Goal: Task Accomplishment & Management: Use online tool/utility

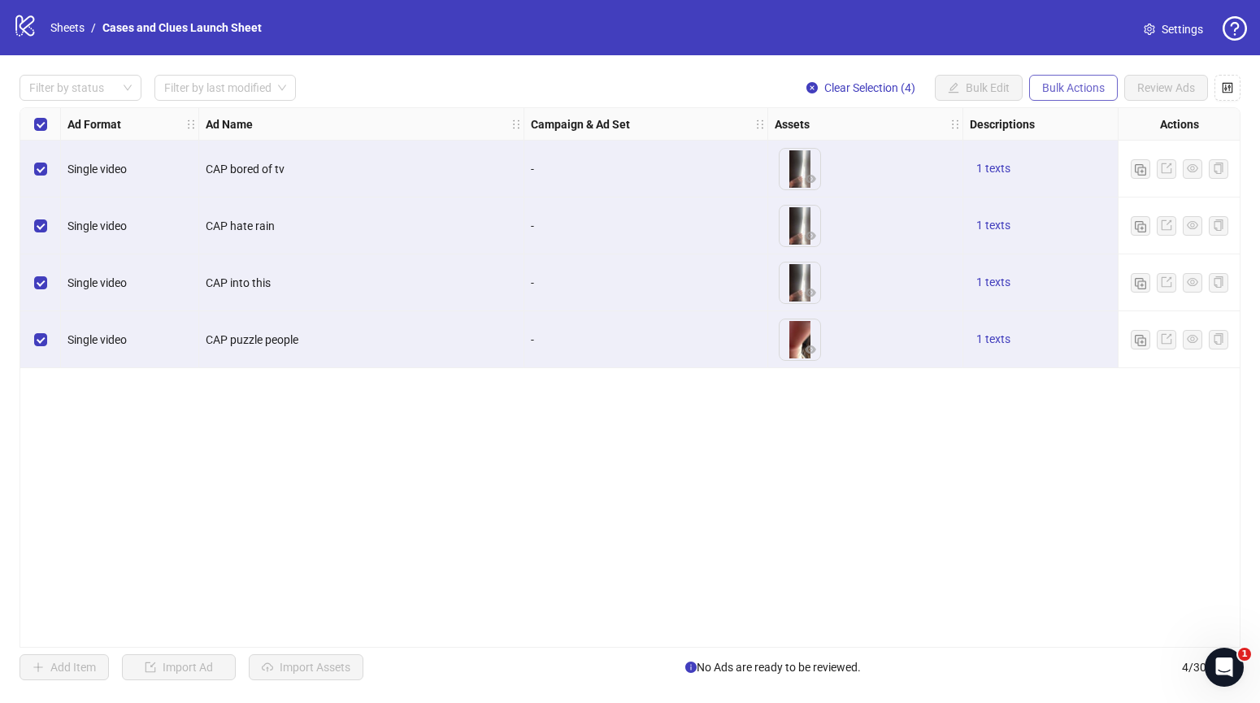
click at [1068, 89] on span "Bulk Actions" at bounding box center [1074, 87] width 63 height 13
click at [1069, 119] on span "Delete" at bounding box center [1096, 120] width 111 height 18
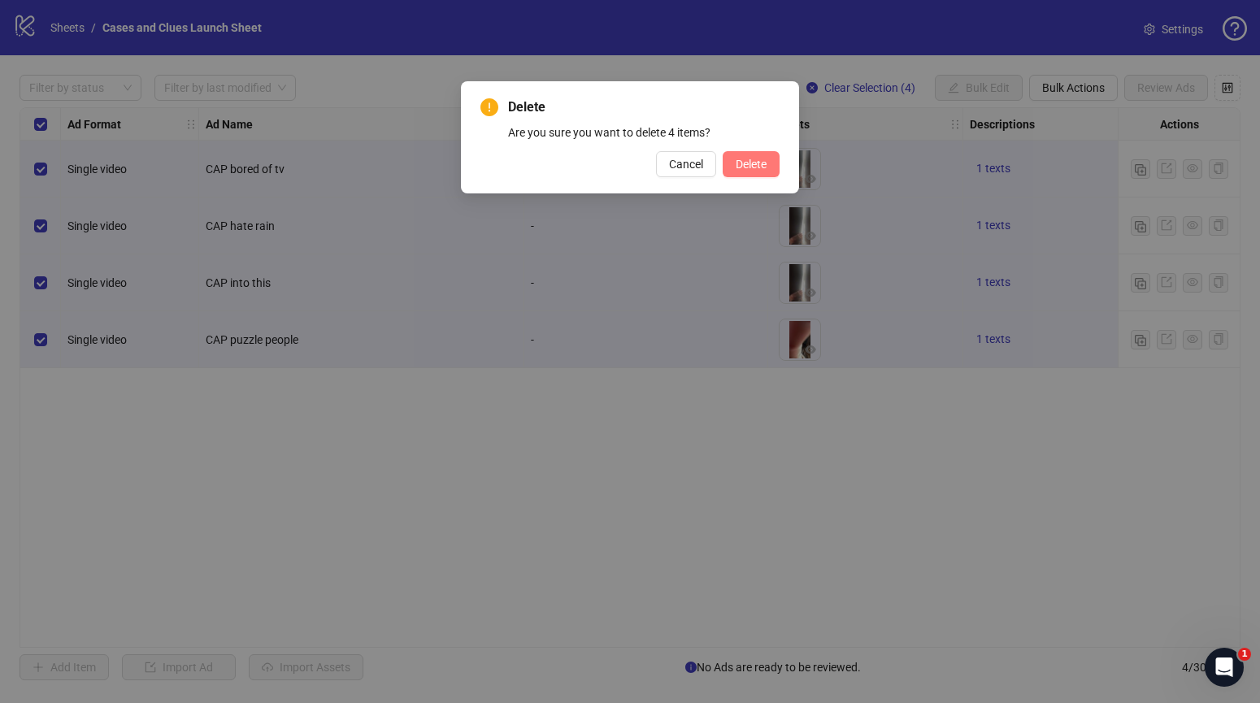
click at [741, 166] on span "Delete" at bounding box center [751, 164] width 31 height 13
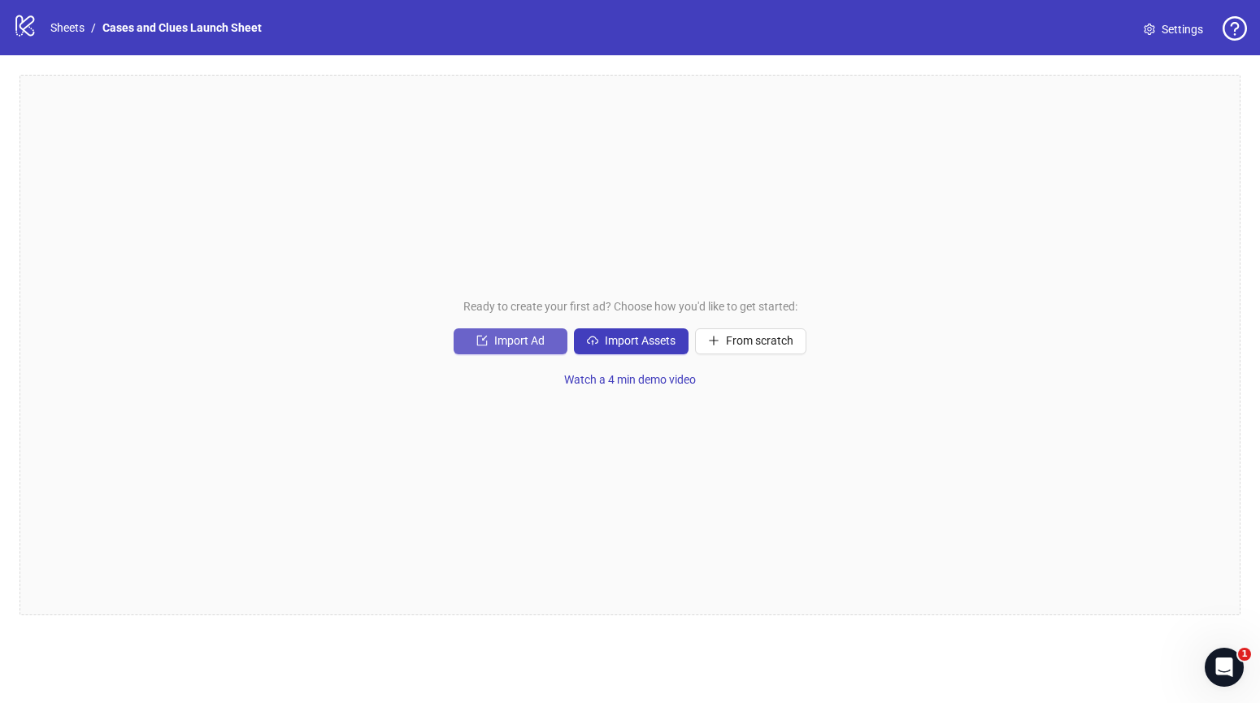
click at [487, 336] on icon "import" at bounding box center [482, 340] width 11 height 11
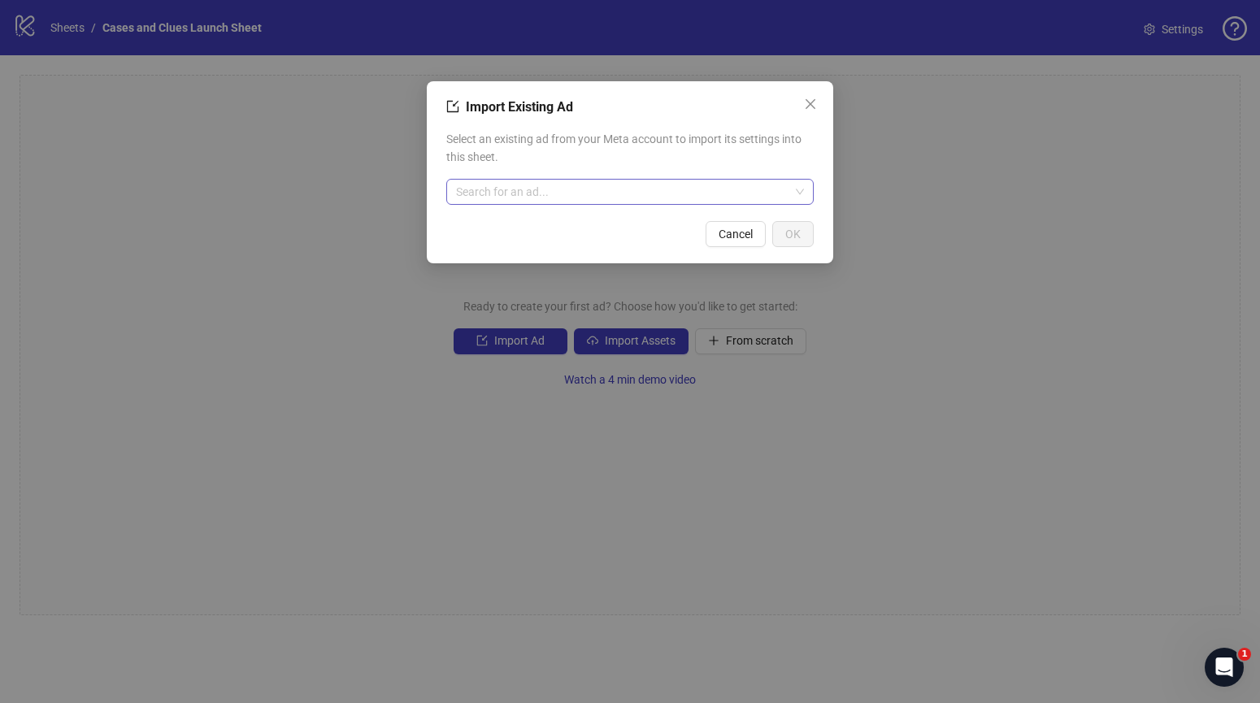
click at [510, 194] on input "search" at bounding box center [622, 192] width 333 height 24
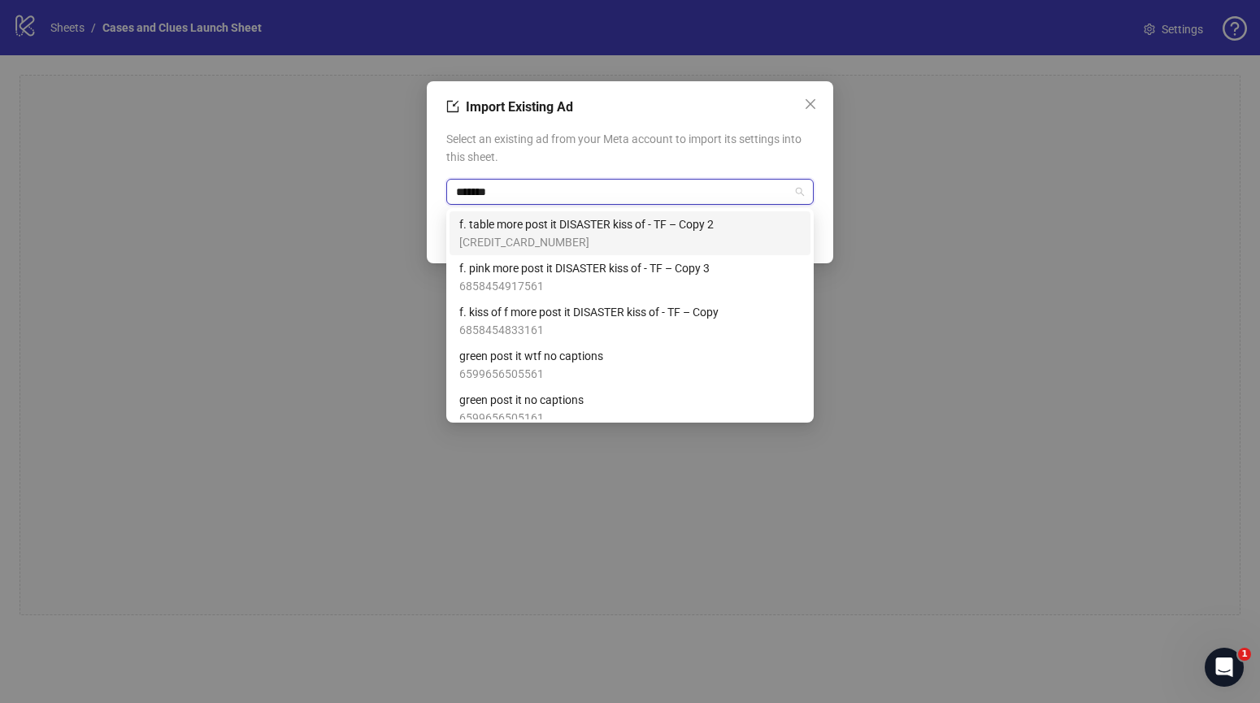
type input "*******"
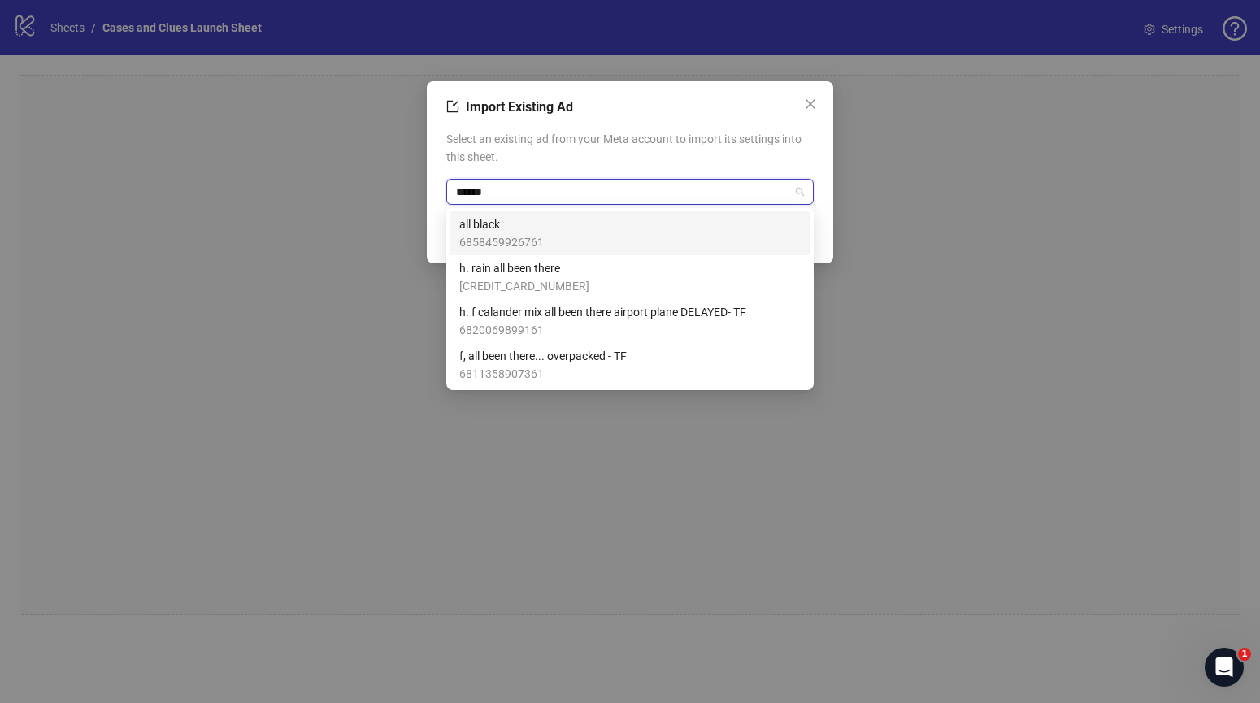
type input "*******"
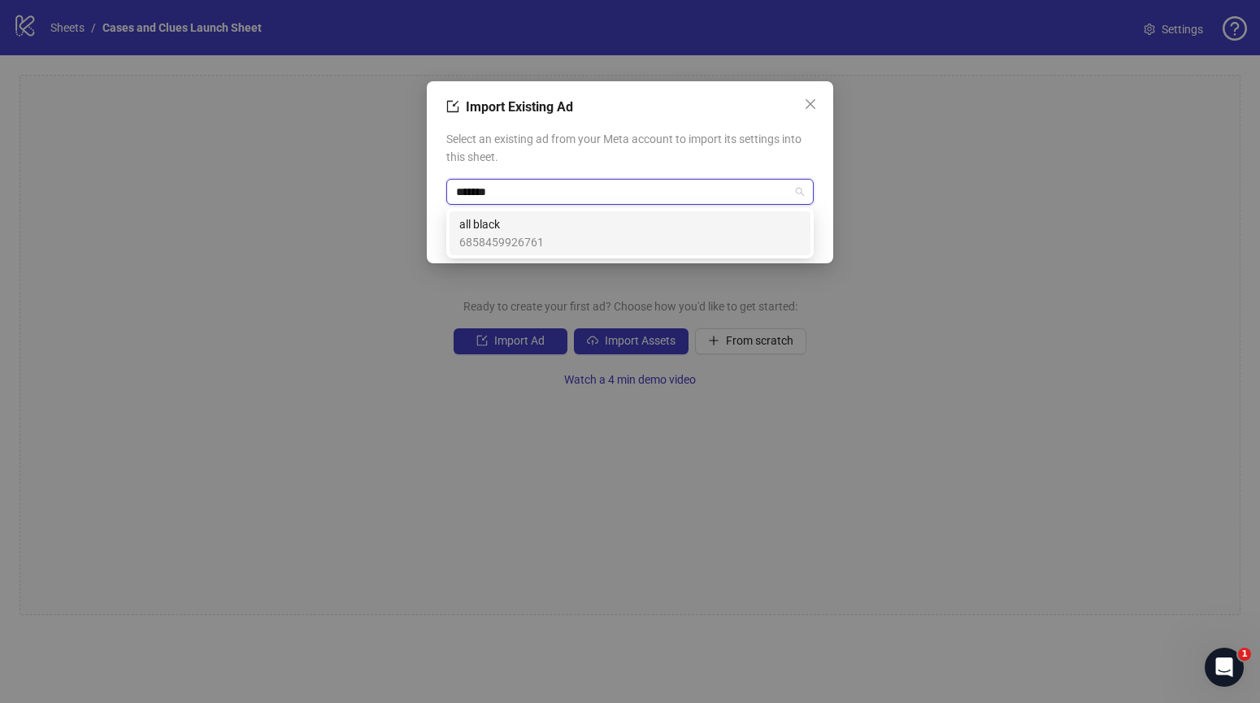
click at [526, 223] on span "all black" at bounding box center [501, 225] width 85 height 18
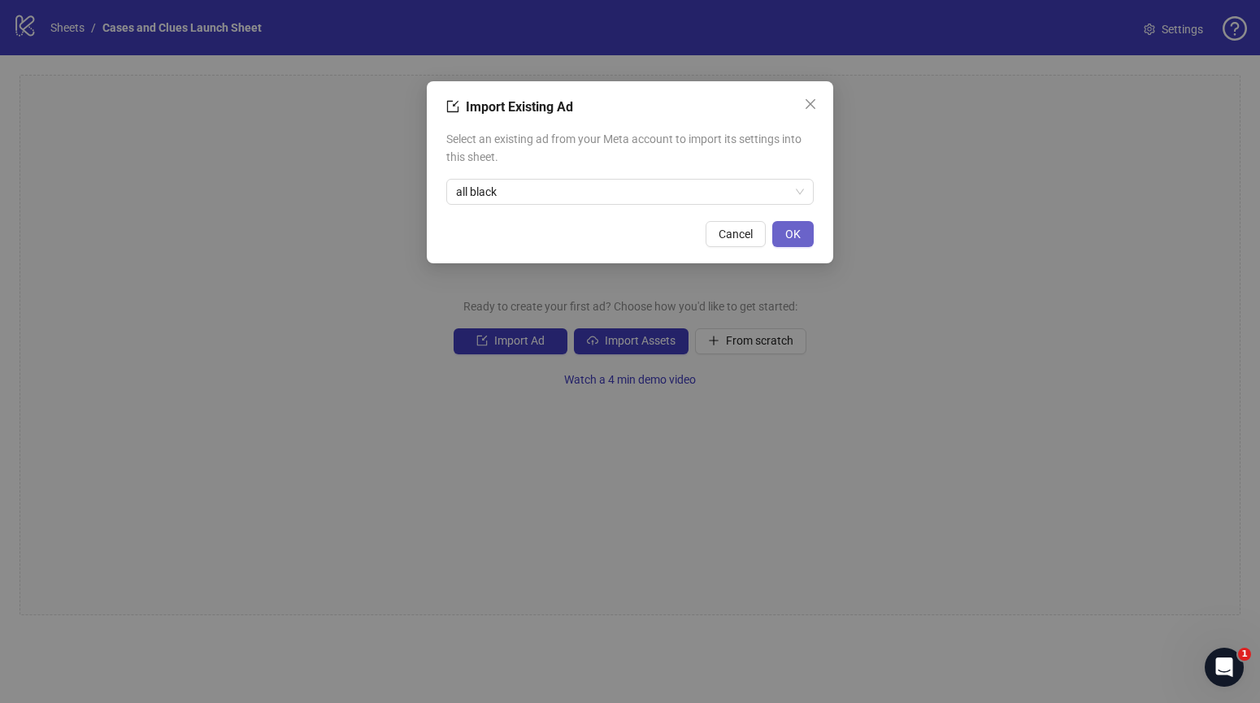
click at [795, 233] on span "OK" at bounding box center [793, 234] width 15 height 13
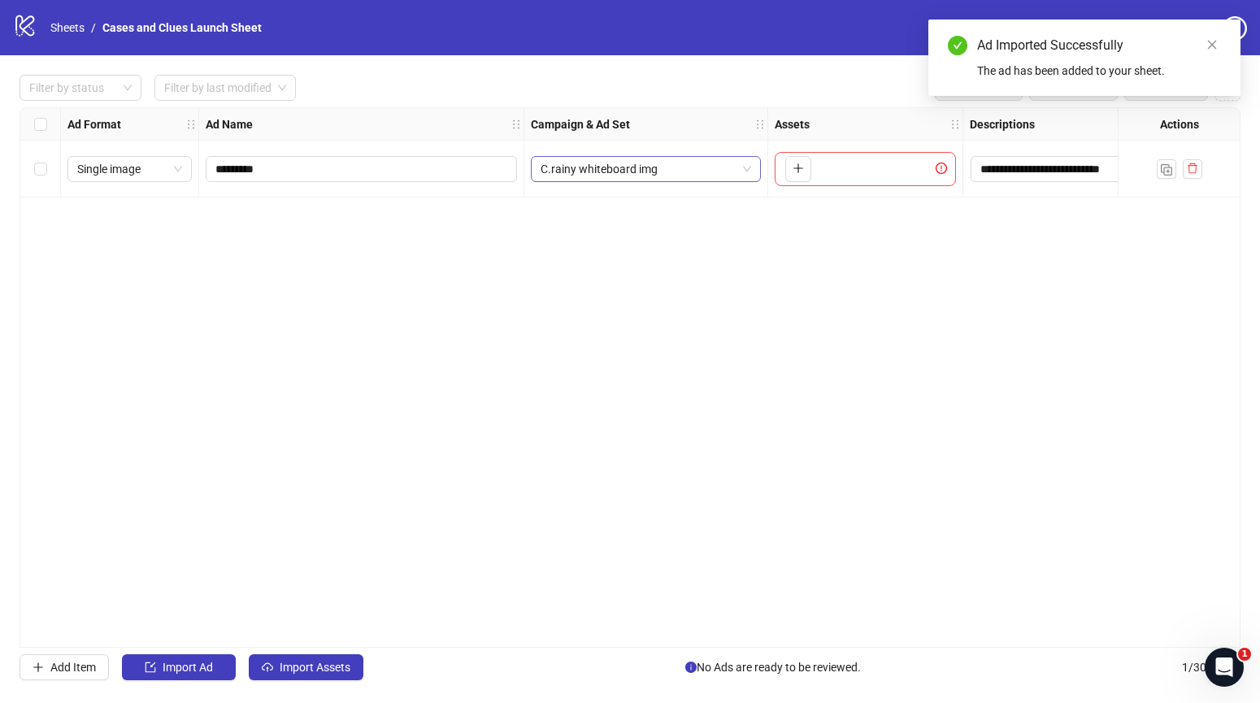
click at [738, 171] on span "C.rainy whiteboard img" at bounding box center [646, 169] width 211 height 24
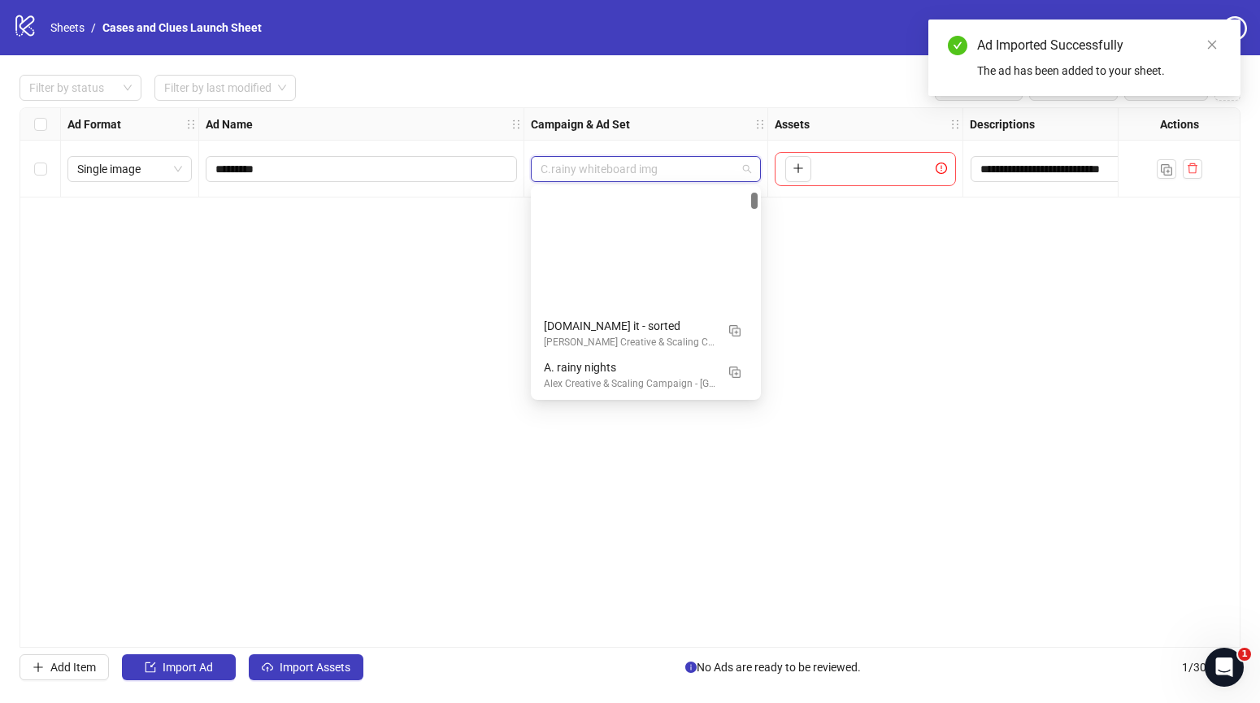
scroll to position [165, 0]
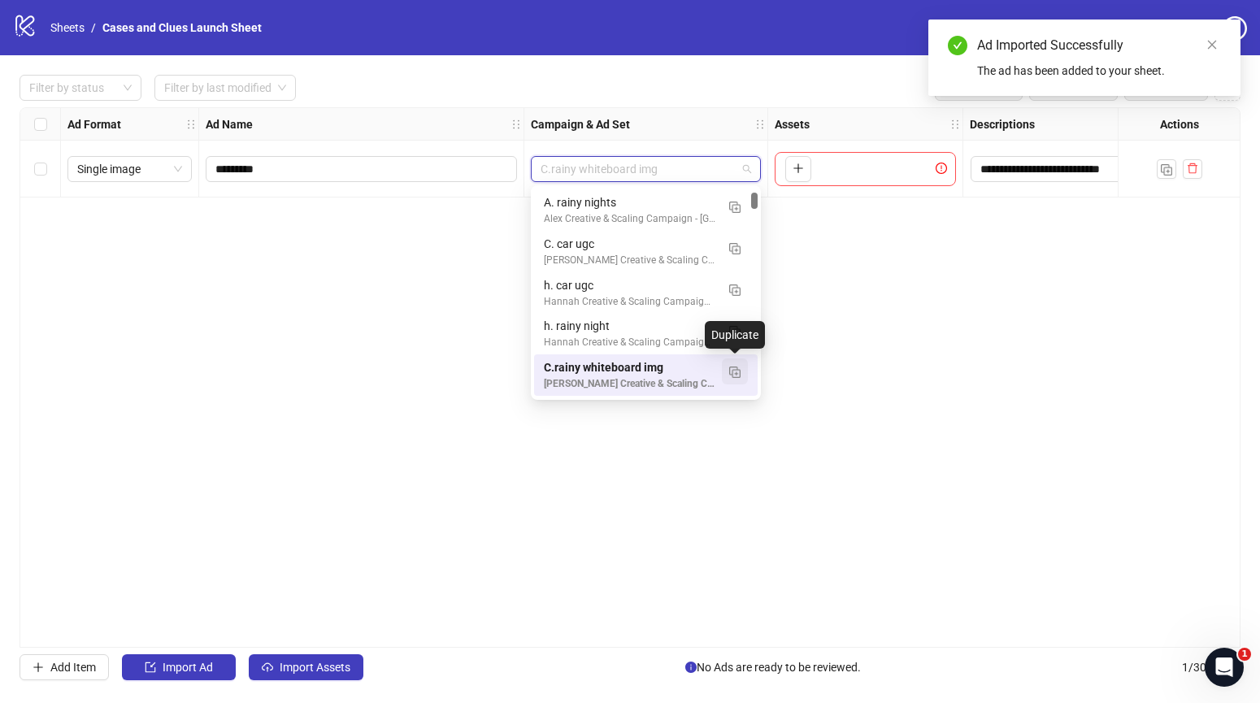
click at [735, 371] on img "button" at bounding box center [734, 372] width 11 height 11
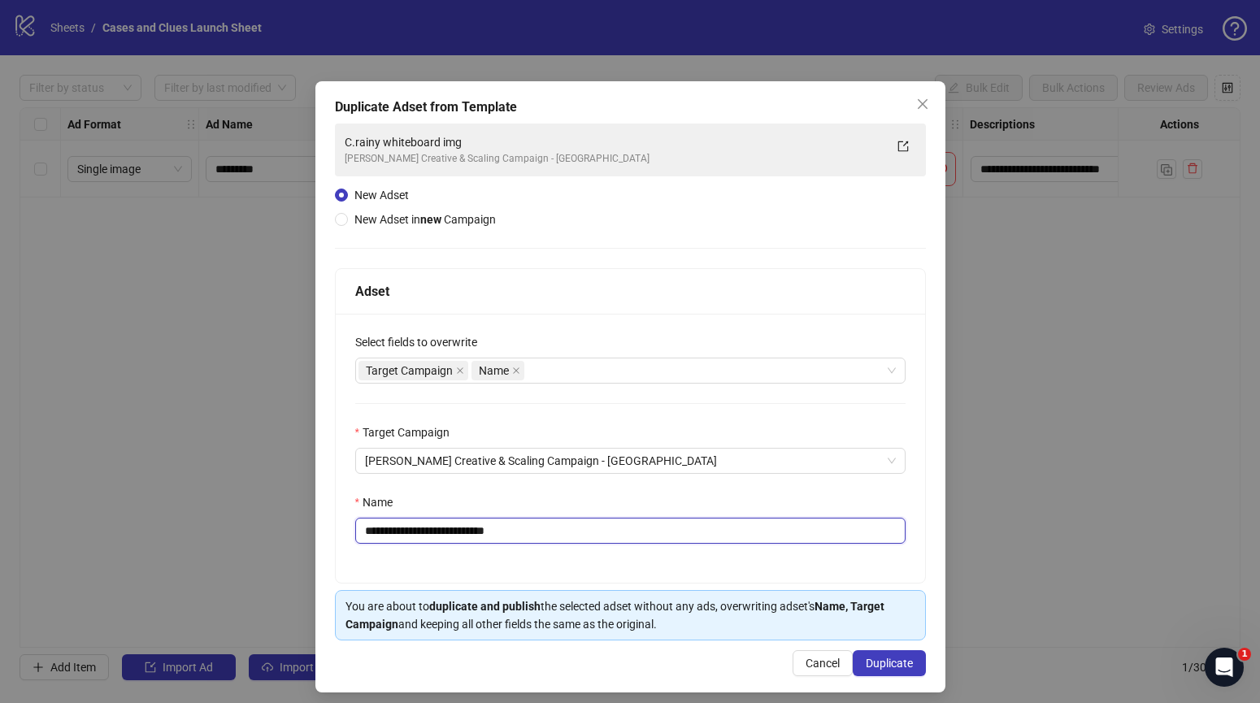
drag, startPoint x: 544, startPoint y: 532, endPoint x: 371, endPoint y: 536, distance: 173.3
click at [371, 536] on input "**********" at bounding box center [630, 531] width 551 height 26
type input "**********"
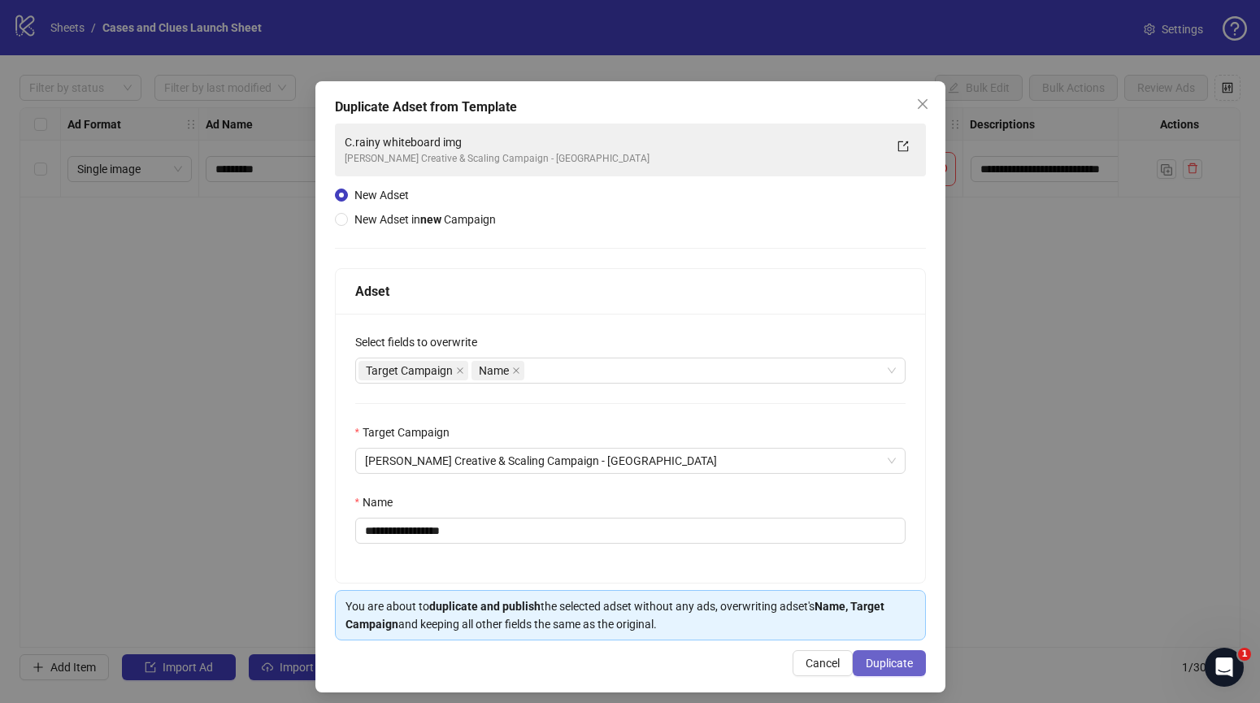
click at [882, 664] on span "Duplicate" at bounding box center [889, 663] width 47 height 13
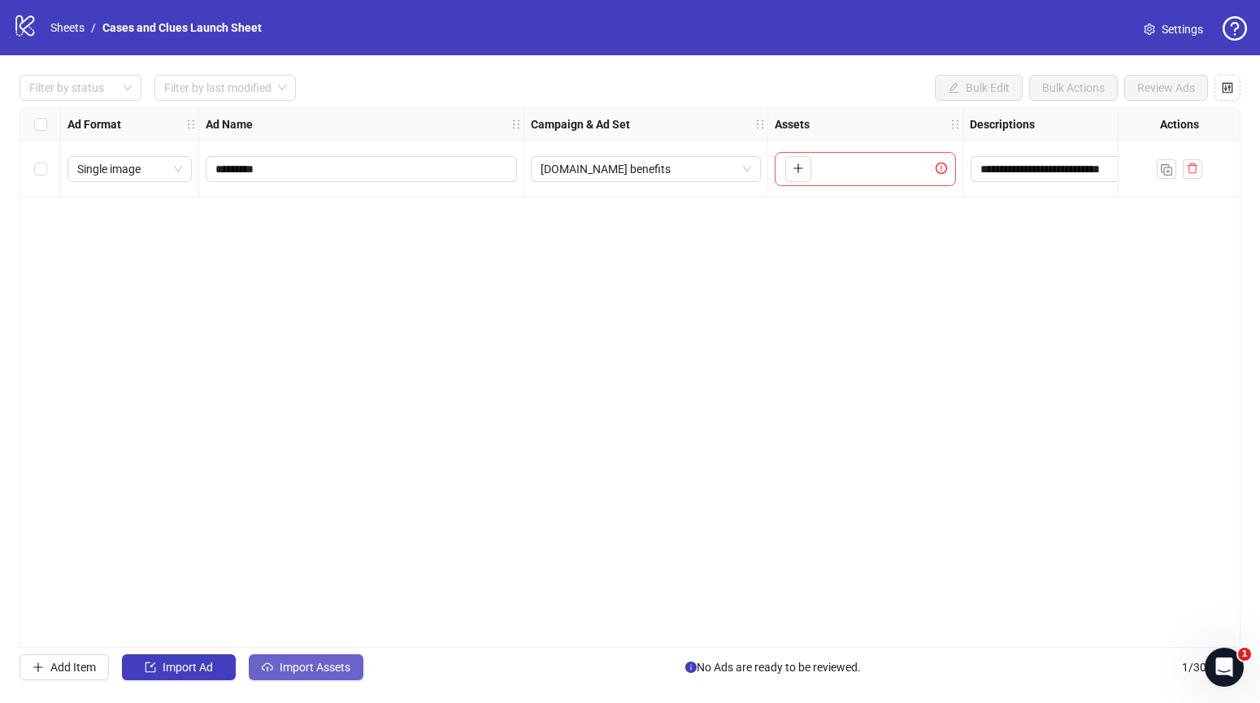
click at [298, 667] on span "Import Assets" at bounding box center [315, 667] width 71 height 13
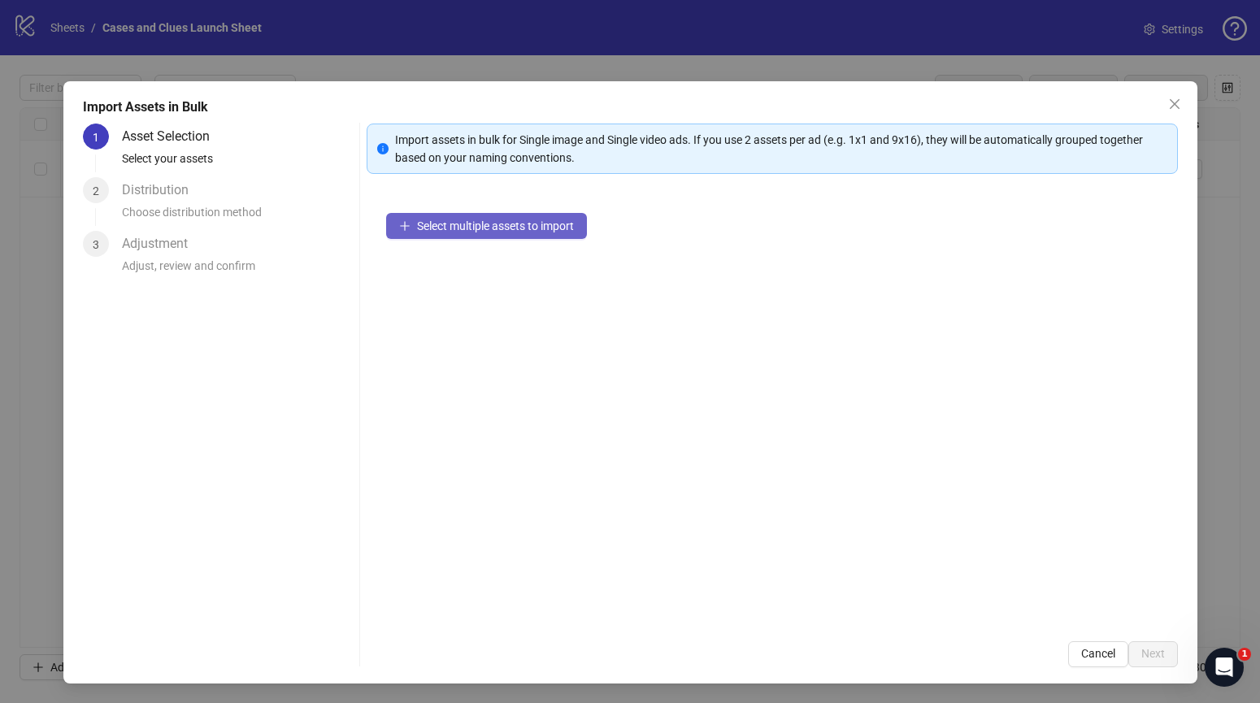
click at [427, 224] on span "Select multiple assets to import" at bounding box center [495, 226] width 157 height 13
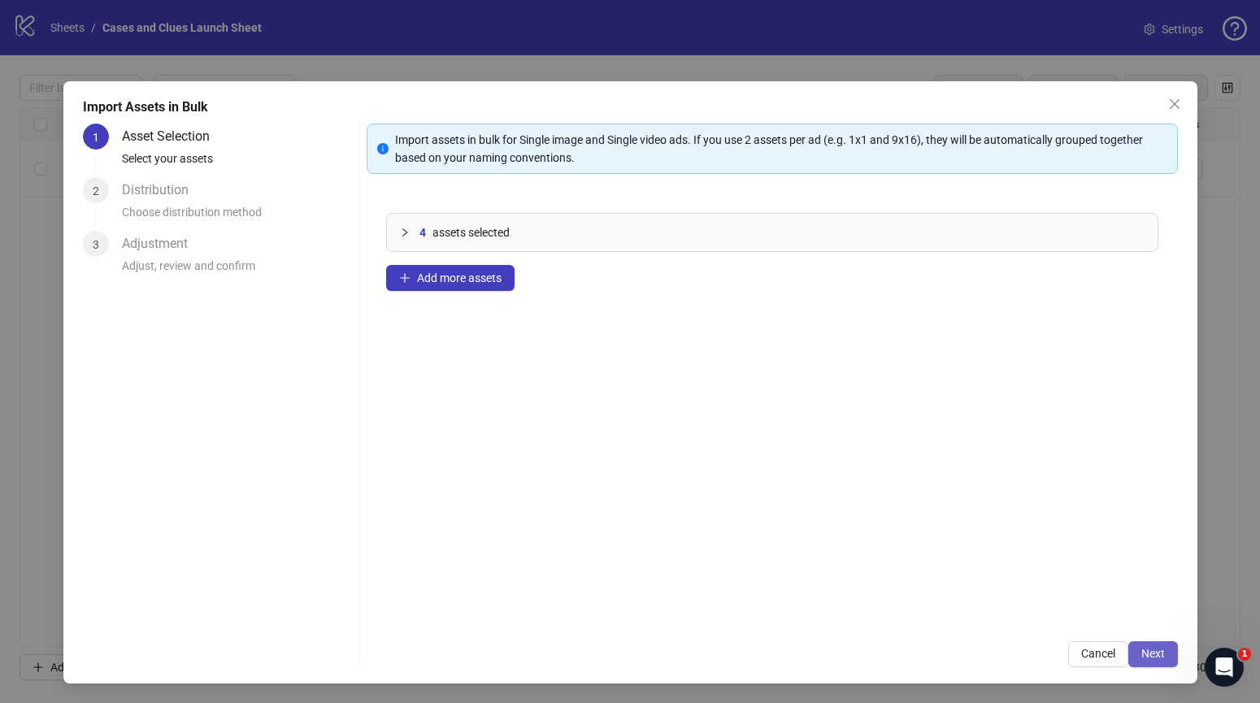
click at [1152, 657] on span "Next" at bounding box center [1154, 653] width 24 height 13
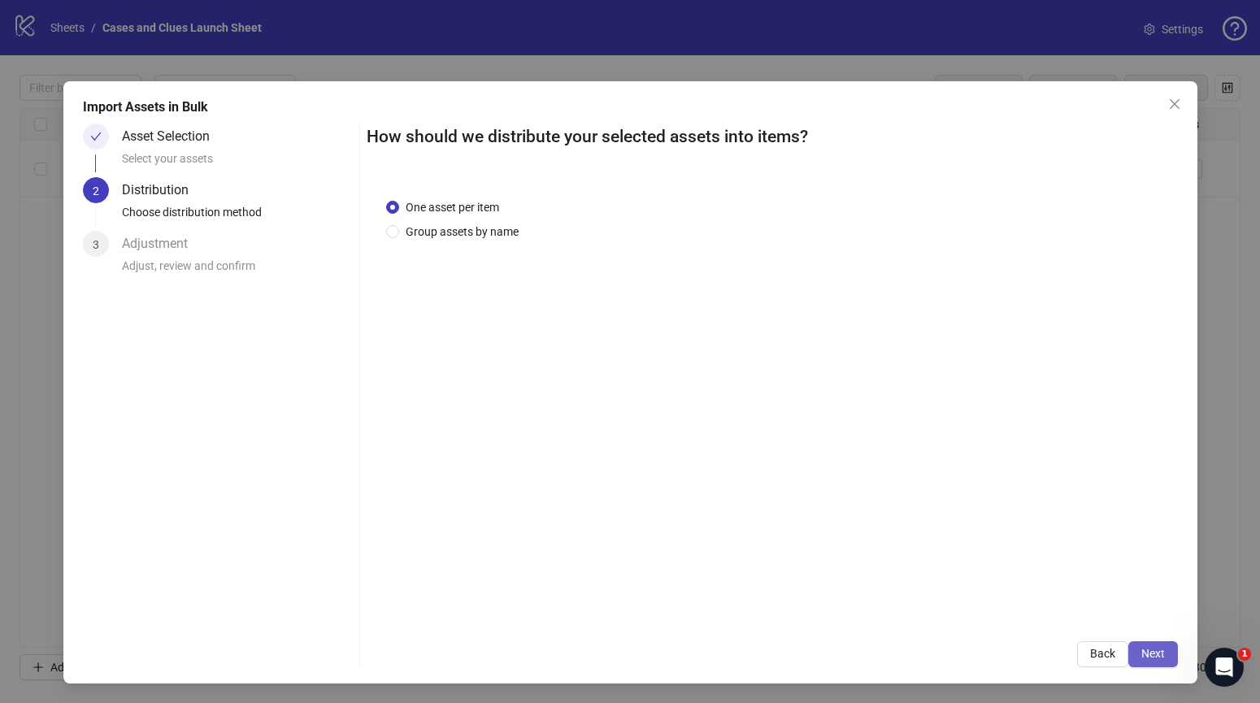
click at [1156, 652] on span "Next" at bounding box center [1154, 653] width 24 height 13
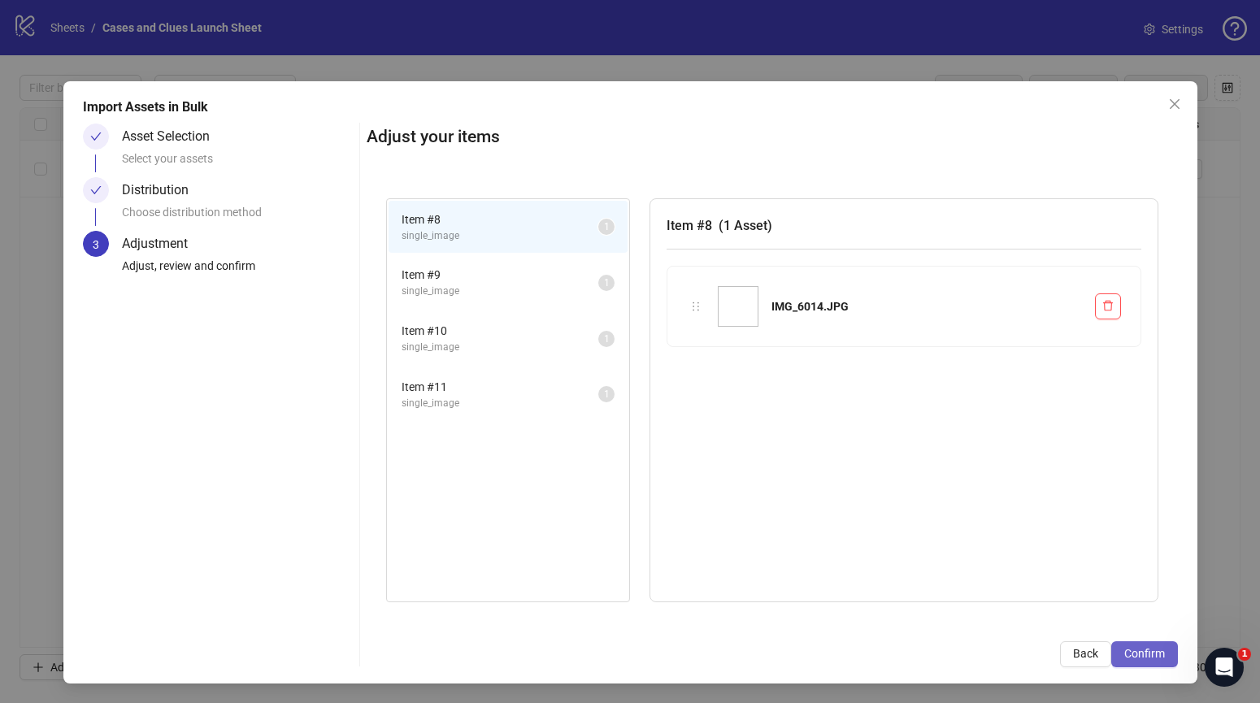
click at [1146, 654] on span "Confirm" at bounding box center [1145, 653] width 41 height 13
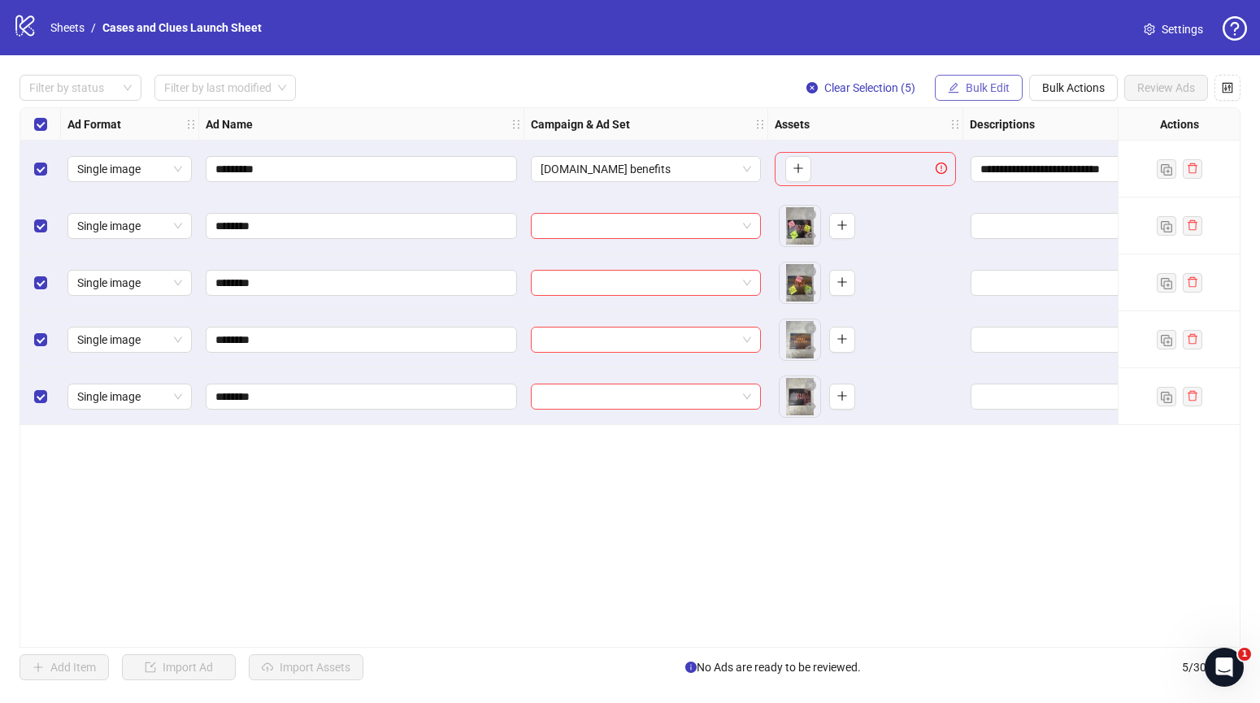
click at [973, 89] on span "Bulk Edit" at bounding box center [988, 87] width 44 height 13
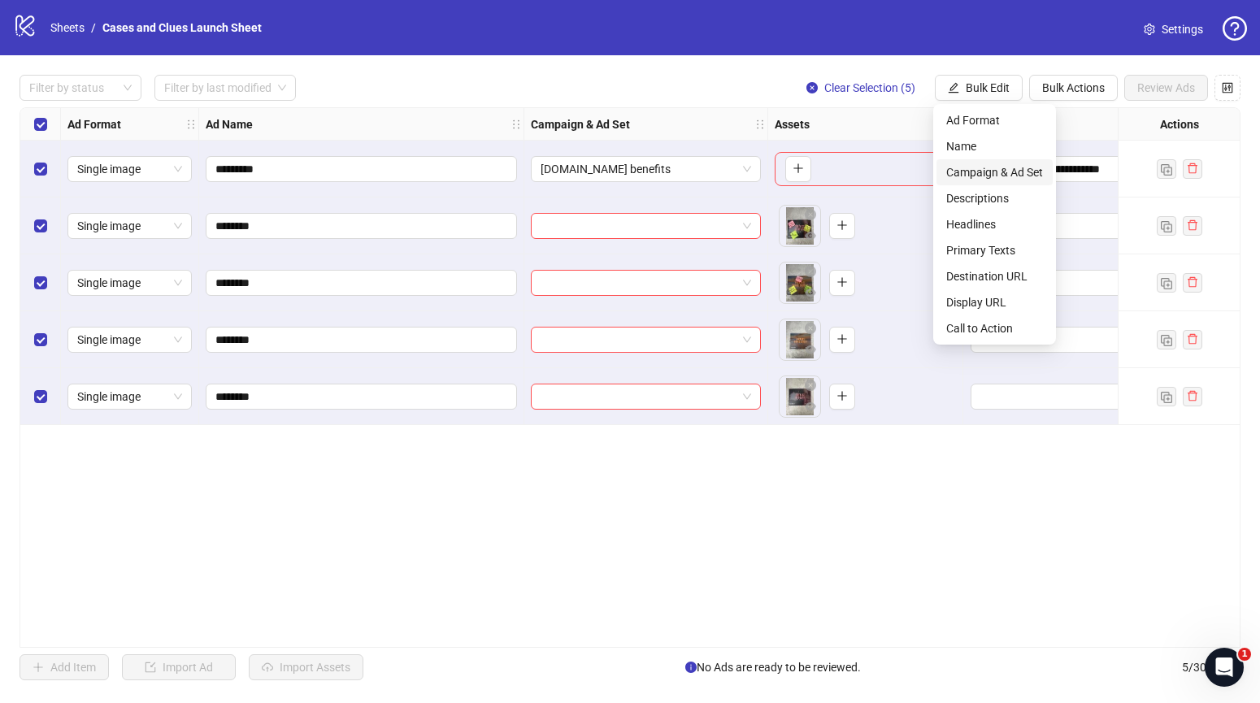
click at [980, 164] on span "Campaign & Ad Set" at bounding box center [995, 172] width 97 height 18
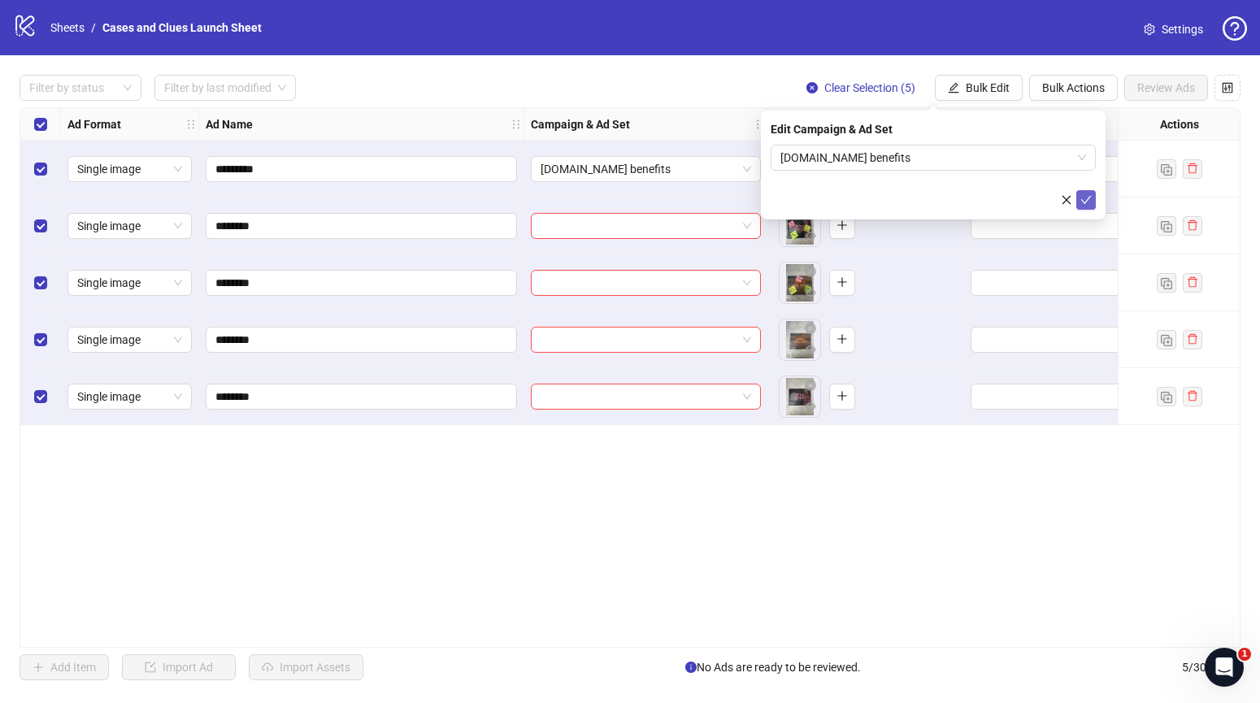
click at [1090, 197] on icon "check" at bounding box center [1087, 200] width 11 height 8
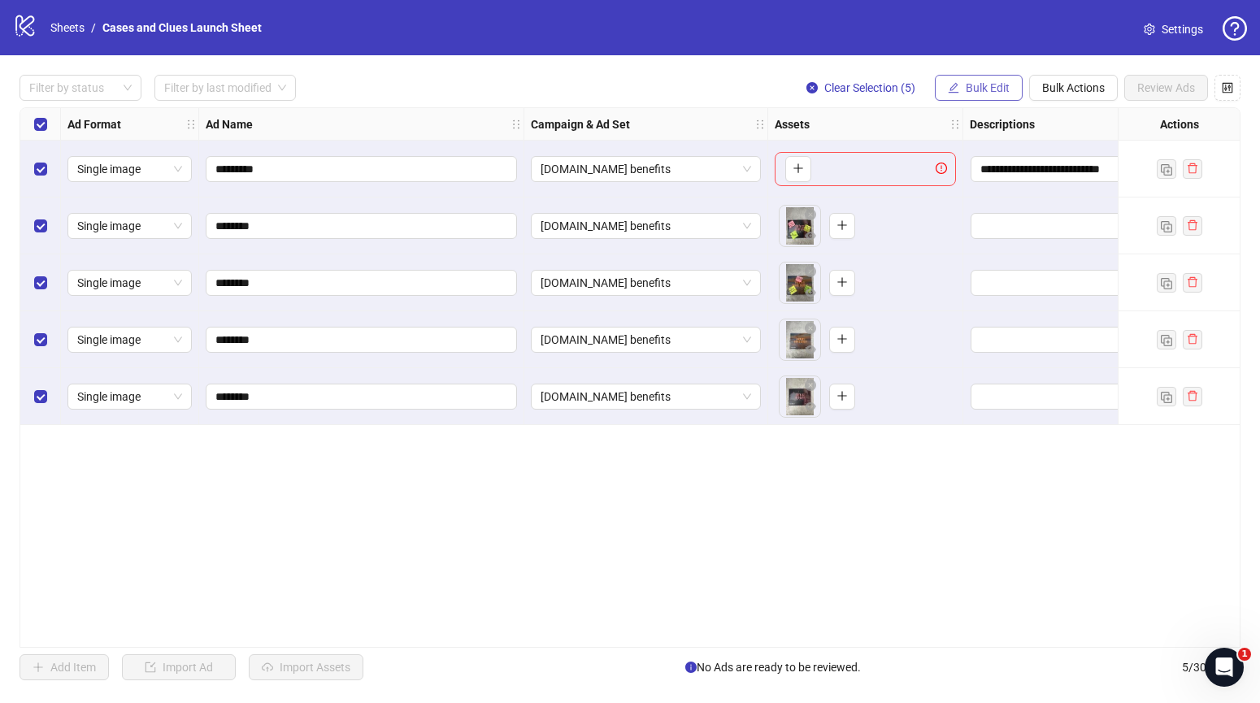
click at [973, 84] on span "Bulk Edit" at bounding box center [988, 87] width 44 height 13
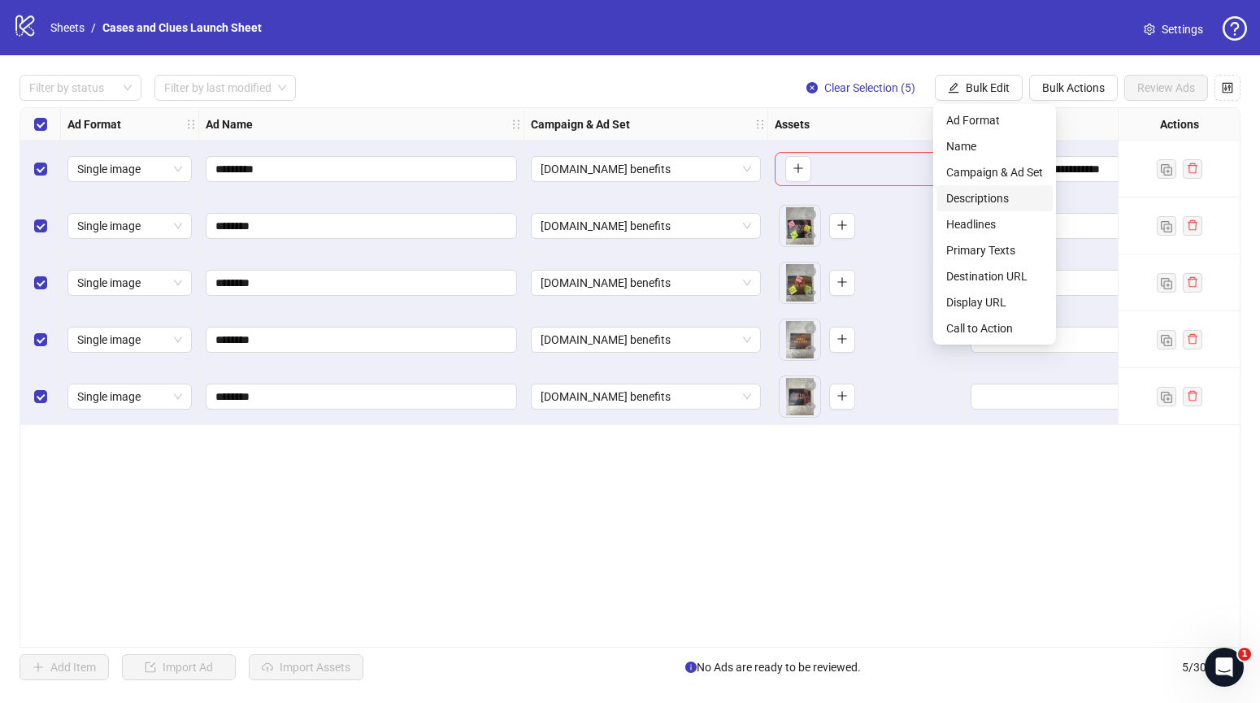
click at [993, 198] on span "Descriptions" at bounding box center [995, 198] width 97 height 18
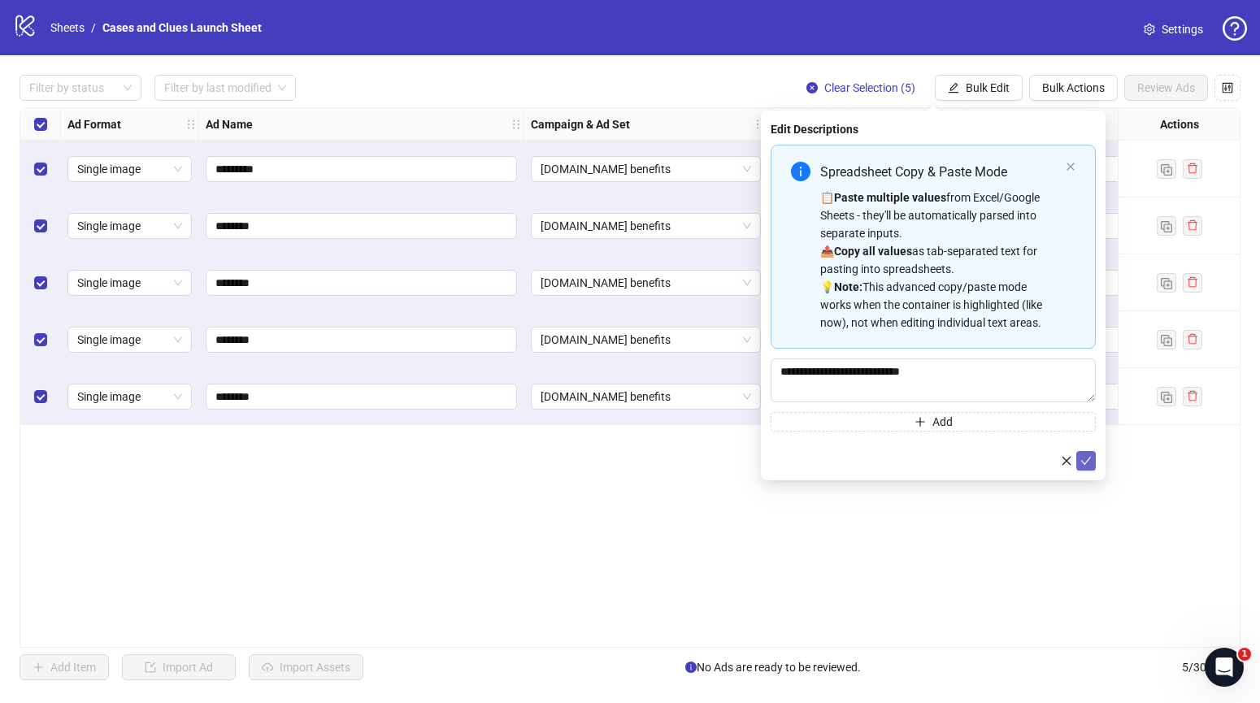
click at [1089, 462] on icon "check" at bounding box center [1086, 460] width 11 height 11
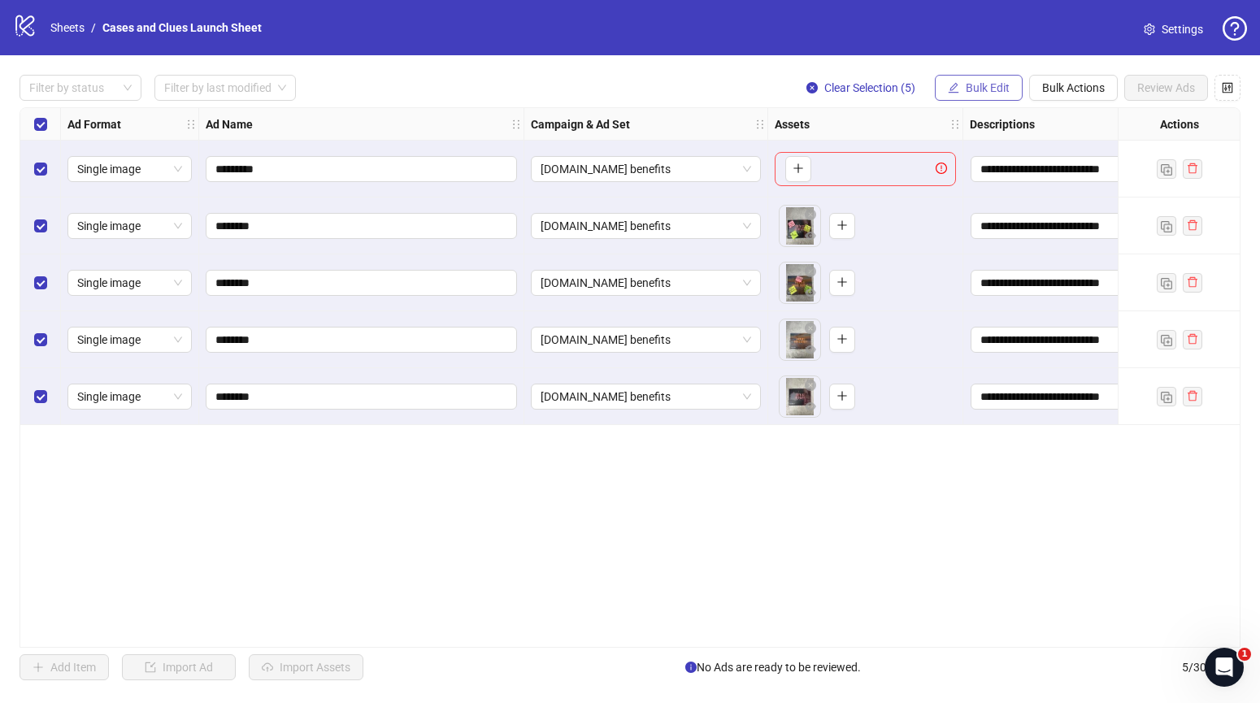
click at [969, 89] on span "Bulk Edit" at bounding box center [988, 87] width 44 height 13
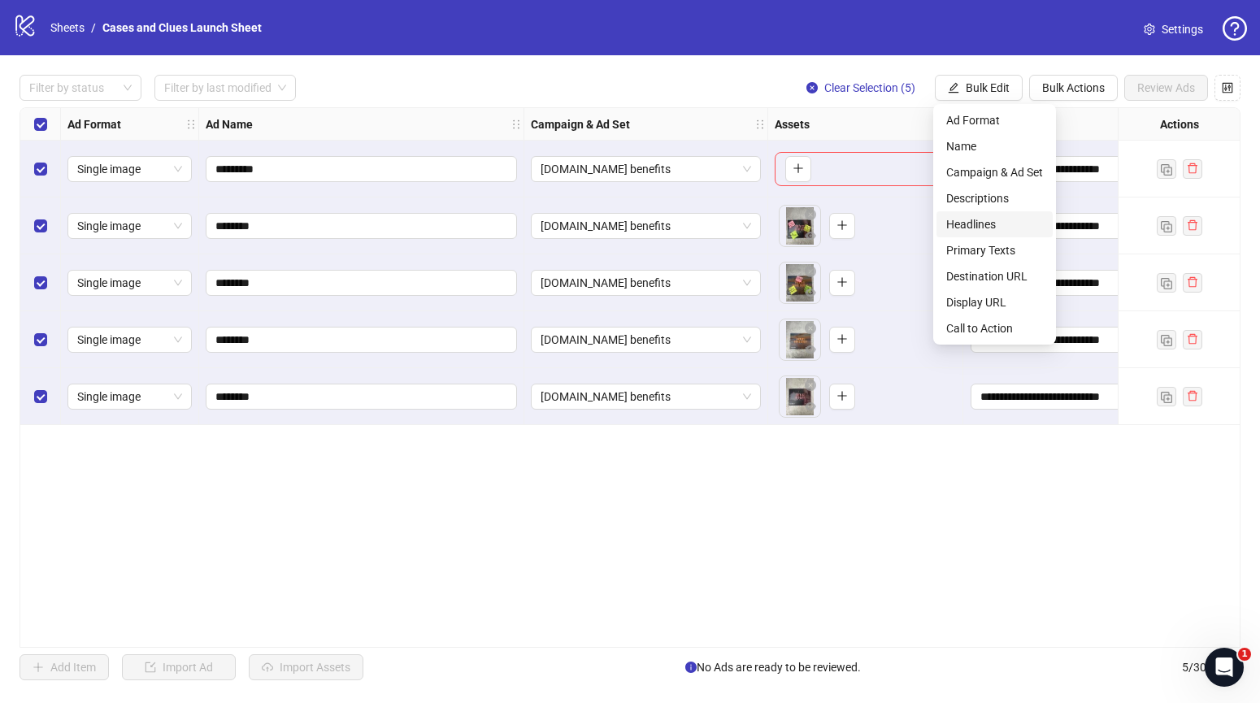
click at [987, 216] on span "Headlines" at bounding box center [995, 225] width 97 height 18
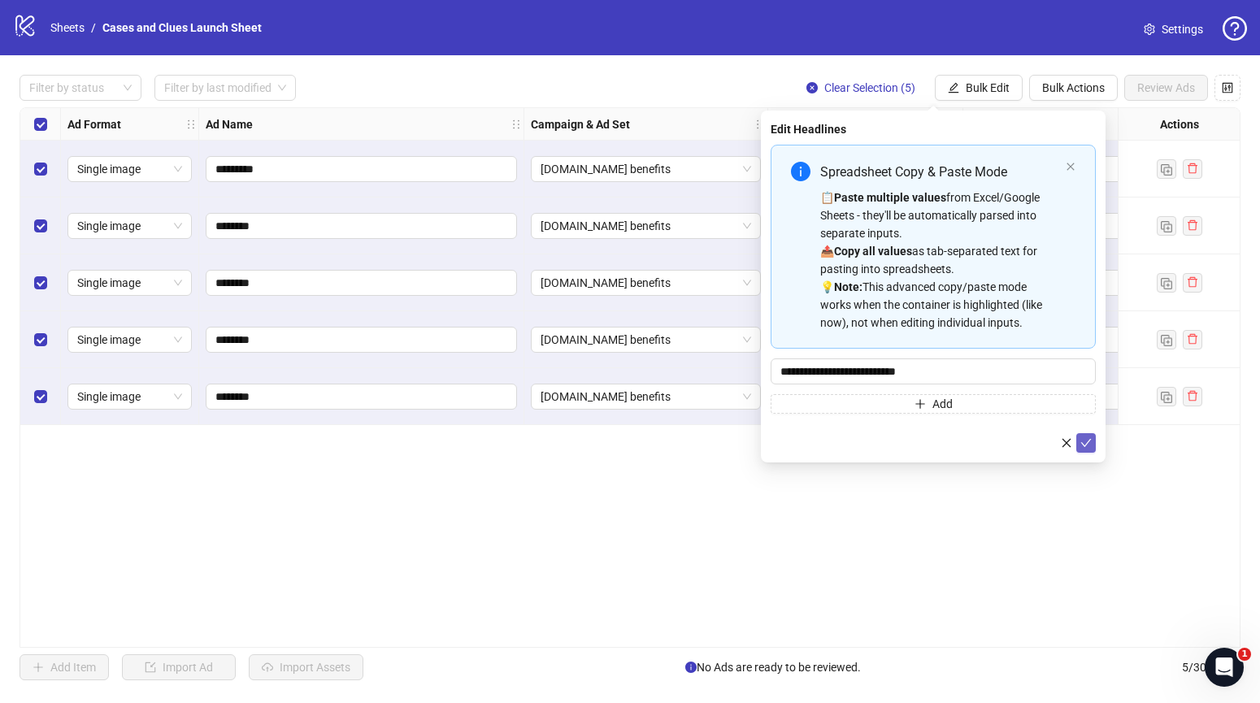
click at [1084, 441] on icon "check" at bounding box center [1086, 443] width 11 height 11
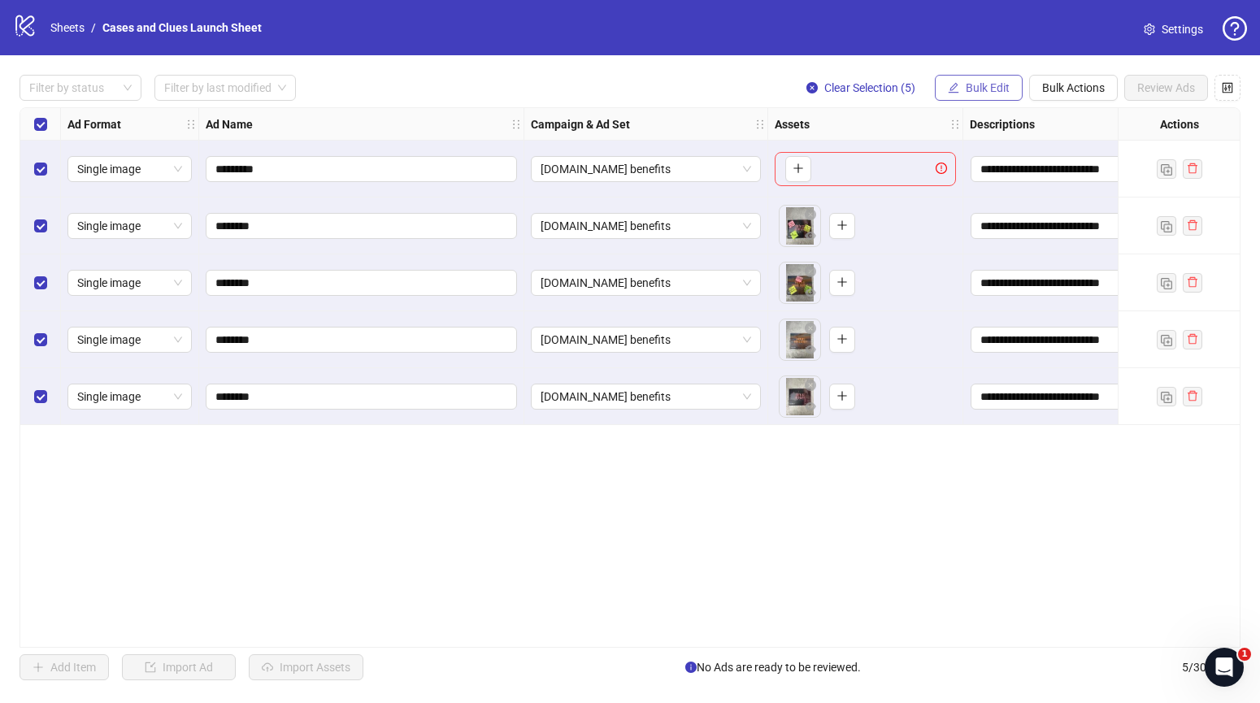
click at [971, 80] on button "Bulk Edit" at bounding box center [979, 88] width 88 height 26
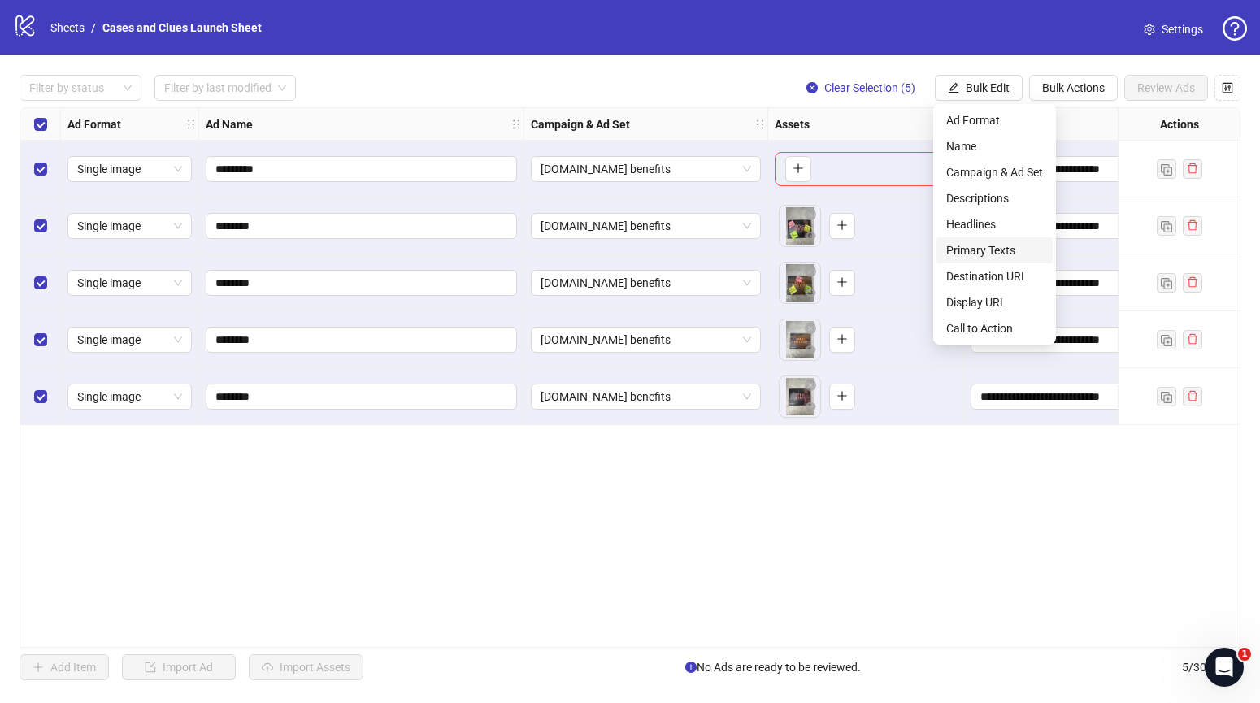
click at [981, 251] on span "Primary Texts" at bounding box center [995, 251] width 97 height 18
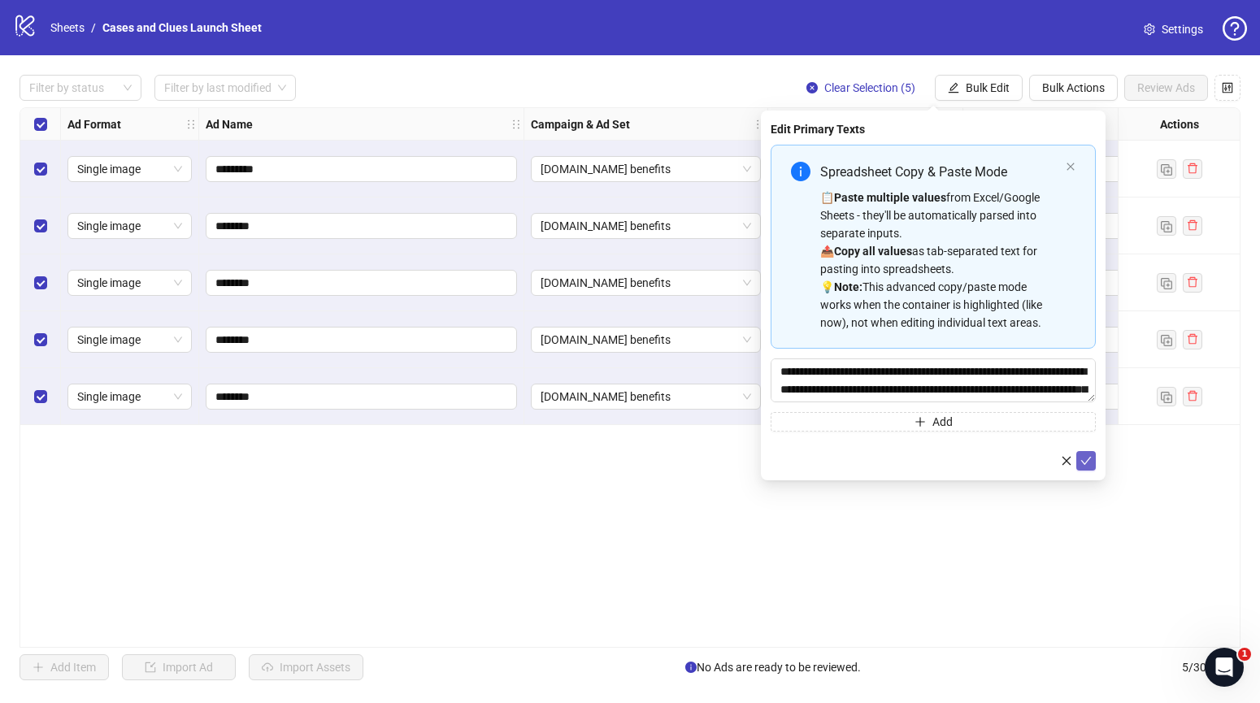
click at [1089, 463] on icon "check" at bounding box center [1086, 460] width 11 height 11
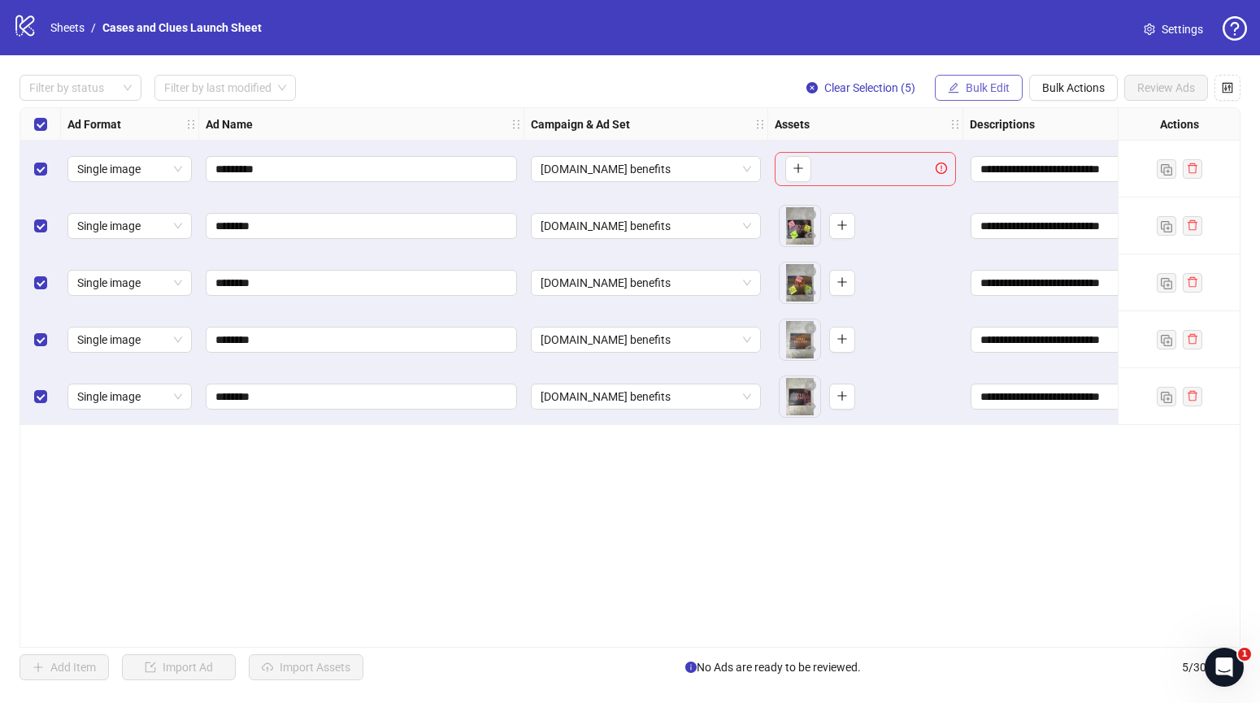
click at [973, 81] on span "Bulk Edit" at bounding box center [988, 87] width 44 height 13
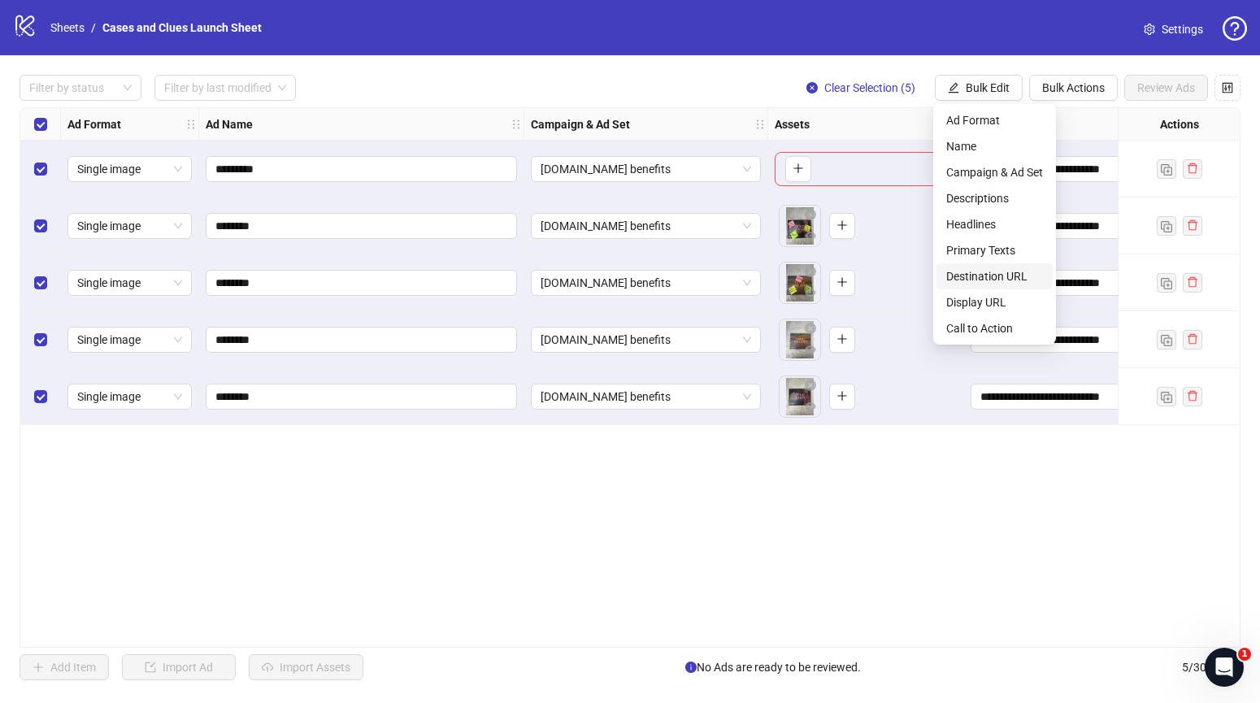
click at [992, 276] on span "Destination URL" at bounding box center [995, 277] width 97 height 18
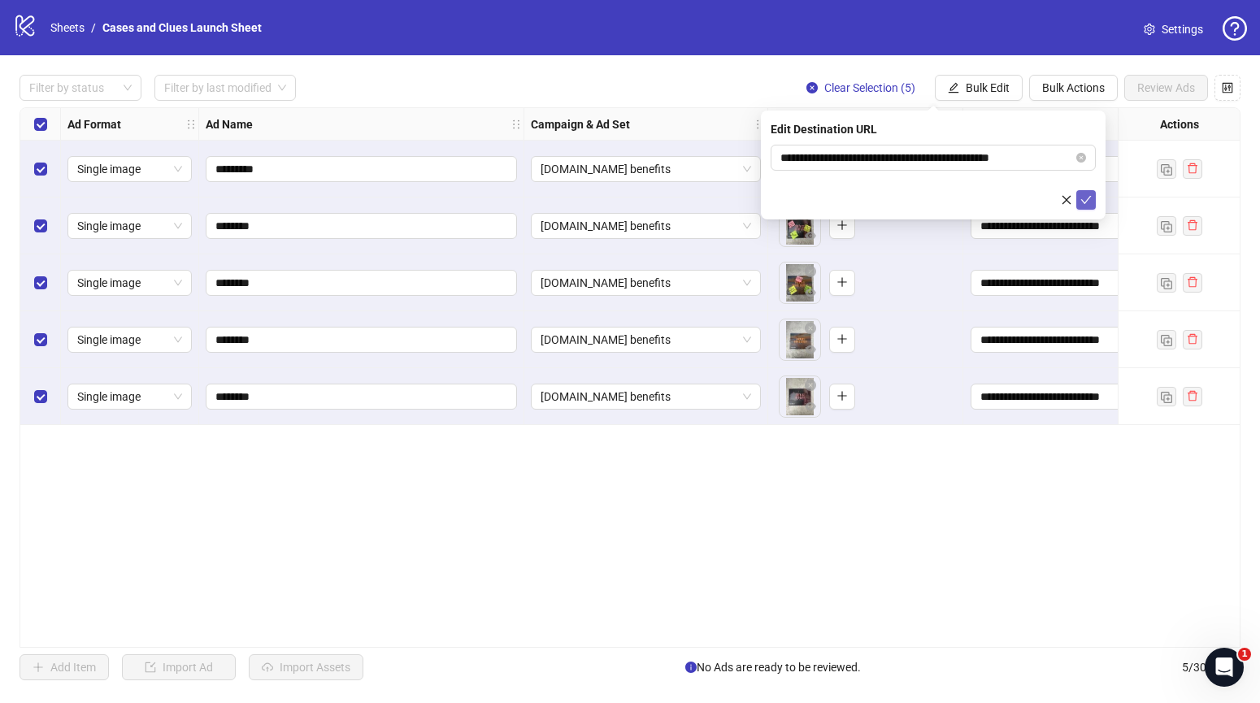
click at [1090, 199] on icon "check" at bounding box center [1086, 199] width 11 height 11
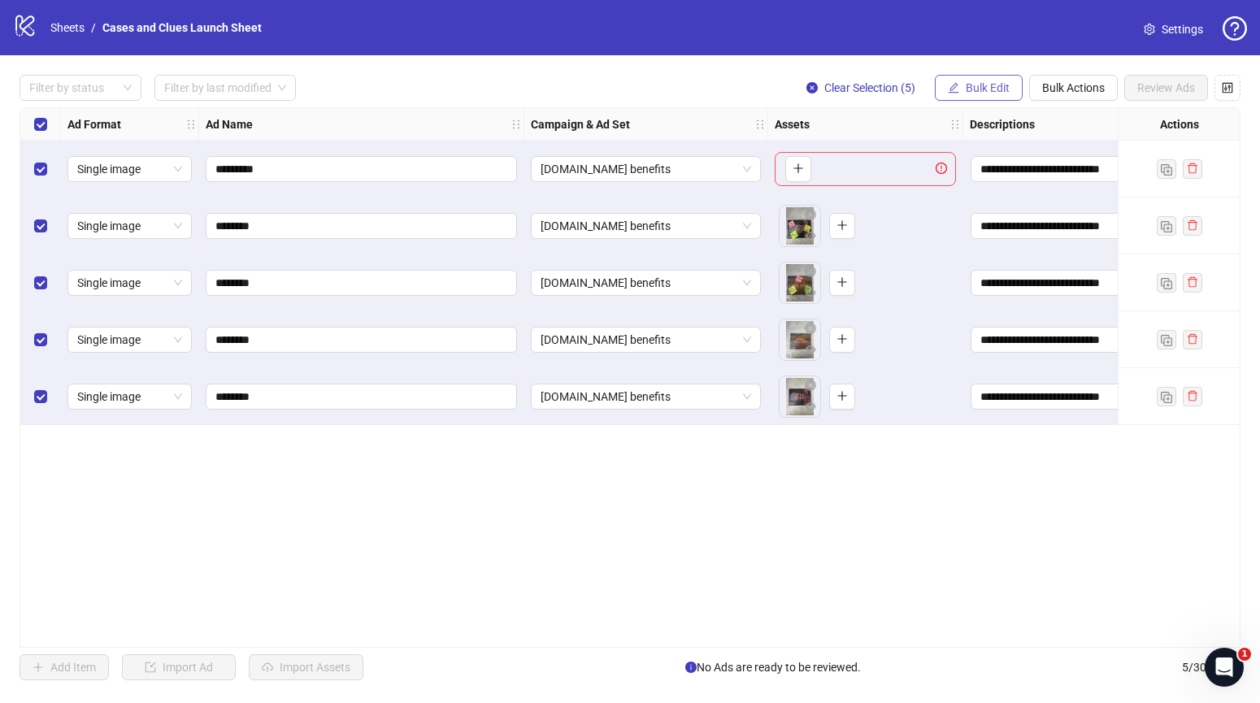
click at [975, 85] on span "Bulk Edit" at bounding box center [988, 87] width 44 height 13
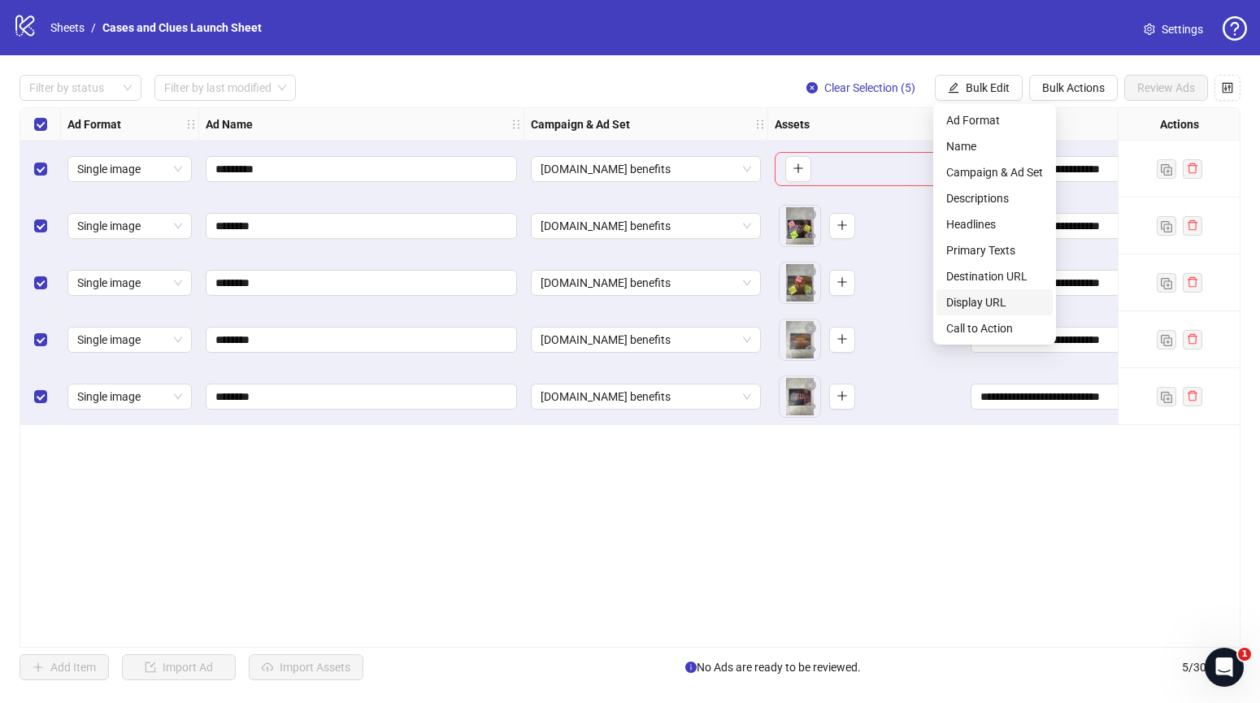
click at [986, 296] on span "Display URL" at bounding box center [995, 303] width 97 height 18
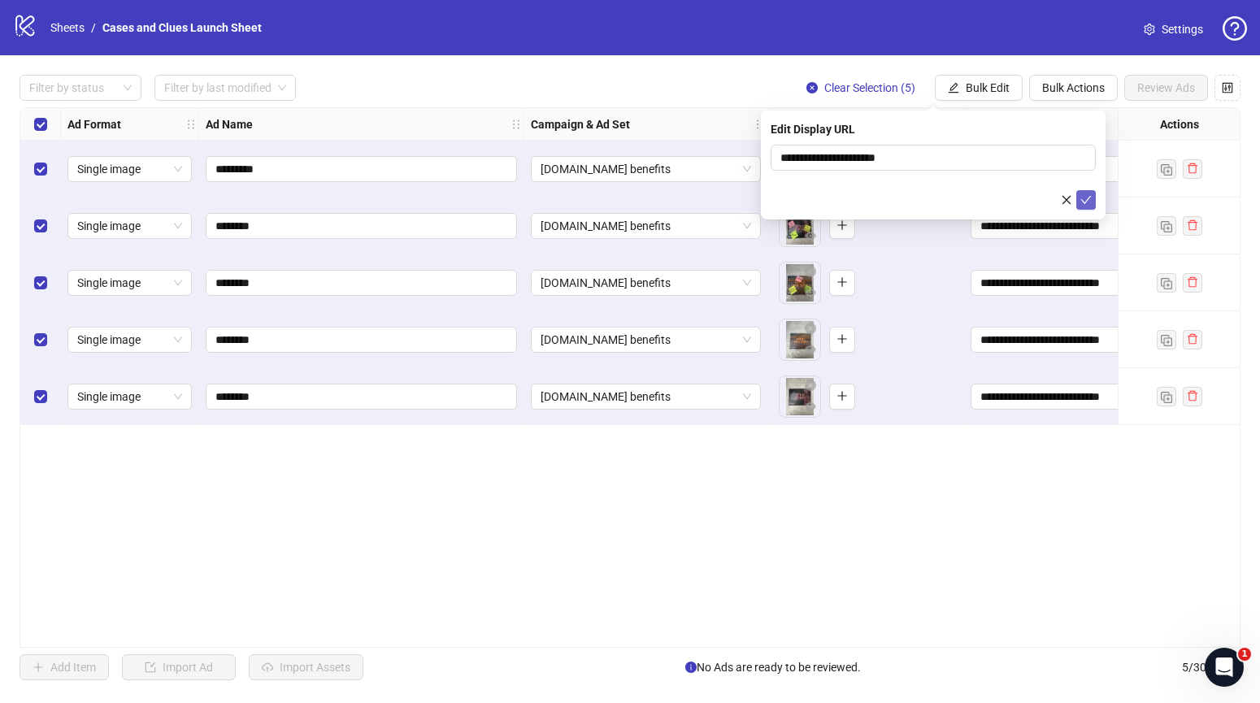
click at [1084, 195] on icon "check" at bounding box center [1086, 199] width 11 height 11
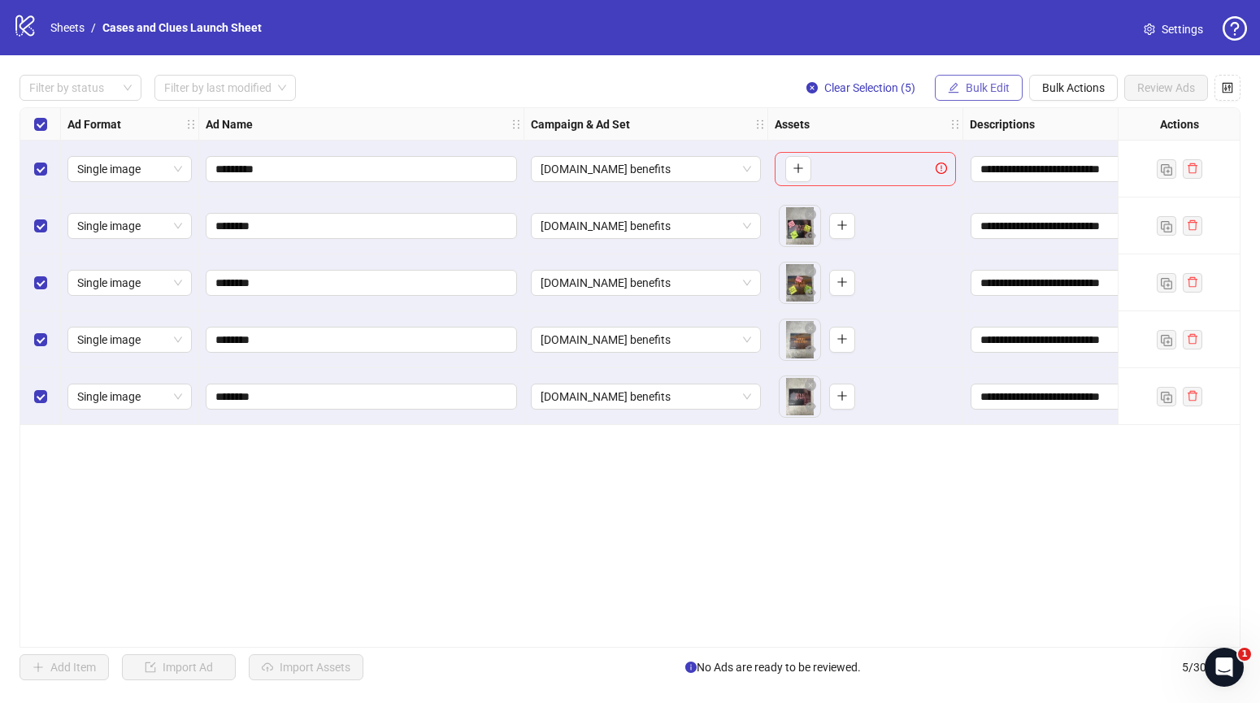
click at [958, 90] on icon "edit" at bounding box center [953, 87] width 11 height 11
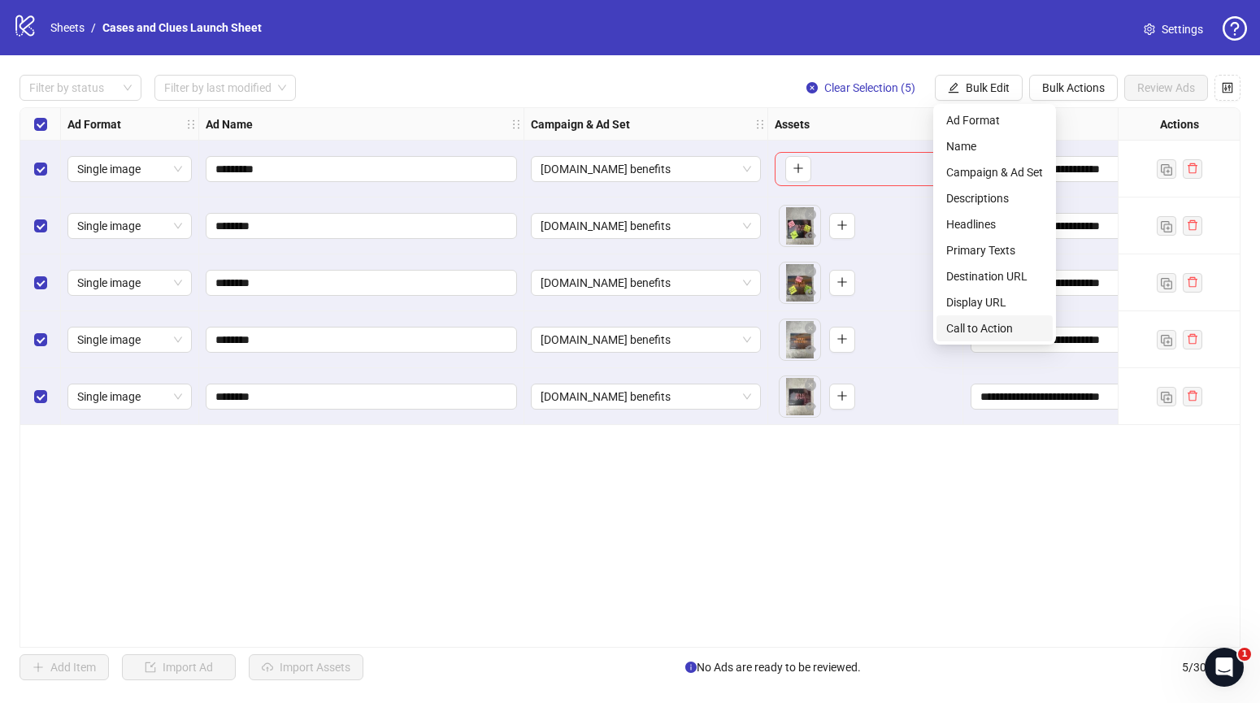
click at [988, 333] on span "Call to Action" at bounding box center [995, 329] width 97 height 18
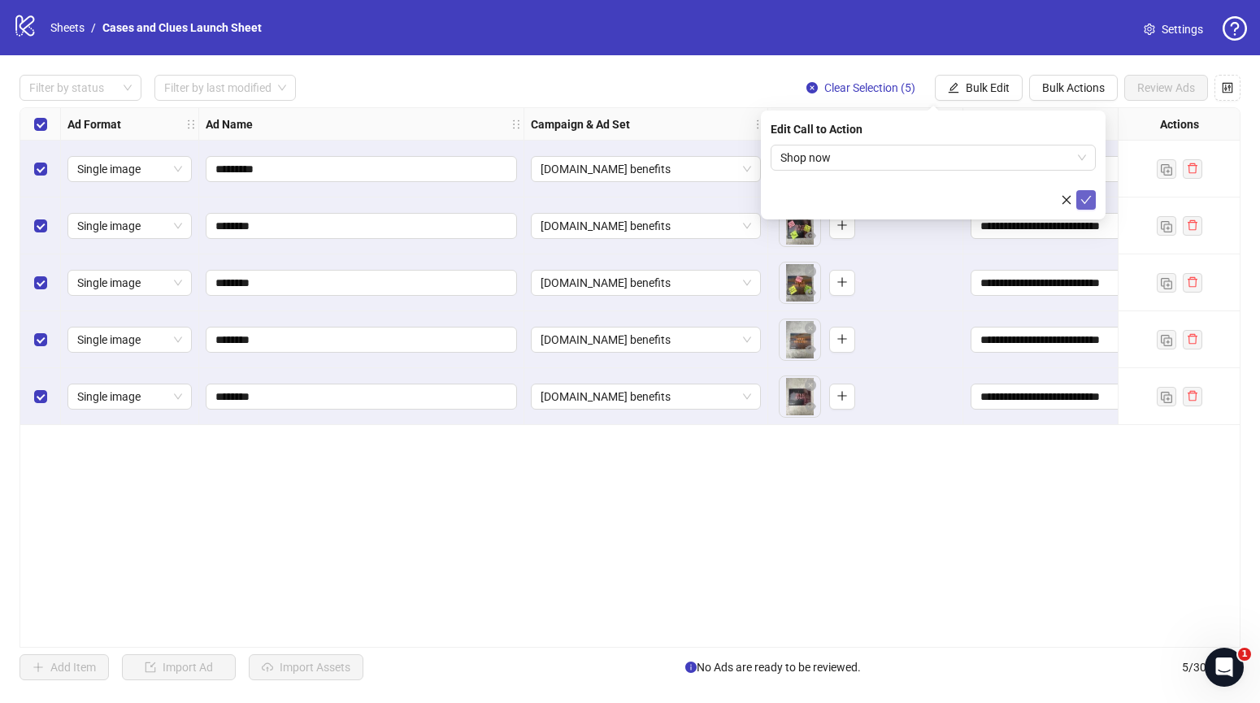
click at [1088, 202] on icon "check" at bounding box center [1086, 199] width 11 height 11
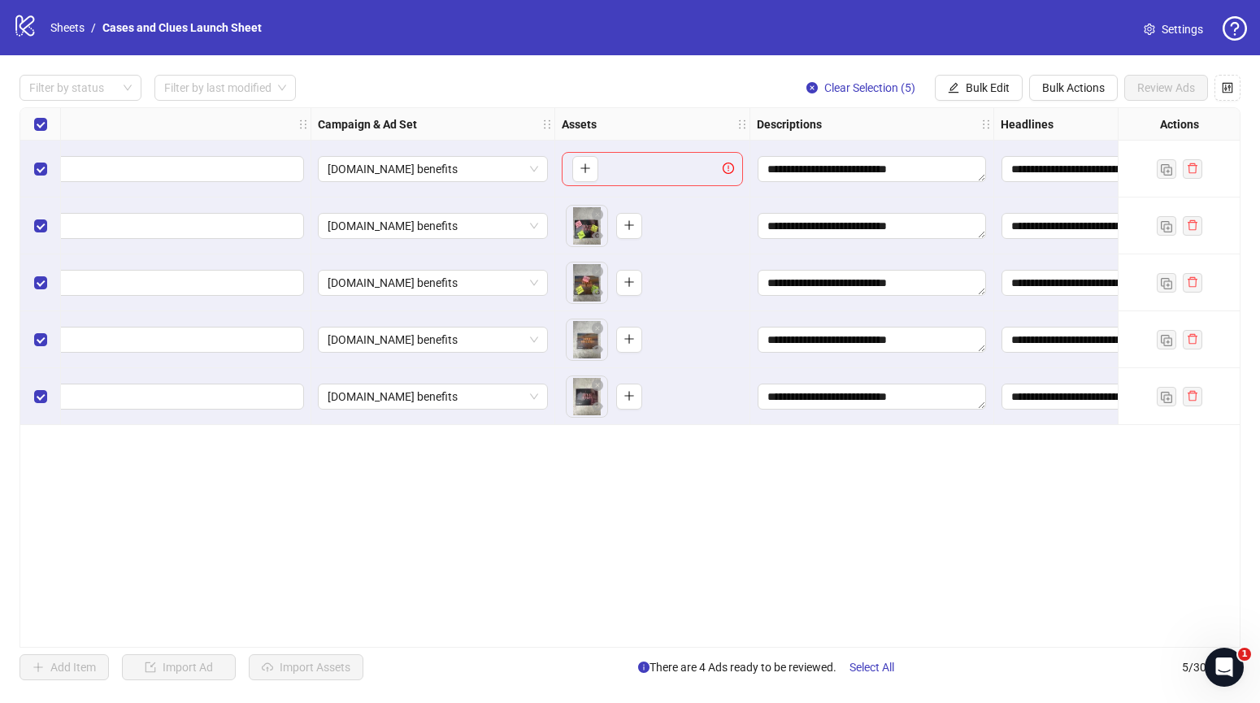
scroll to position [0, 0]
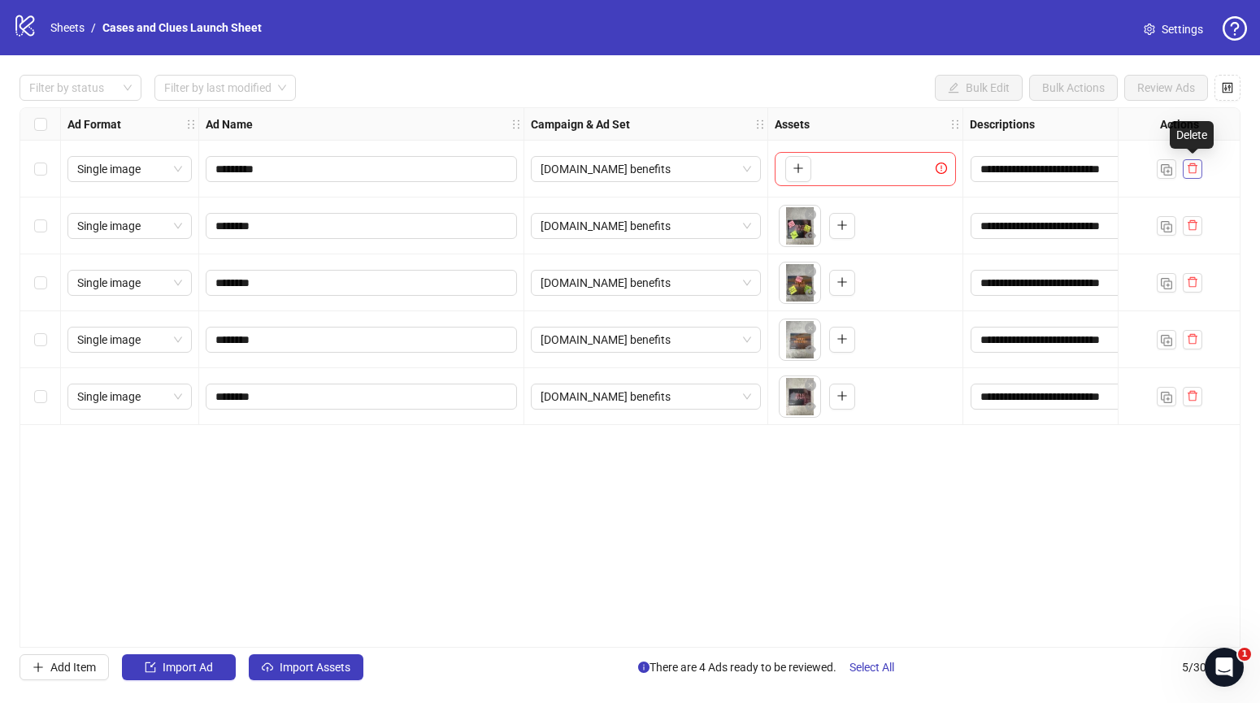
click at [1193, 168] on icon "delete" at bounding box center [1192, 168] width 11 height 11
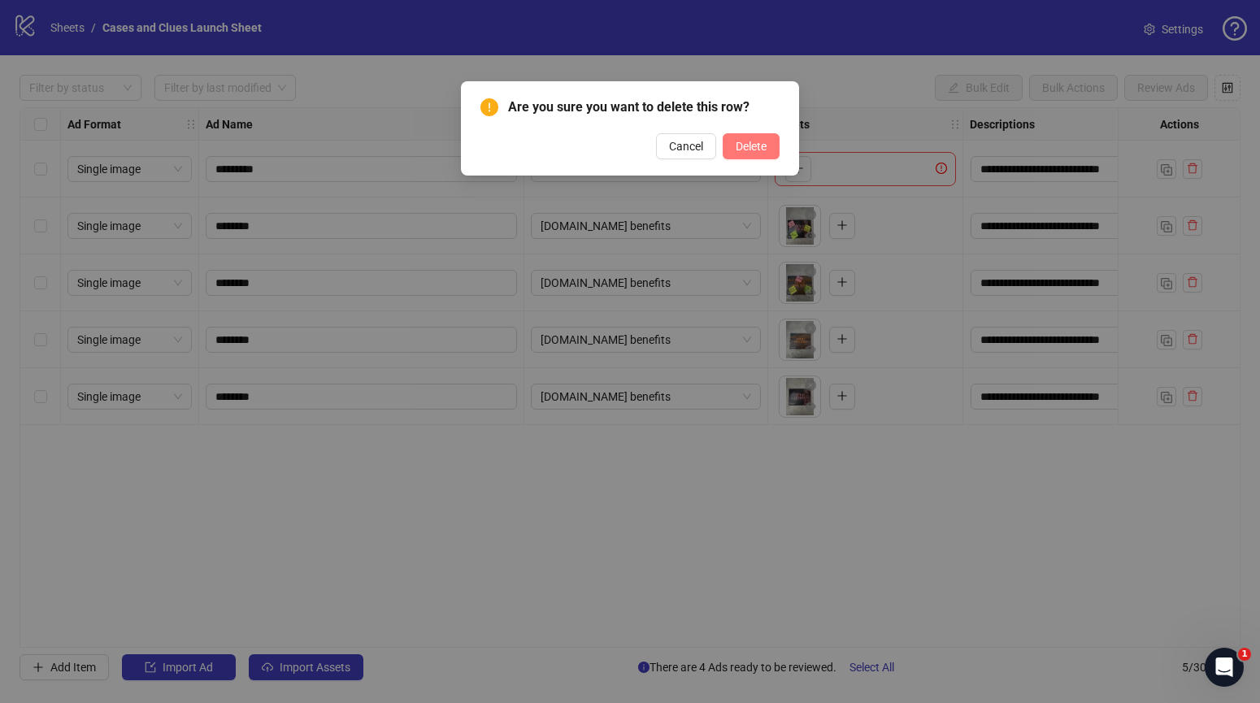
click at [754, 145] on span "Delete" at bounding box center [751, 146] width 31 height 13
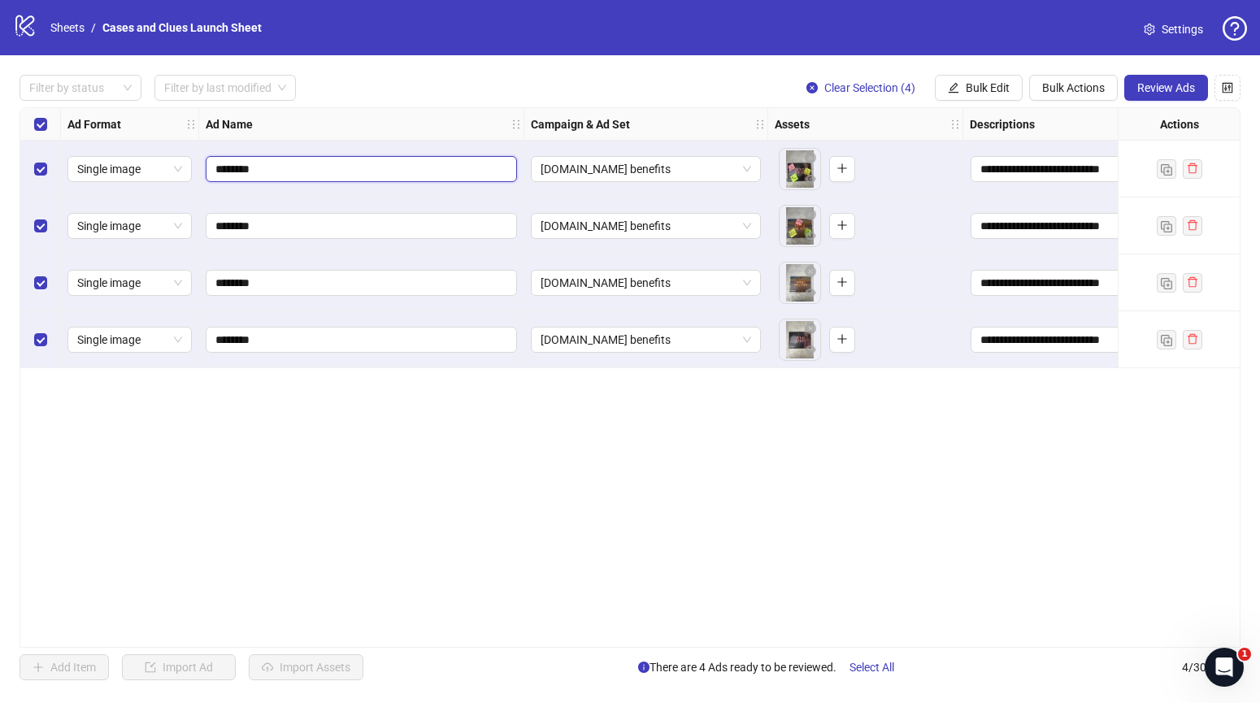
click at [269, 172] on input "********" at bounding box center [360, 169] width 289 height 18
drag, startPoint x: 263, startPoint y: 171, endPoint x: 217, endPoint y: 176, distance: 46.6
click at [217, 176] on input "********" at bounding box center [360, 169] width 289 height 18
type input "*"
type input "*********"
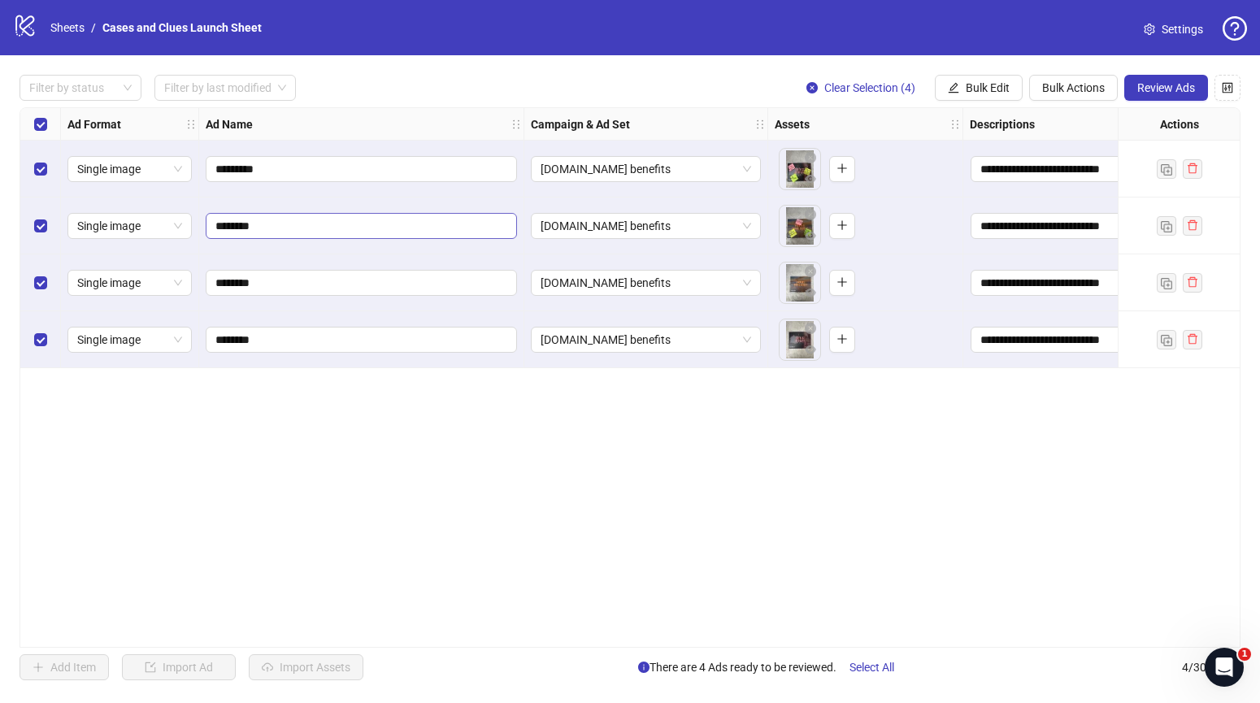
drag, startPoint x: 276, startPoint y: 216, endPoint x: 254, endPoint y: 229, distance: 25.8
click at [230, 234] on span "********" at bounding box center [361, 226] width 311 height 26
drag, startPoint x: 290, startPoint y: 220, endPoint x: 279, endPoint y: 226, distance: 12.4
click at [279, 226] on input "********" at bounding box center [360, 226] width 289 height 18
type input "**********"
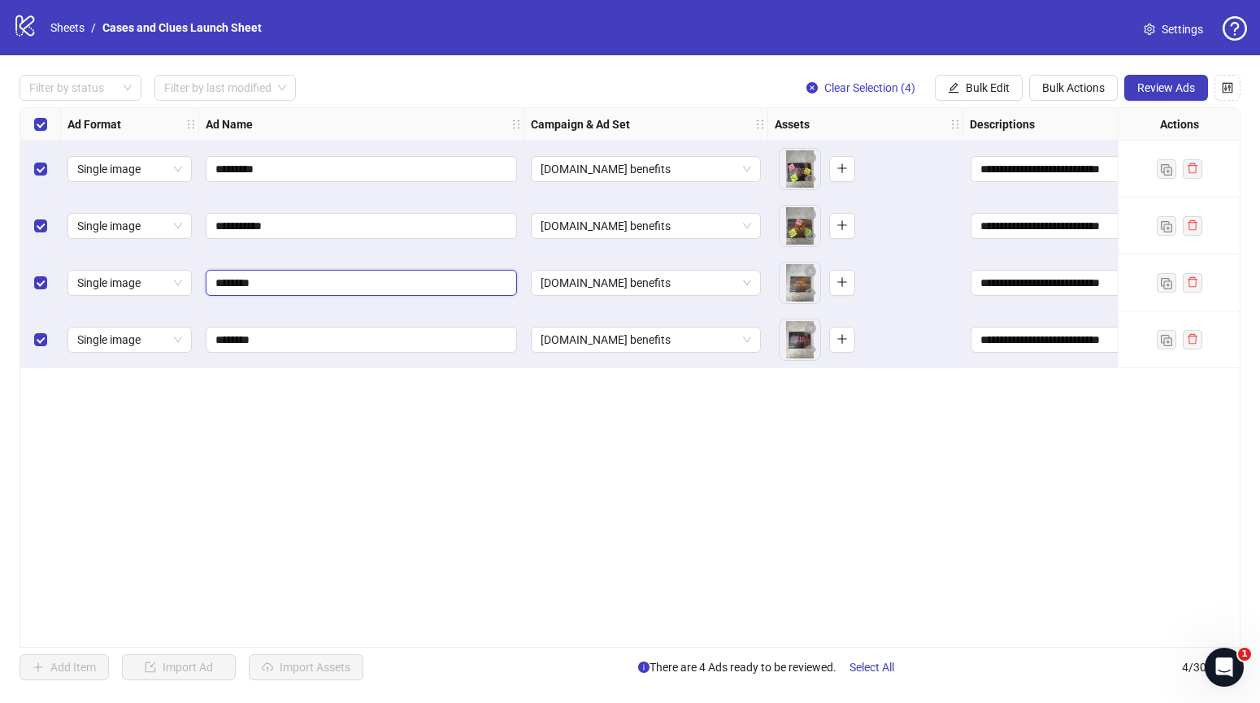
drag, startPoint x: 269, startPoint y: 285, endPoint x: 205, endPoint y: 285, distance: 64.2
click at [206, 285] on span "********" at bounding box center [361, 283] width 311 height 26
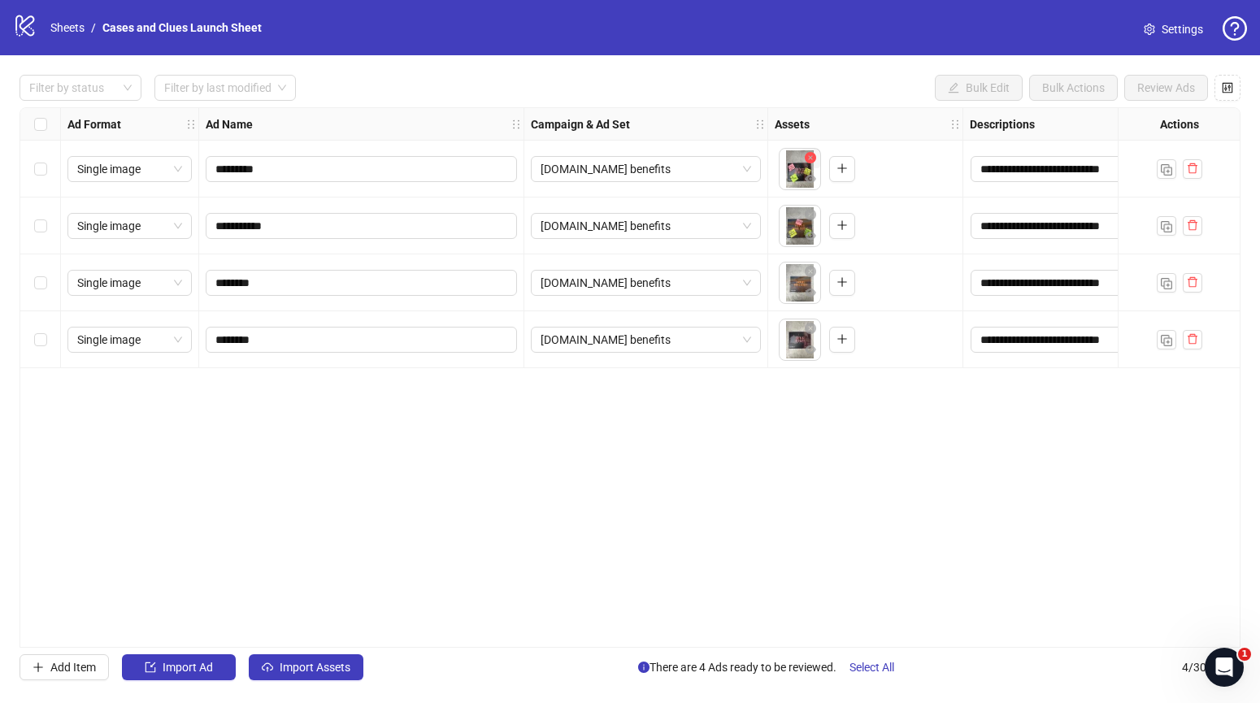
click at [812, 159] on icon "close-circle" at bounding box center [810, 157] width 11 height 11
click at [811, 211] on icon "close-circle" at bounding box center [810, 214] width 11 height 11
click at [809, 271] on icon "close-circle" at bounding box center [810, 271] width 11 height 11
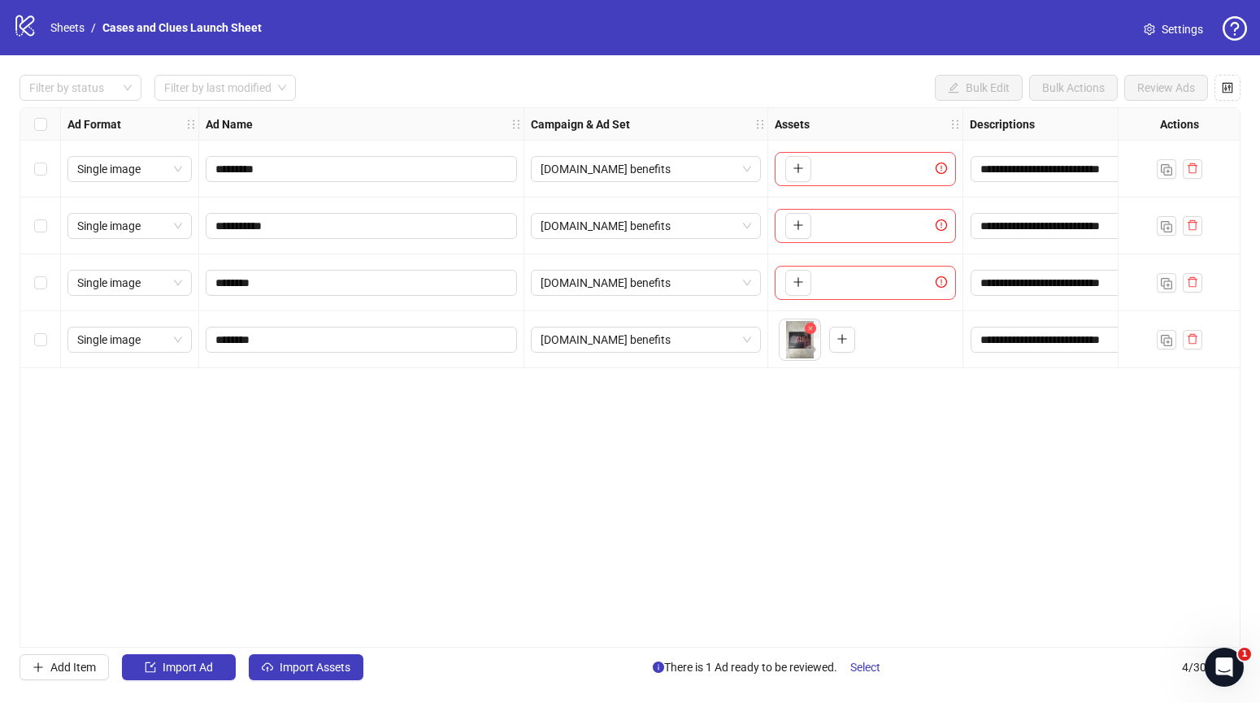
click at [813, 327] on icon "close-circle" at bounding box center [810, 328] width 11 height 11
click at [803, 165] on icon "plus" at bounding box center [798, 168] width 11 height 11
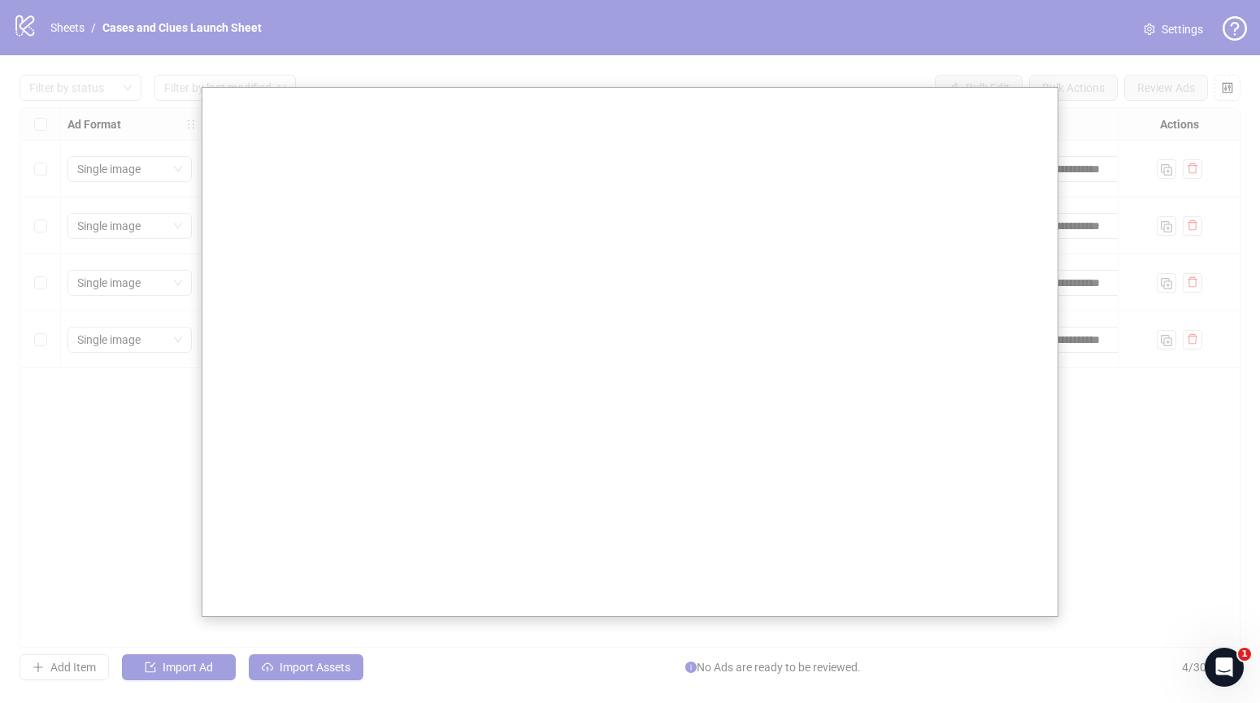
click at [43, 415] on div at bounding box center [630, 351] width 1260 height 703
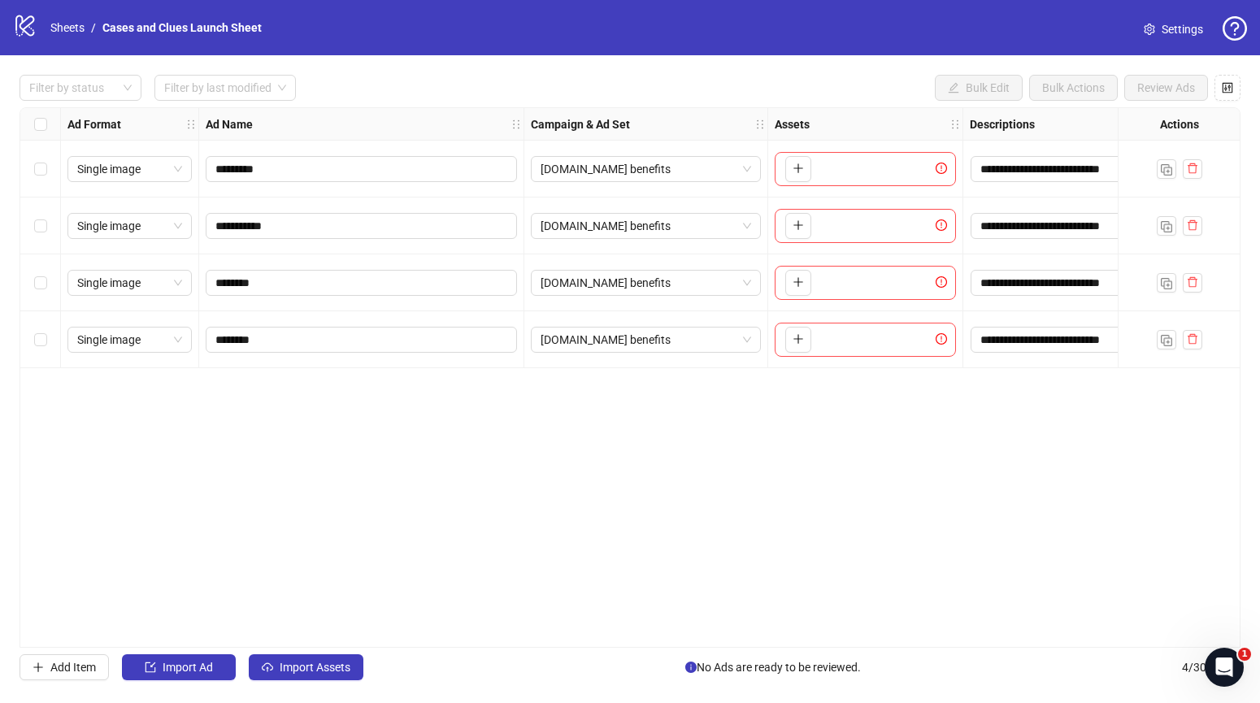
drag, startPoint x: 41, startPoint y: 115, endPoint x: 109, endPoint y: 116, distance: 67.5
click at [42, 115] on label "Select all rows" at bounding box center [40, 124] width 13 height 18
click at [50, 122] on div "Select all rows" at bounding box center [40, 124] width 41 height 33
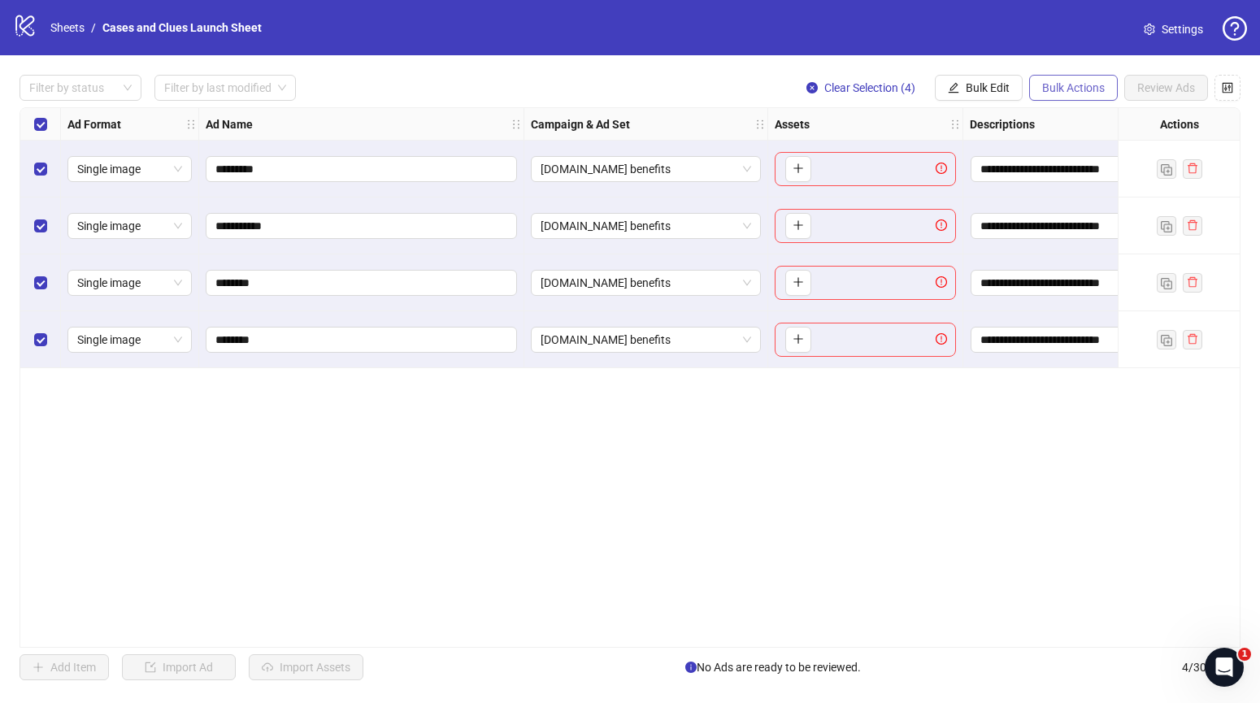
click at [1083, 89] on span "Bulk Actions" at bounding box center [1074, 87] width 63 height 13
drag, startPoint x: 1062, startPoint y: 147, endPoint x: 1060, endPoint y: 120, distance: 27.8
click at [1060, 120] on ul "Delete Duplicate Duplicate with assets Copy to another sheet Export" at bounding box center [1096, 172] width 137 height 137
click at [1060, 120] on span "Delete" at bounding box center [1096, 120] width 111 height 18
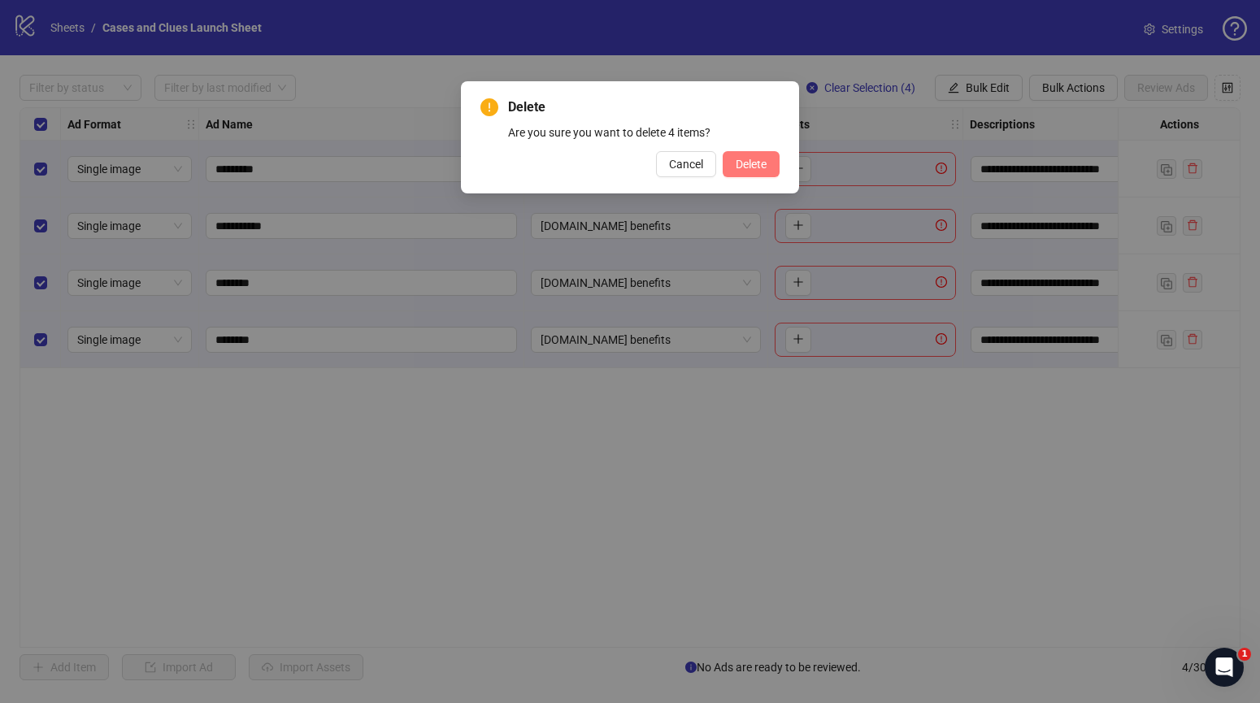
click at [742, 159] on span "Delete" at bounding box center [751, 164] width 31 height 13
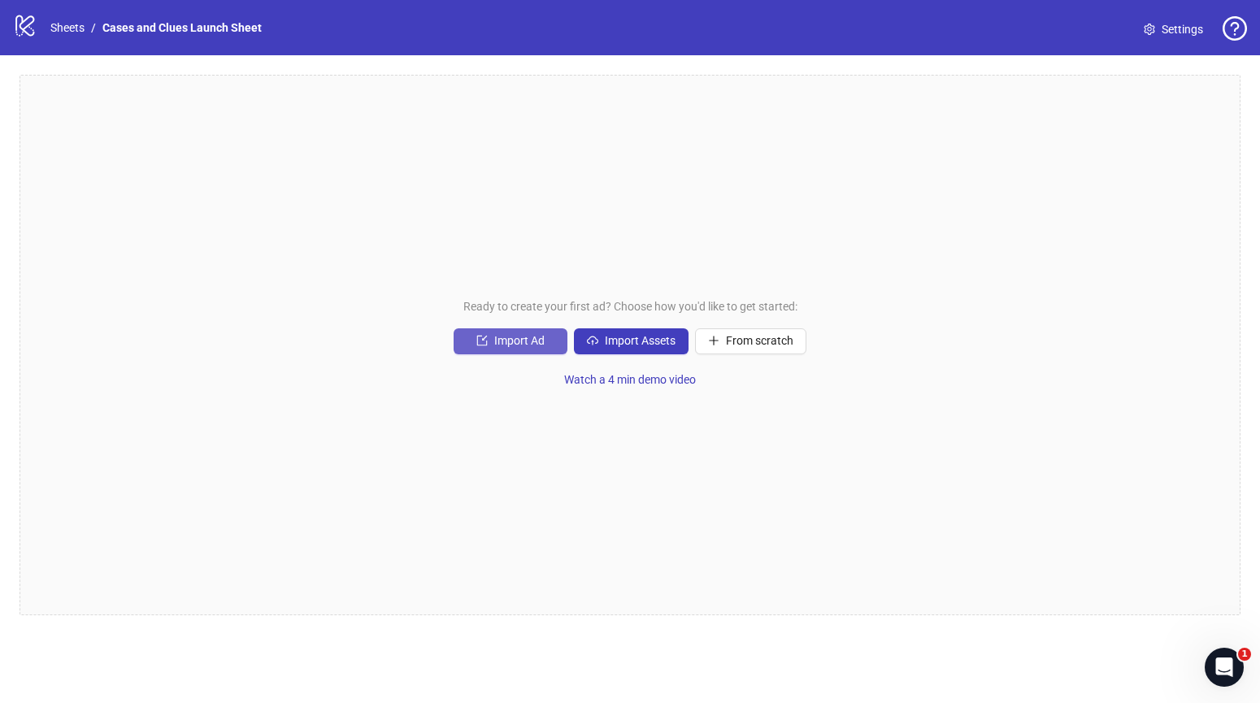
click at [516, 337] on span "Import Ad" at bounding box center [519, 340] width 50 height 13
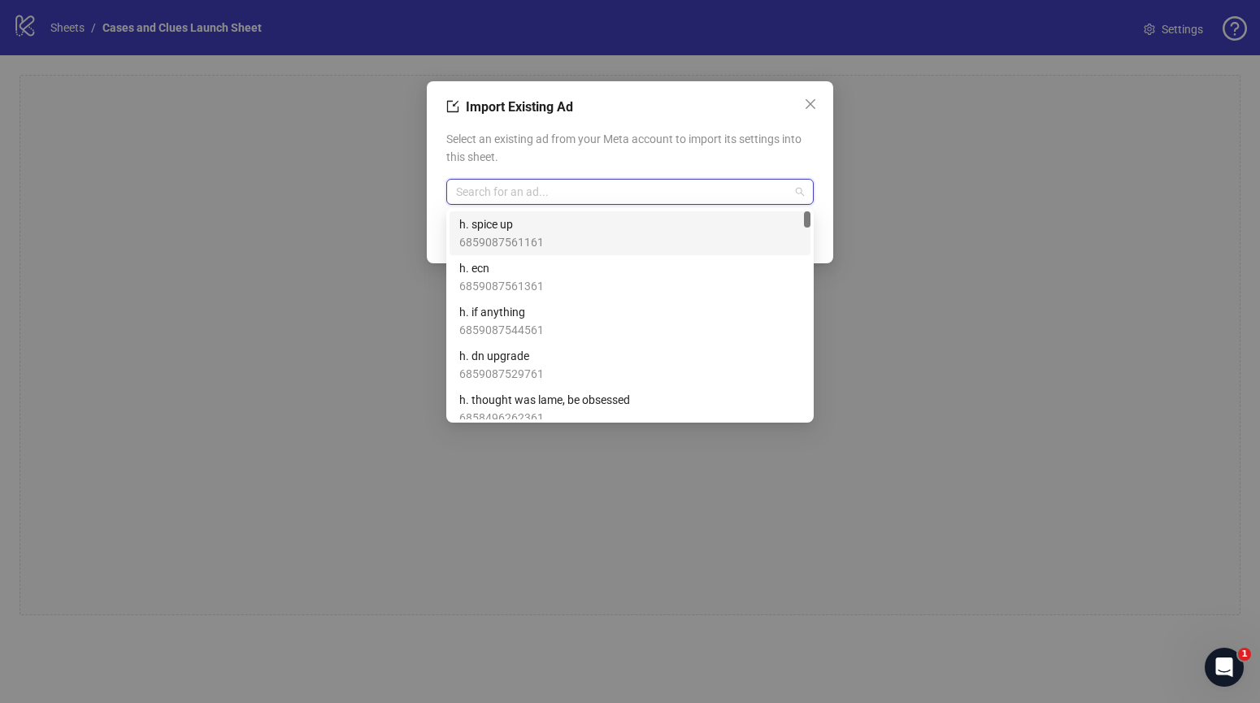
click at [586, 183] on input "search" at bounding box center [622, 192] width 333 height 24
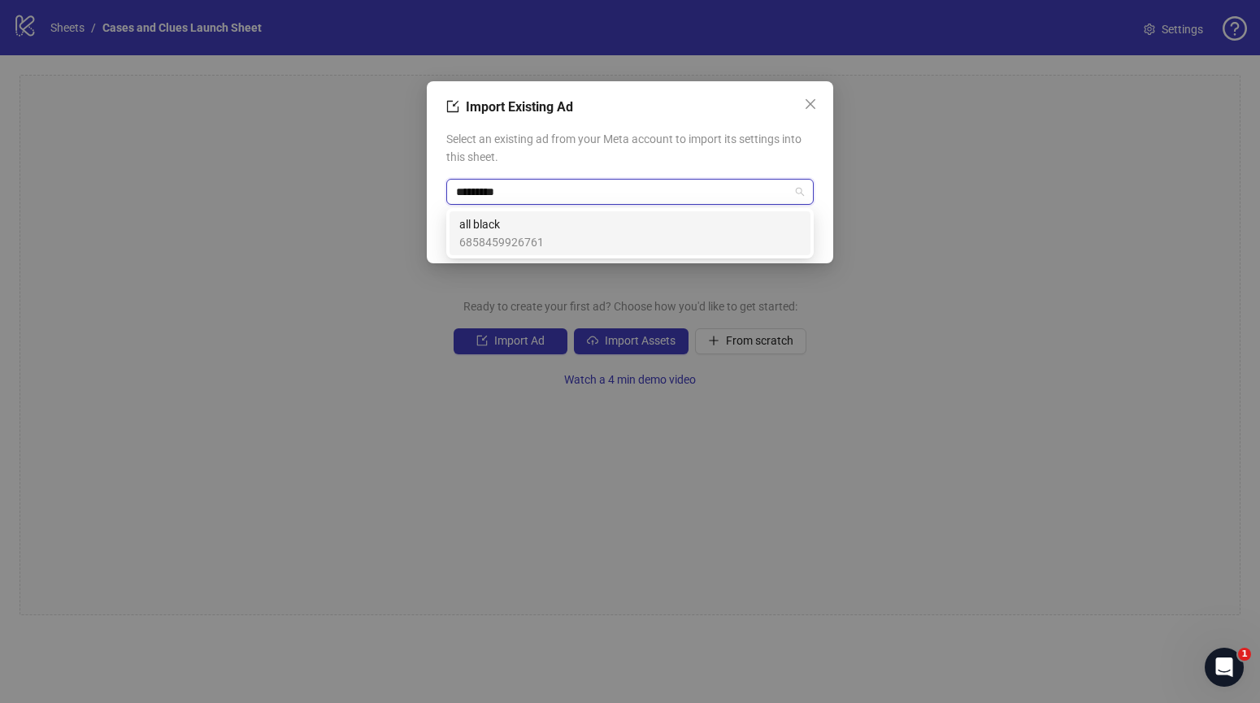
type input "*********"
click at [481, 207] on div "Select an existing ad from your Meta account to import its settings into this s…" at bounding box center [630, 168] width 368 height 88
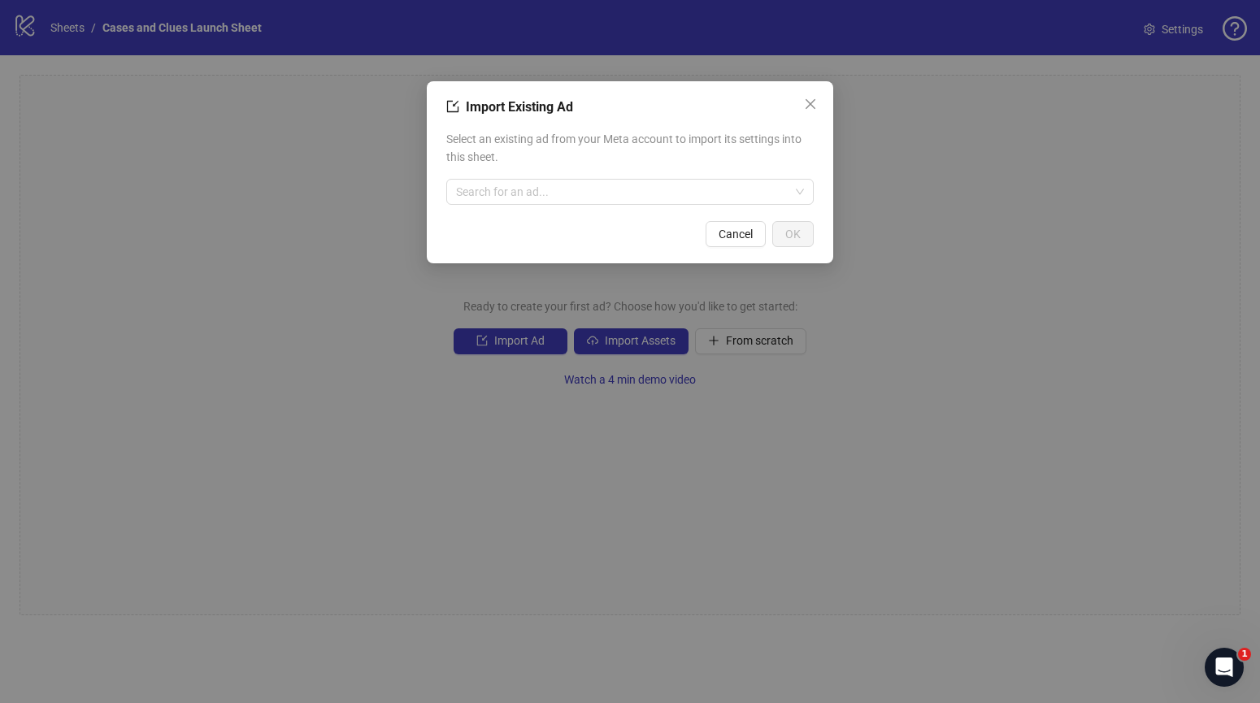
click at [485, 224] on div "Cancel OK" at bounding box center [630, 234] width 368 height 26
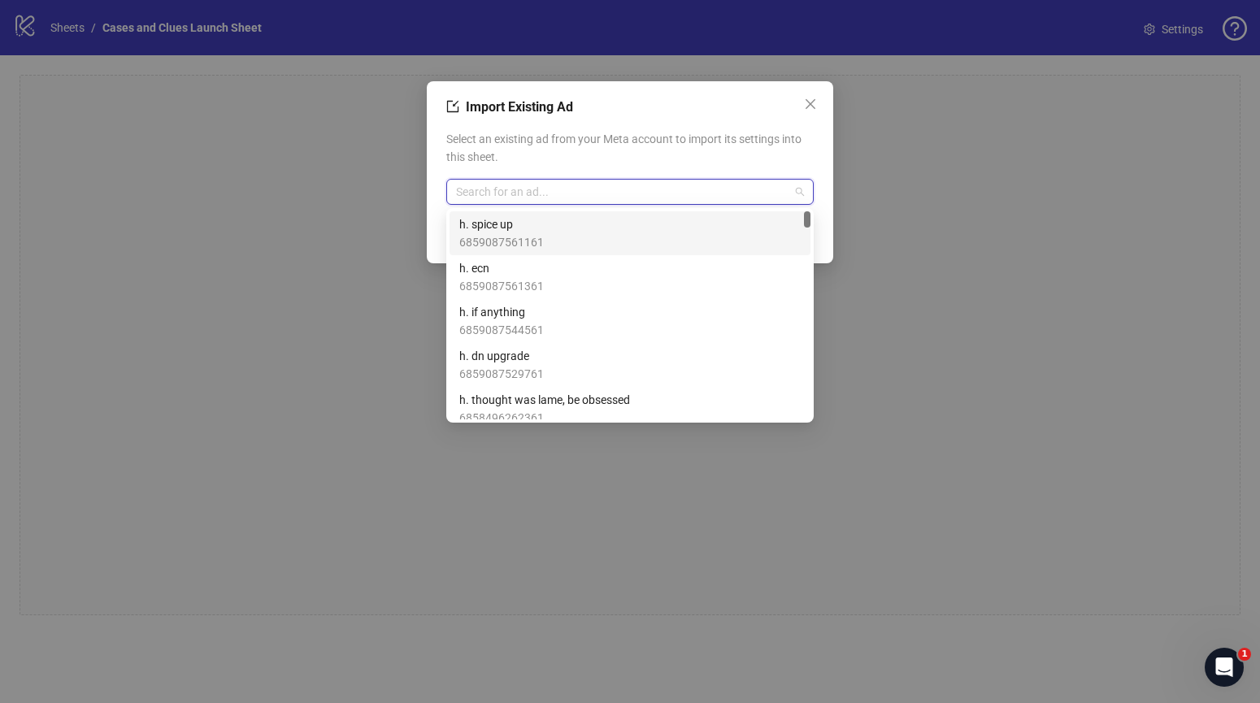
click at [573, 181] on input "search" at bounding box center [622, 192] width 333 height 24
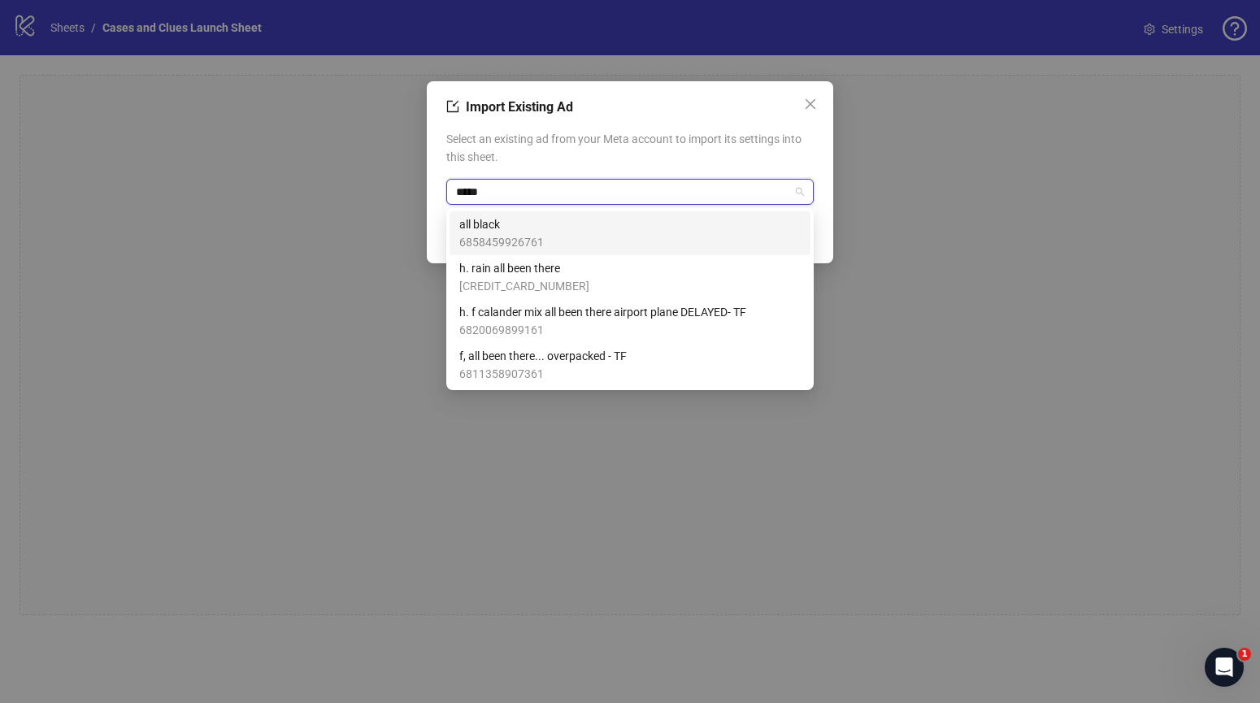
type input "******"
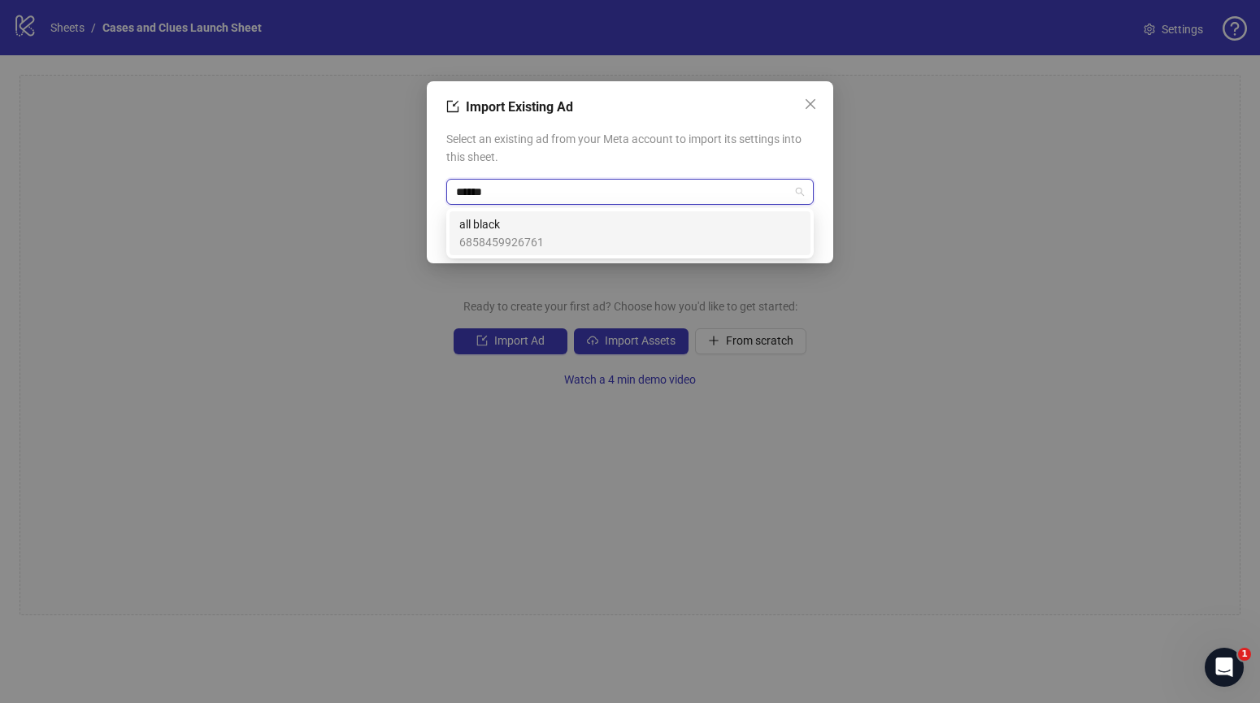
click at [559, 235] on div "all black 6858459926761" at bounding box center [630, 234] width 342 height 36
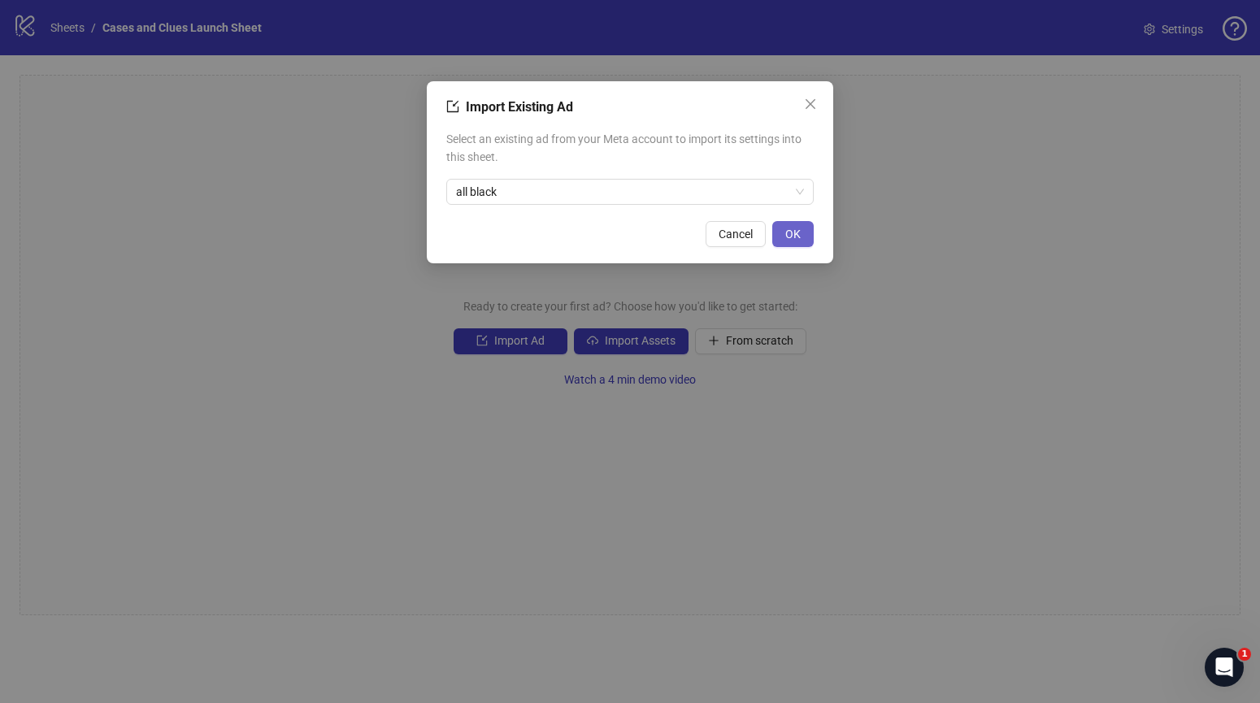
click at [790, 237] on span "OK" at bounding box center [793, 234] width 15 height 13
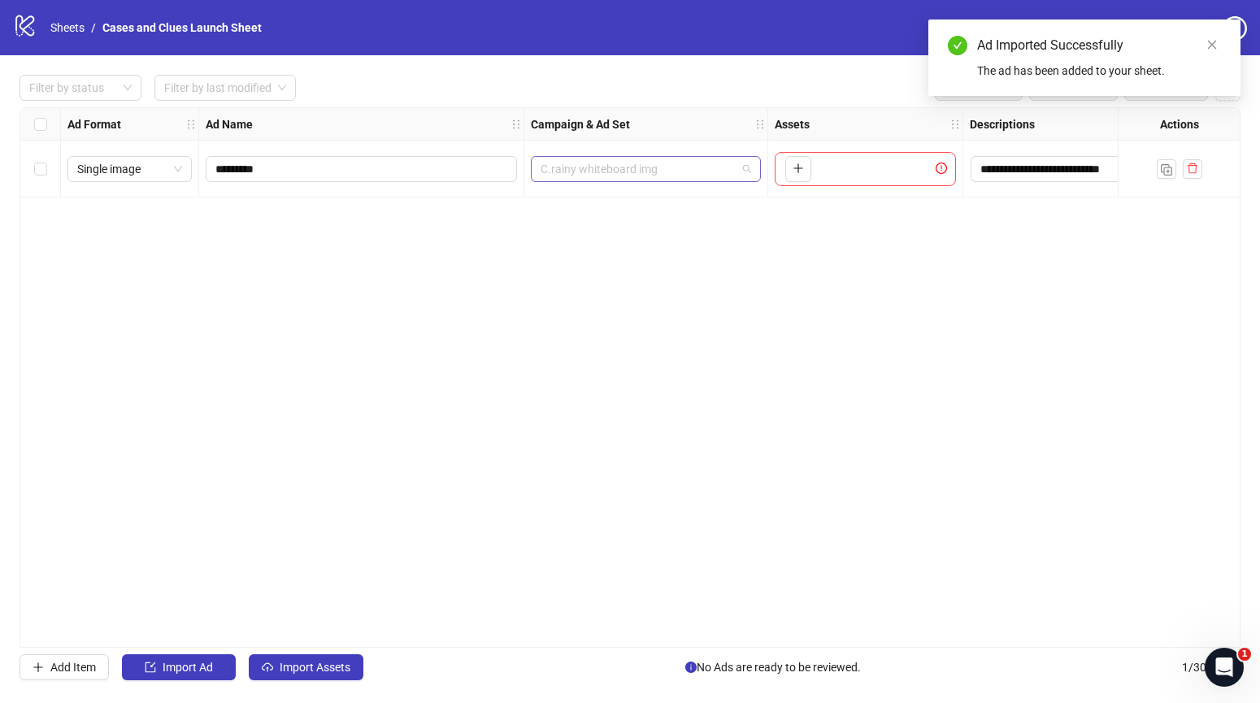
click at [718, 173] on span "C.rainy whiteboard img" at bounding box center [646, 169] width 211 height 24
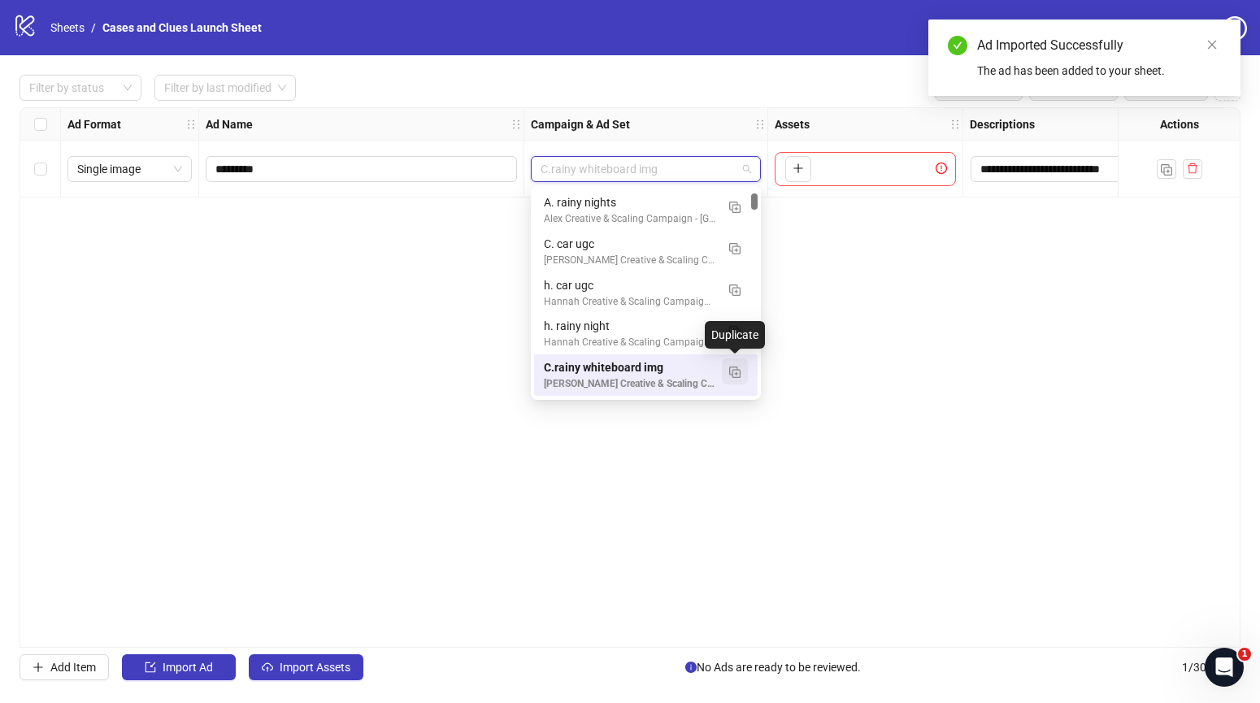
click at [735, 369] on img "button" at bounding box center [734, 372] width 11 height 11
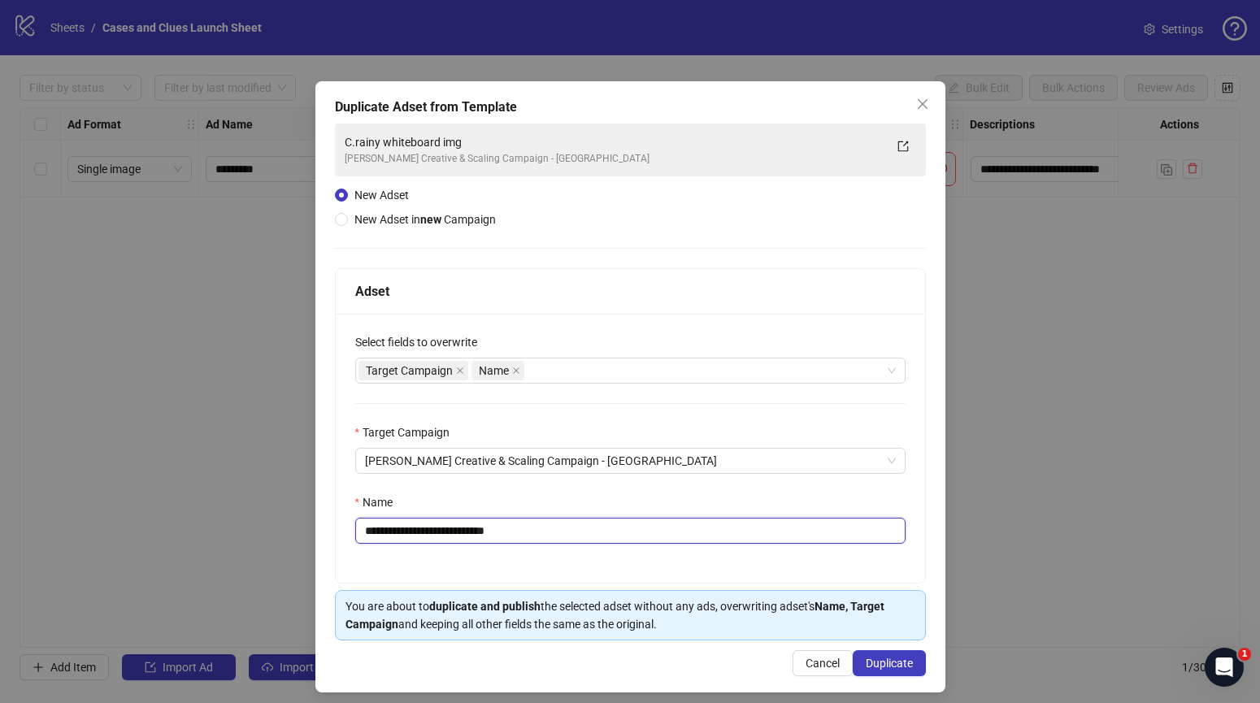
drag, startPoint x: 530, startPoint y: 529, endPoint x: 373, endPoint y: 530, distance: 157.0
click at [373, 530] on input "**********" at bounding box center [630, 531] width 551 height 26
type input "**********"
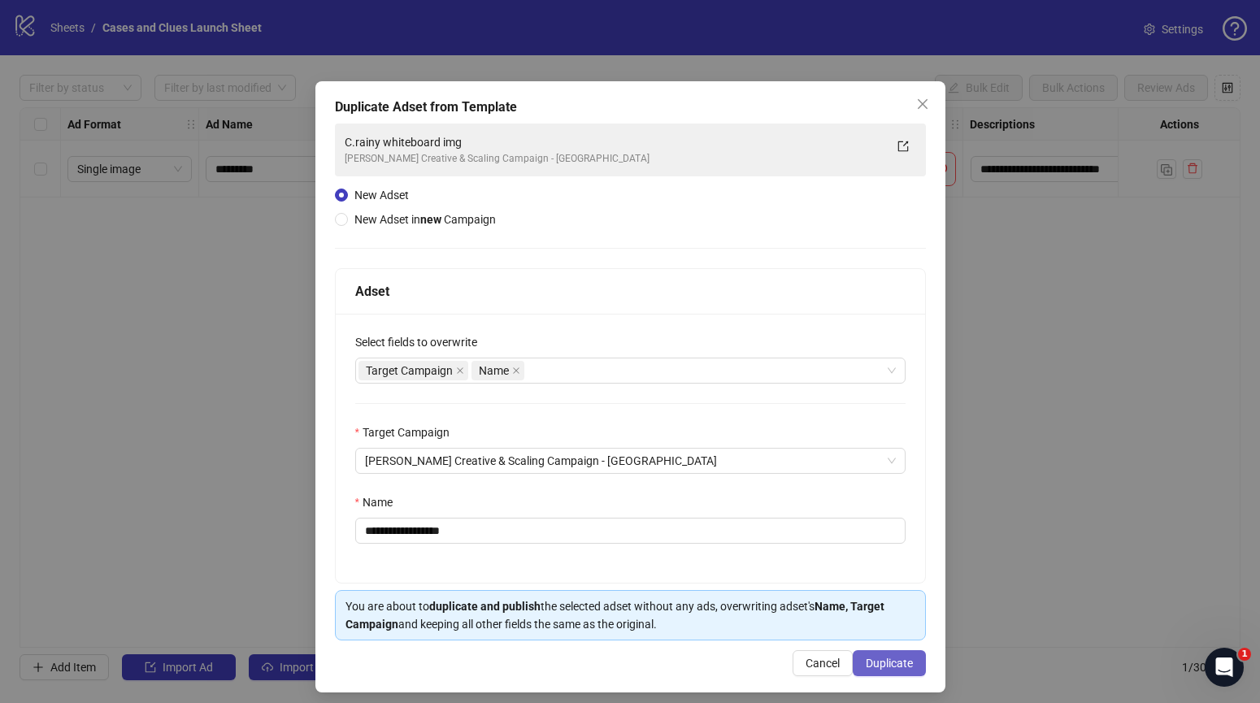
click at [866, 661] on span "Duplicate" at bounding box center [889, 663] width 47 height 13
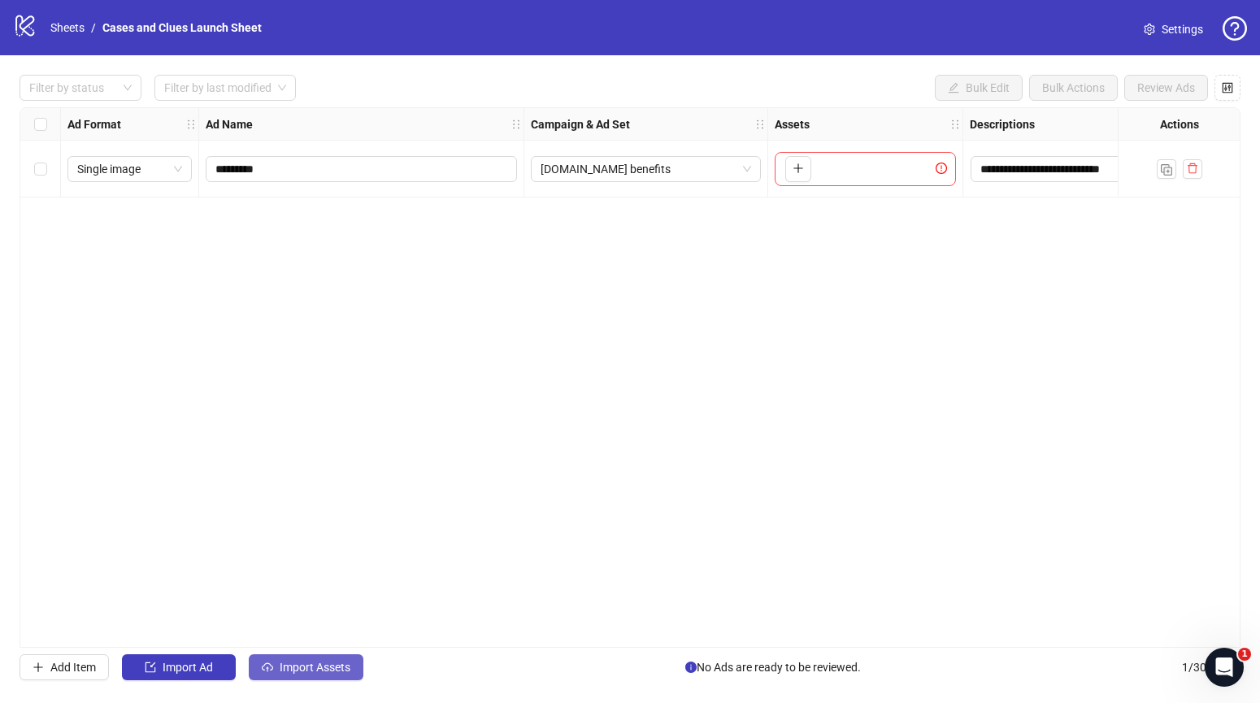
click at [305, 673] on span "Import Assets" at bounding box center [315, 667] width 71 height 13
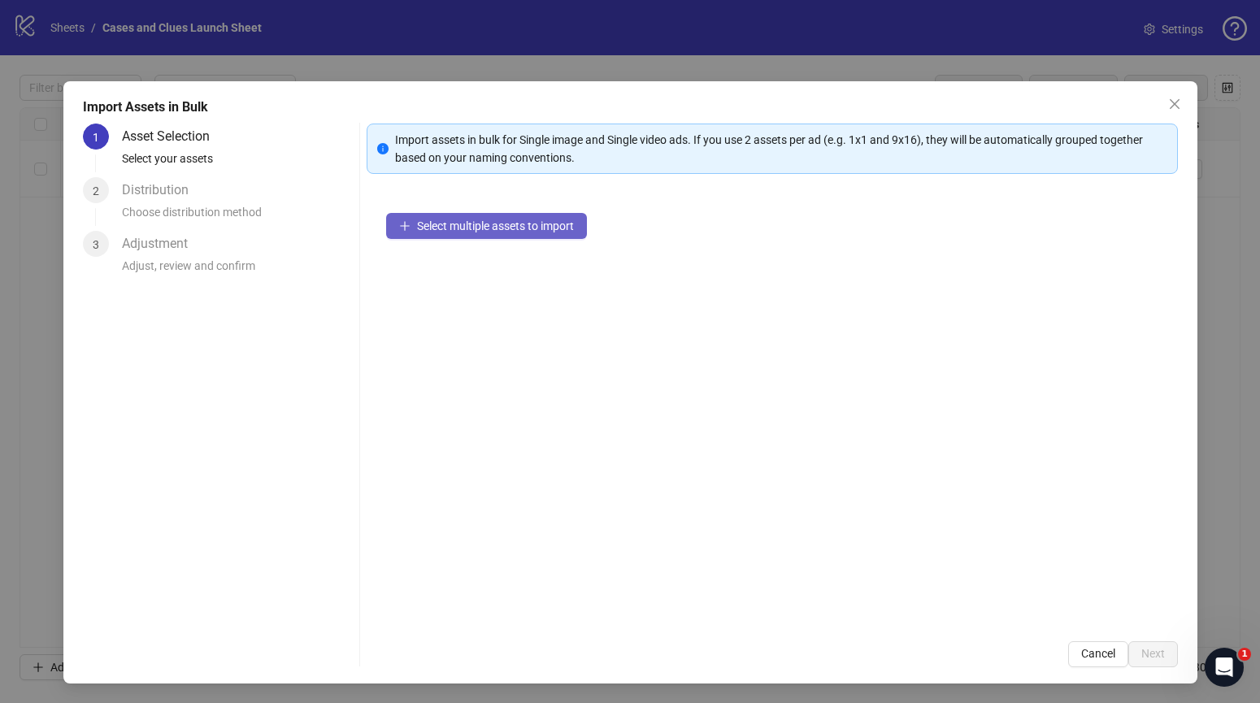
click at [460, 228] on span "Select multiple assets to import" at bounding box center [495, 226] width 157 height 13
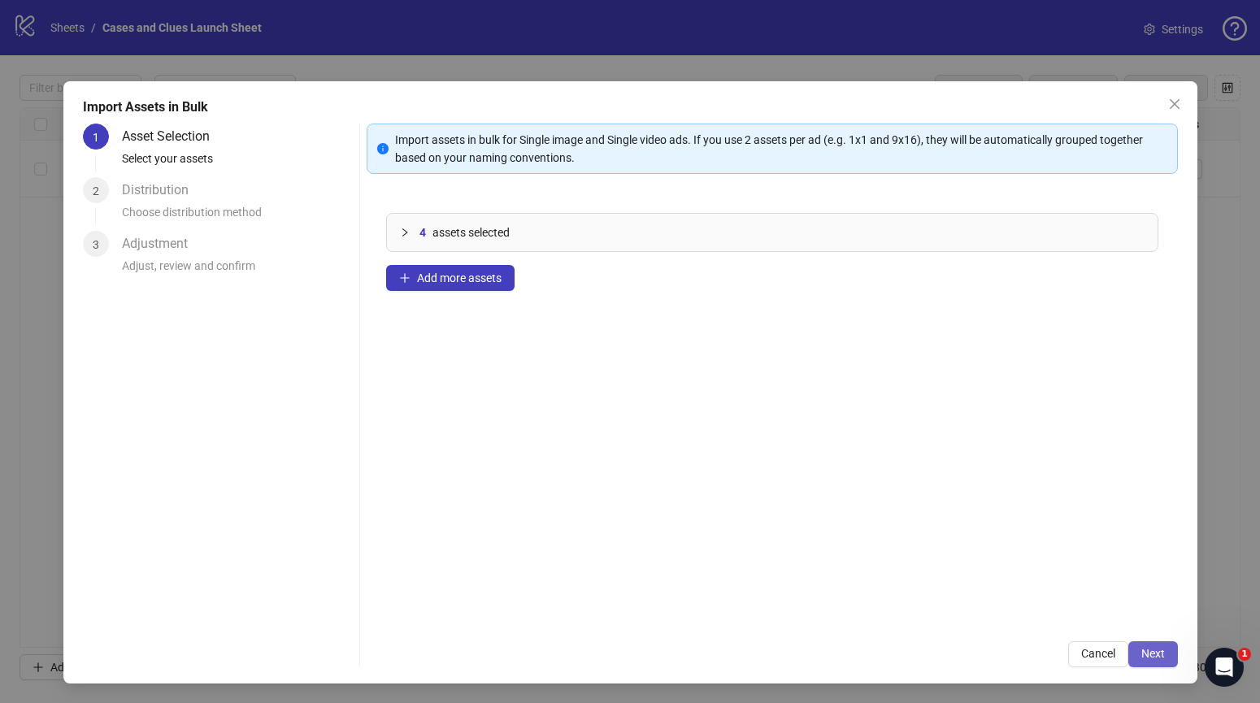
click at [1160, 655] on span "Next" at bounding box center [1154, 653] width 24 height 13
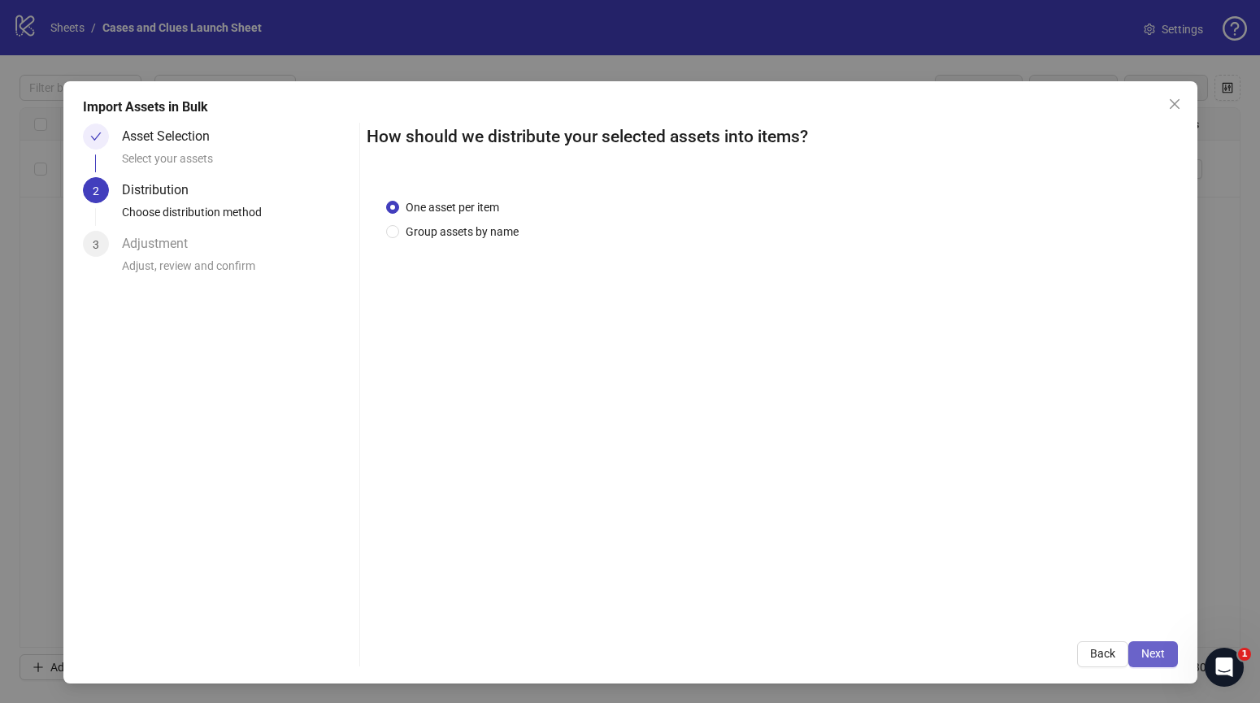
click at [1156, 655] on span "Next" at bounding box center [1154, 653] width 24 height 13
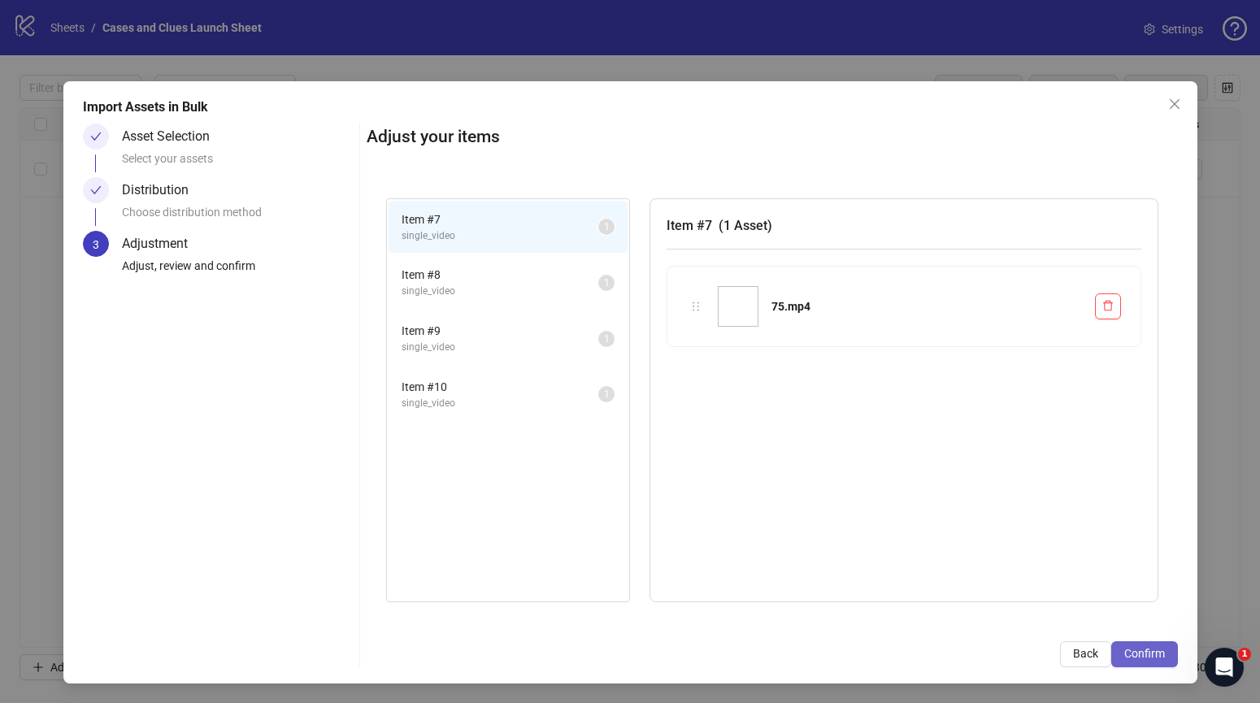
click at [1156, 652] on span "Confirm" at bounding box center [1145, 653] width 41 height 13
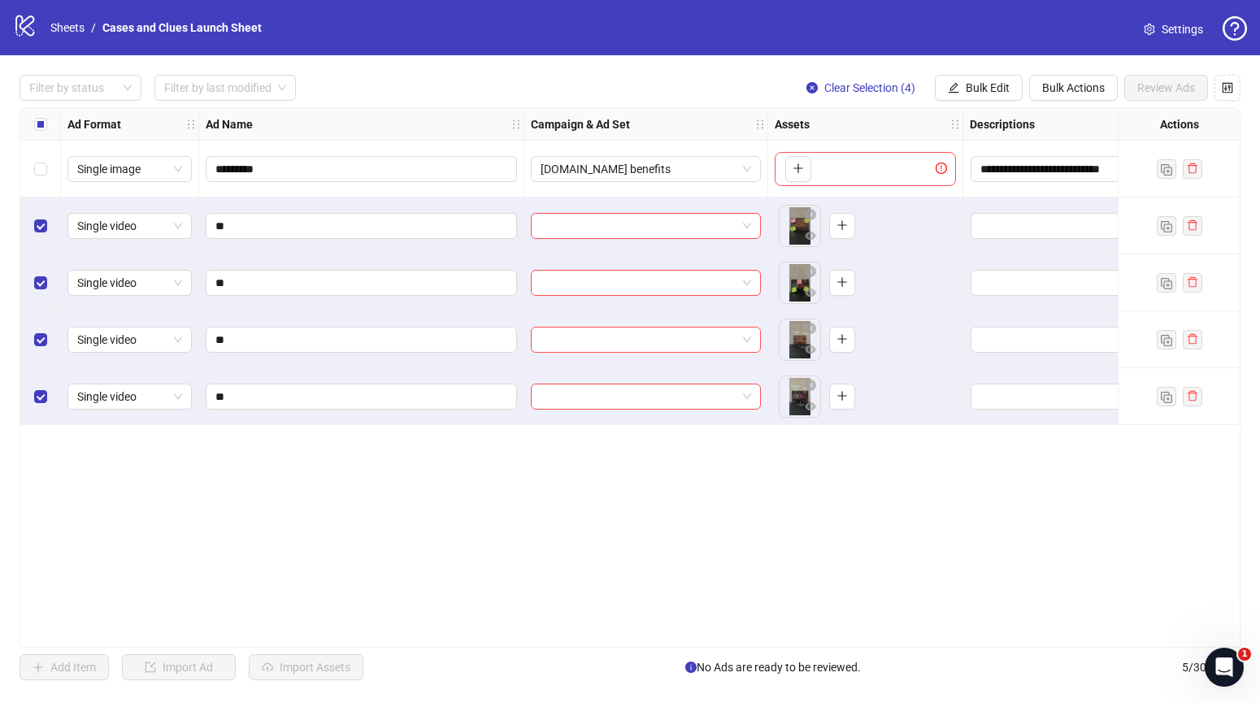
click at [46, 161] on div "Select row 1" at bounding box center [40, 169] width 41 height 57
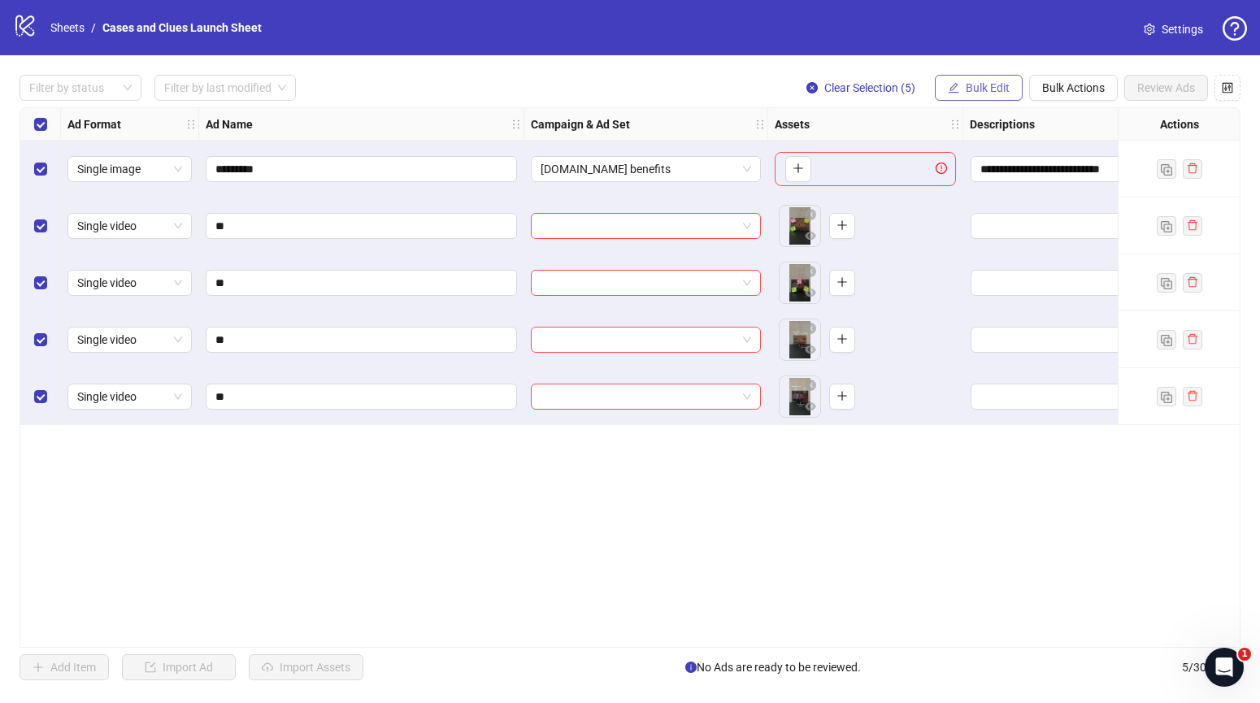
click at [984, 85] on span "Bulk Edit" at bounding box center [988, 87] width 44 height 13
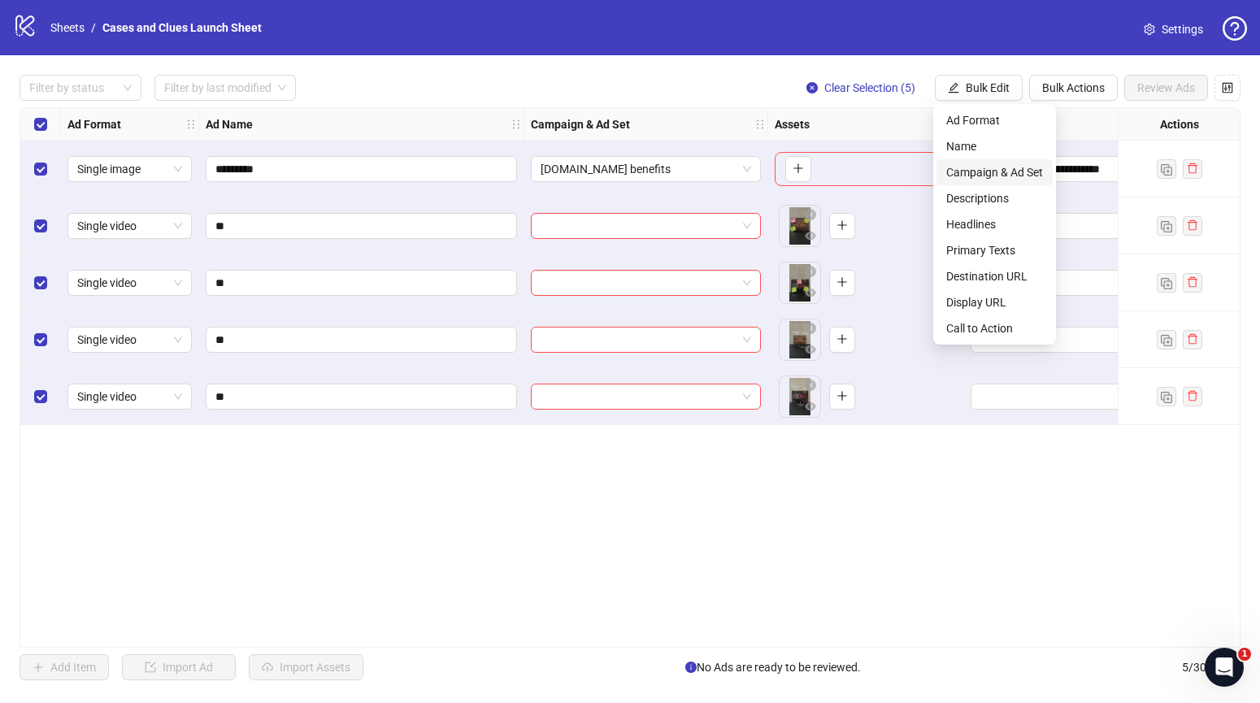
click at [979, 169] on span "Campaign & Ad Set" at bounding box center [995, 172] width 97 height 18
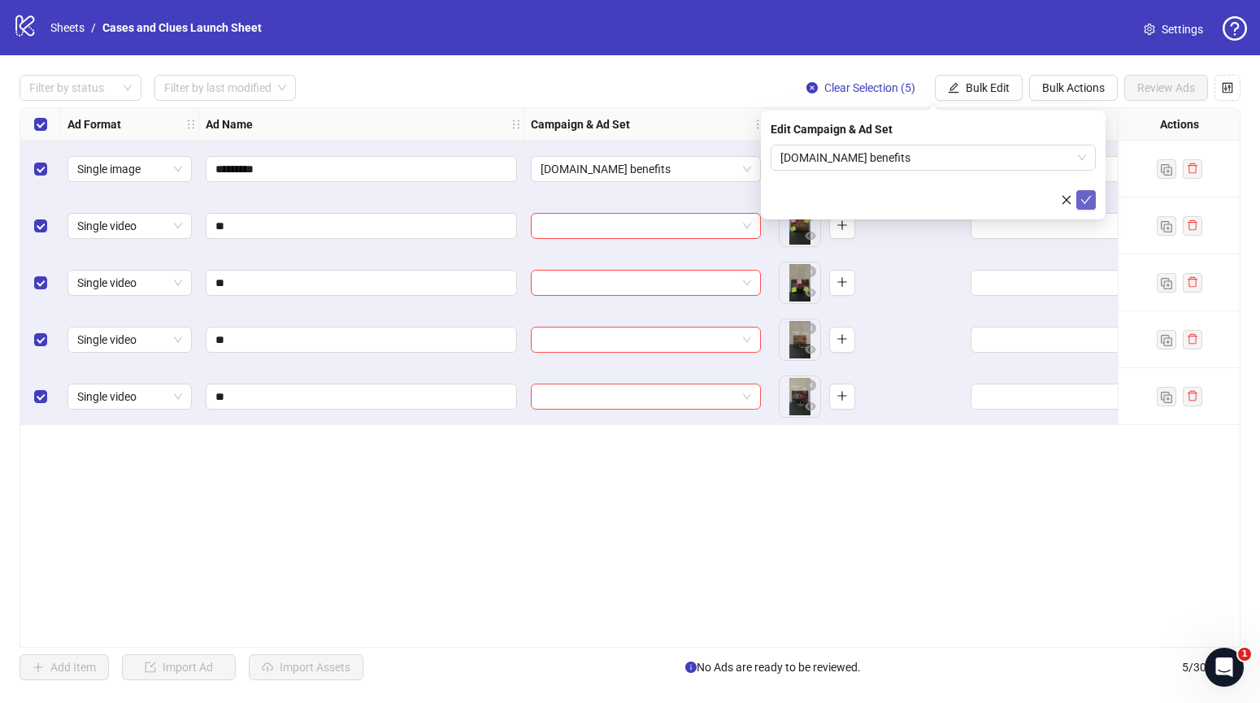
click at [1091, 199] on icon "check" at bounding box center [1086, 199] width 11 height 11
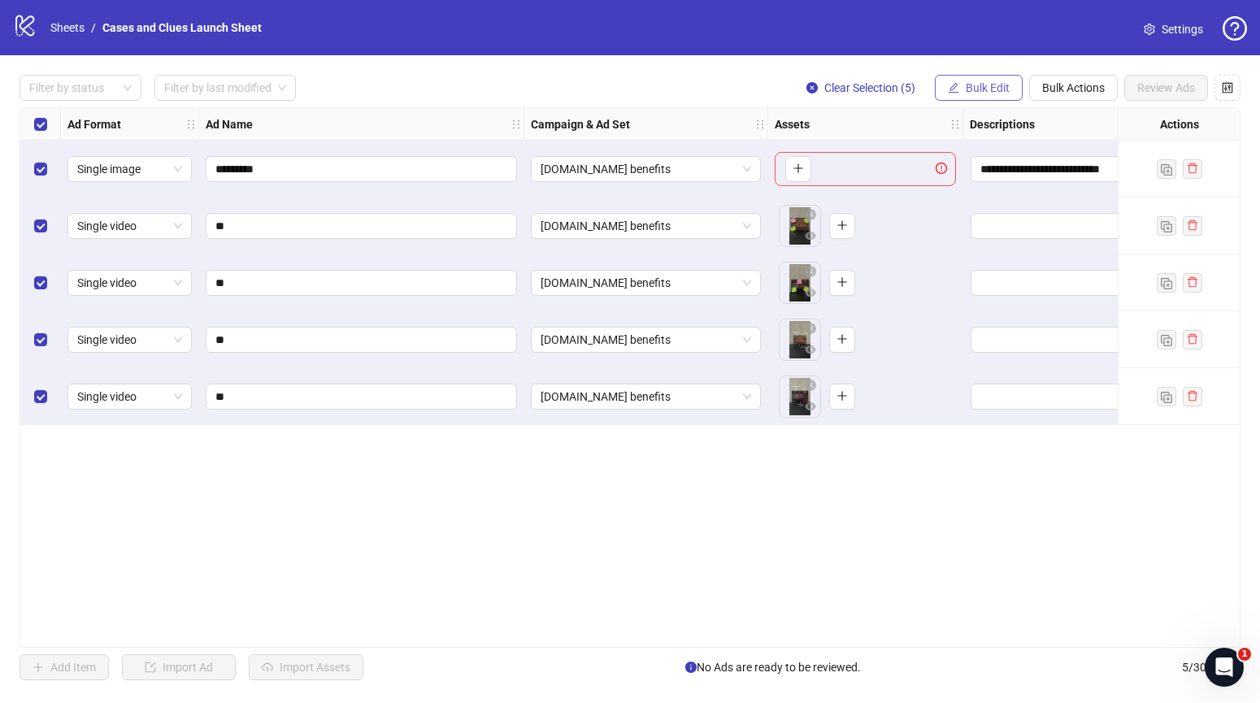
click at [986, 88] on span "Bulk Edit" at bounding box center [988, 87] width 44 height 13
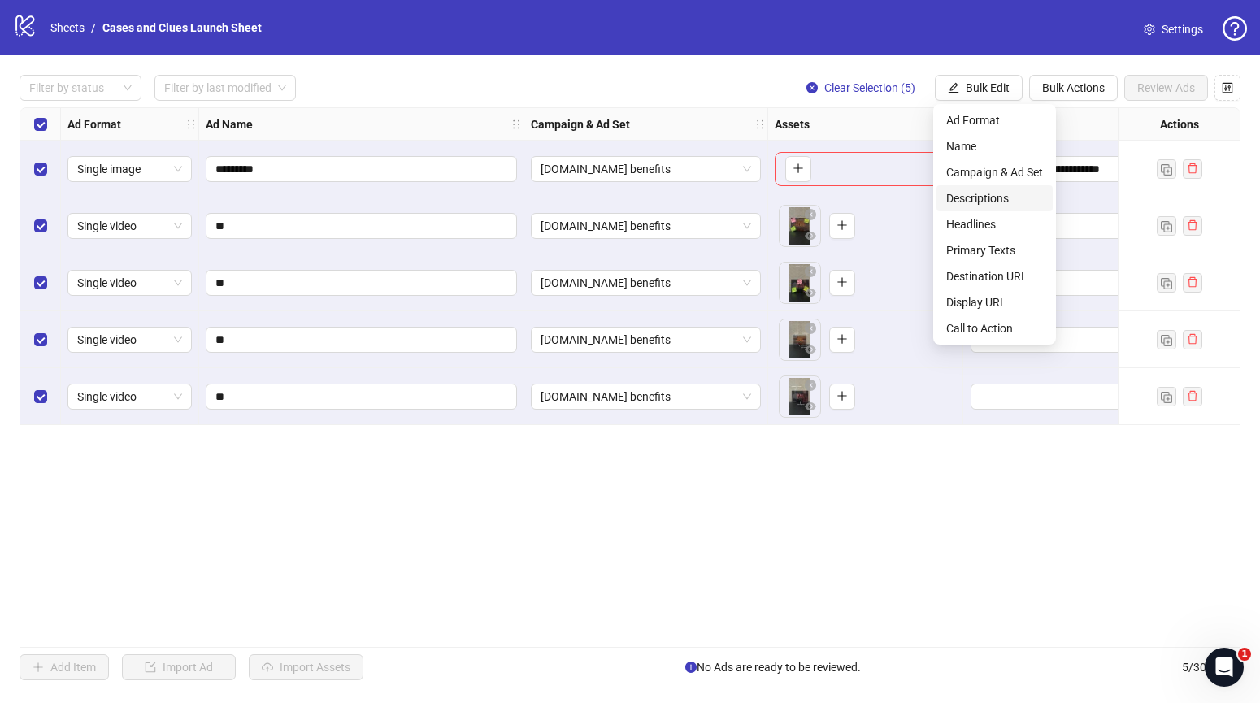
click at [991, 190] on span "Descriptions" at bounding box center [995, 198] width 97 height 18
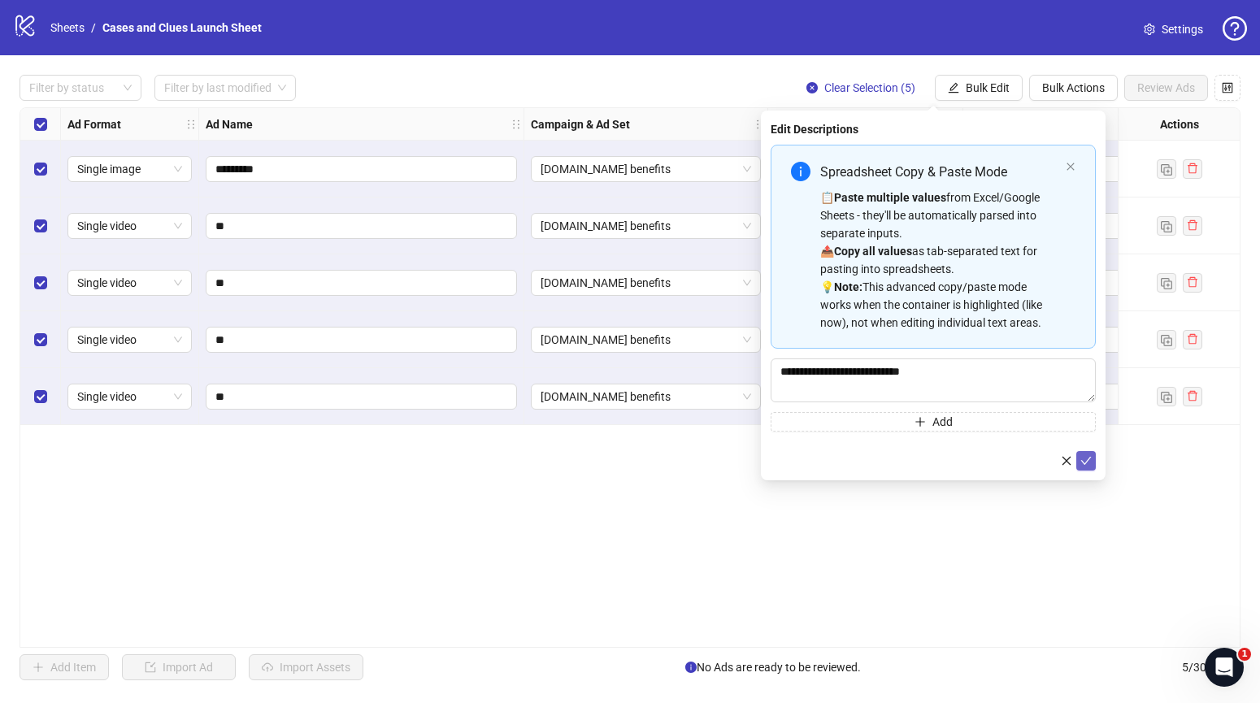
click at [1089, 455] on icon "check" at bounding box center [1086, 460] width 11 height 11
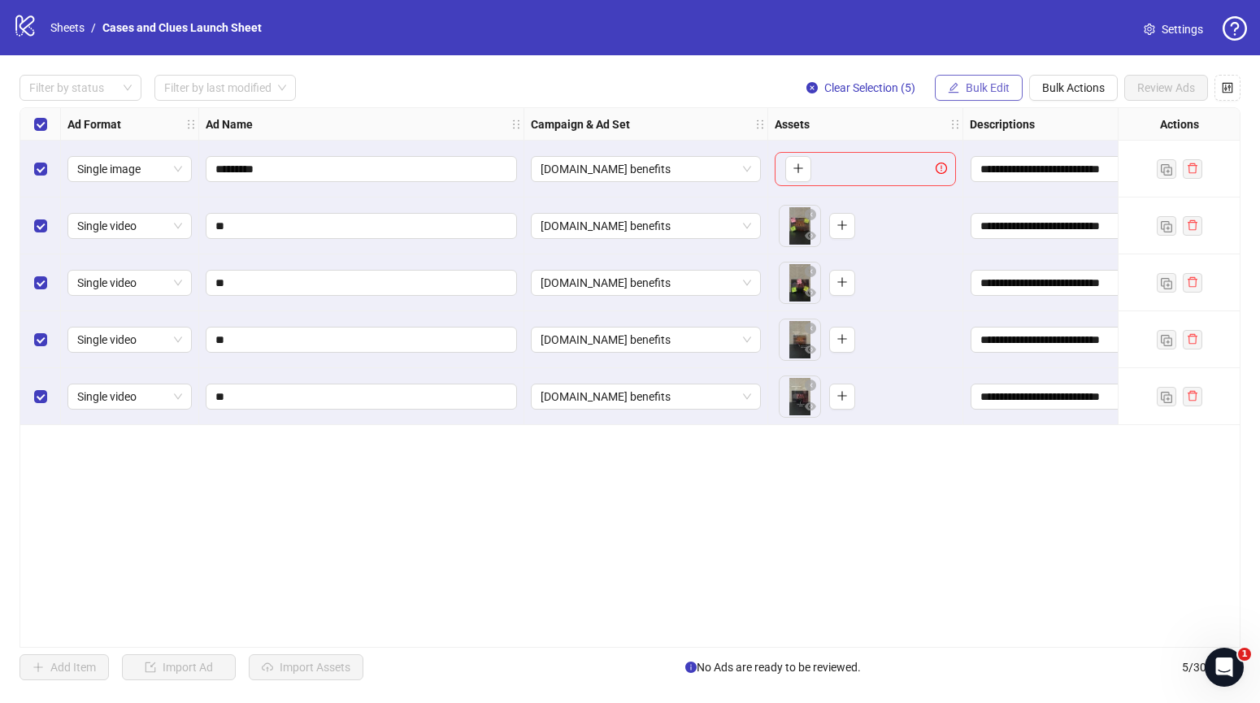
click at [977, 87] on span "Bulk Edit" at bounding box center [988, 87] width 44 height 13
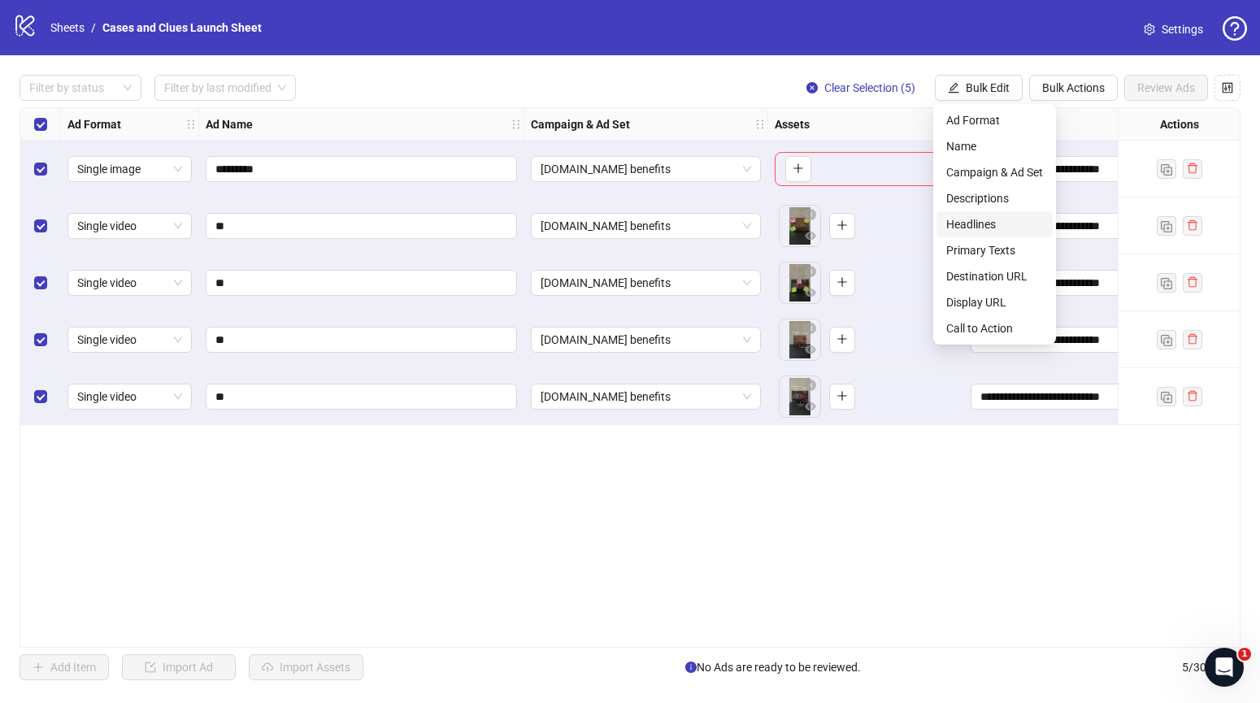
click at [990, 229] on span "Headlines" at bounding box center [995, 225] width 97 height 18
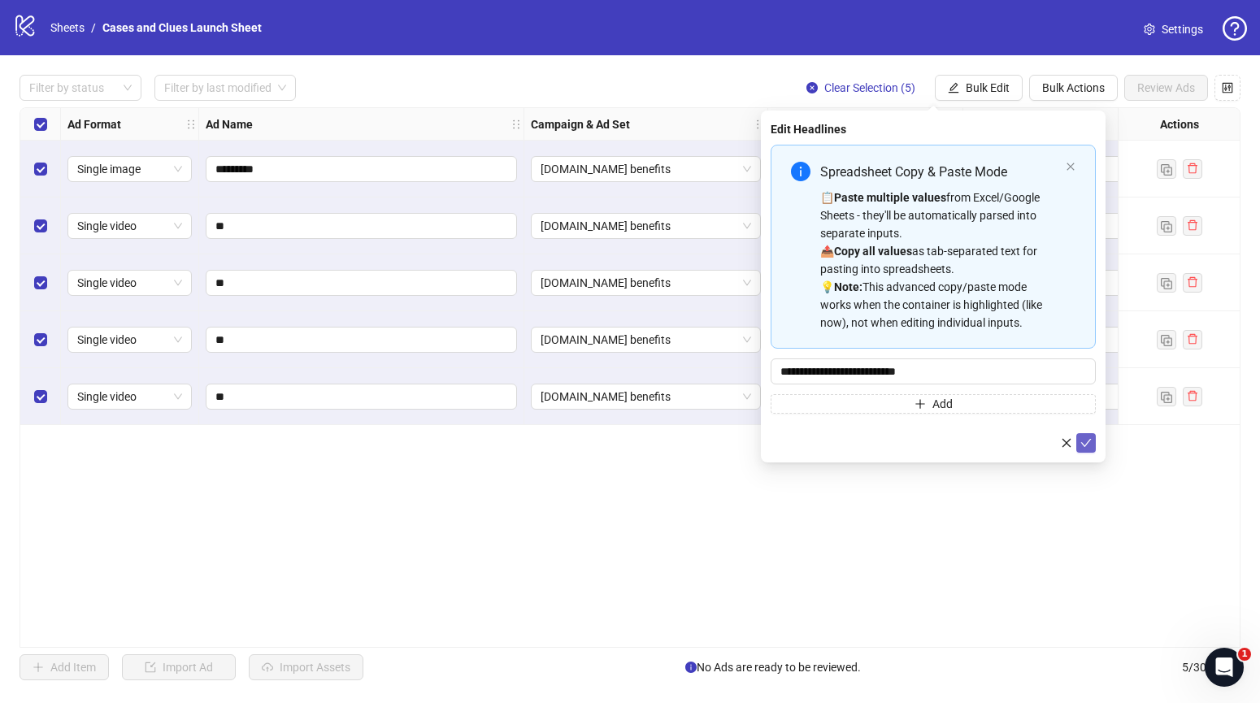
click at [1087, 442] on icon "check" at bounding box center [1086, 443] width 11 height 11
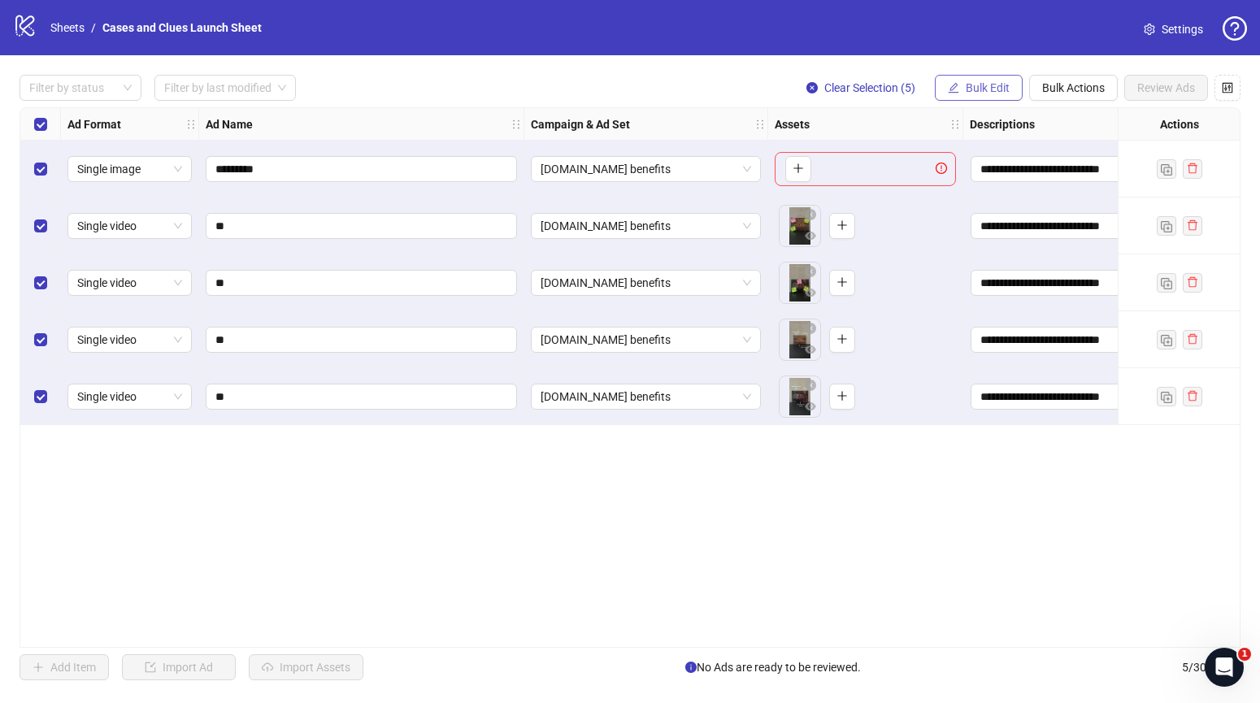
click at [969, 91] on span "Bulk Edit" at bounding box center [988, 87] width 44 height 13
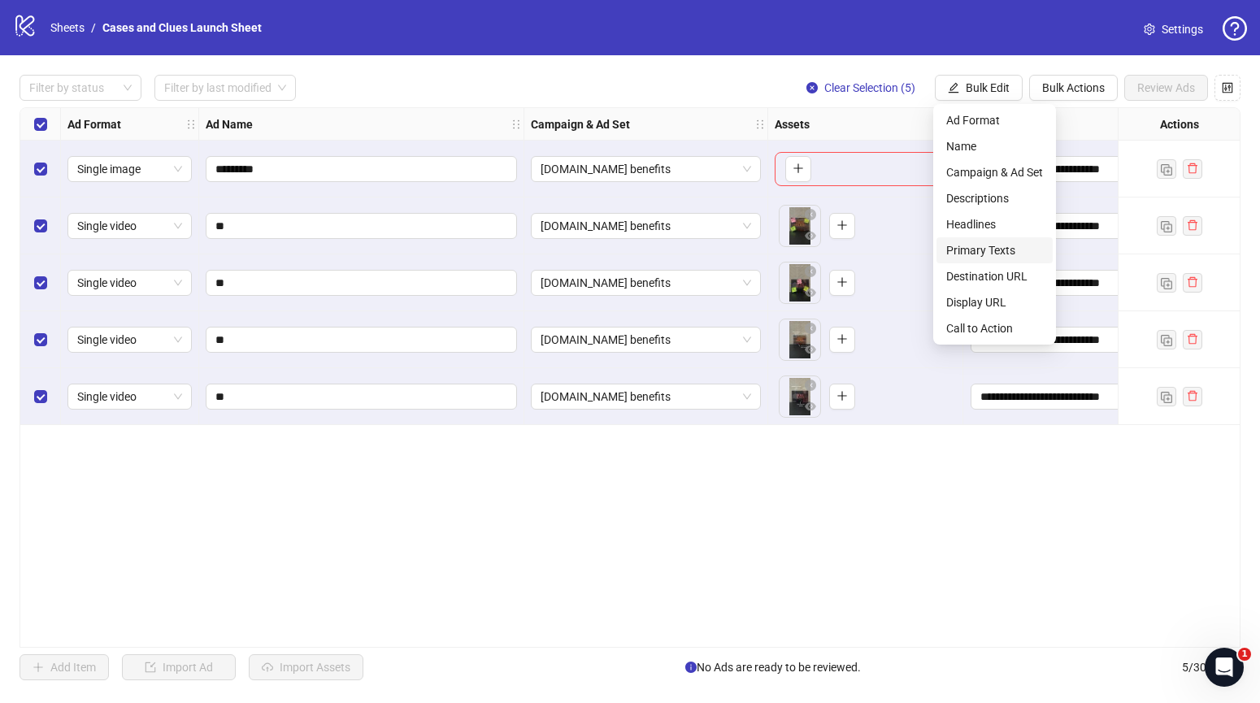
click at [988, 247] on span "Primary Texts" at bounding box center [995, 251] width 97 height 18
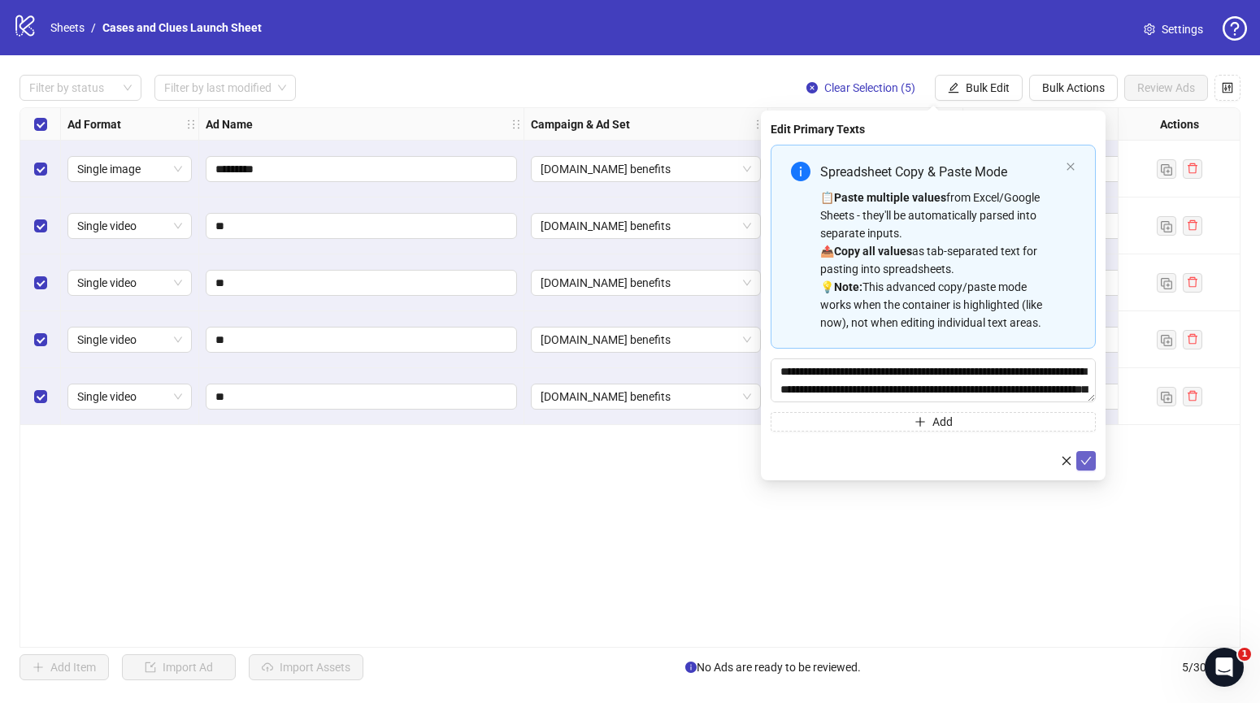
click at [1083, 457] on icon "check" at bounding box center [1086, 460] width 11 height 11
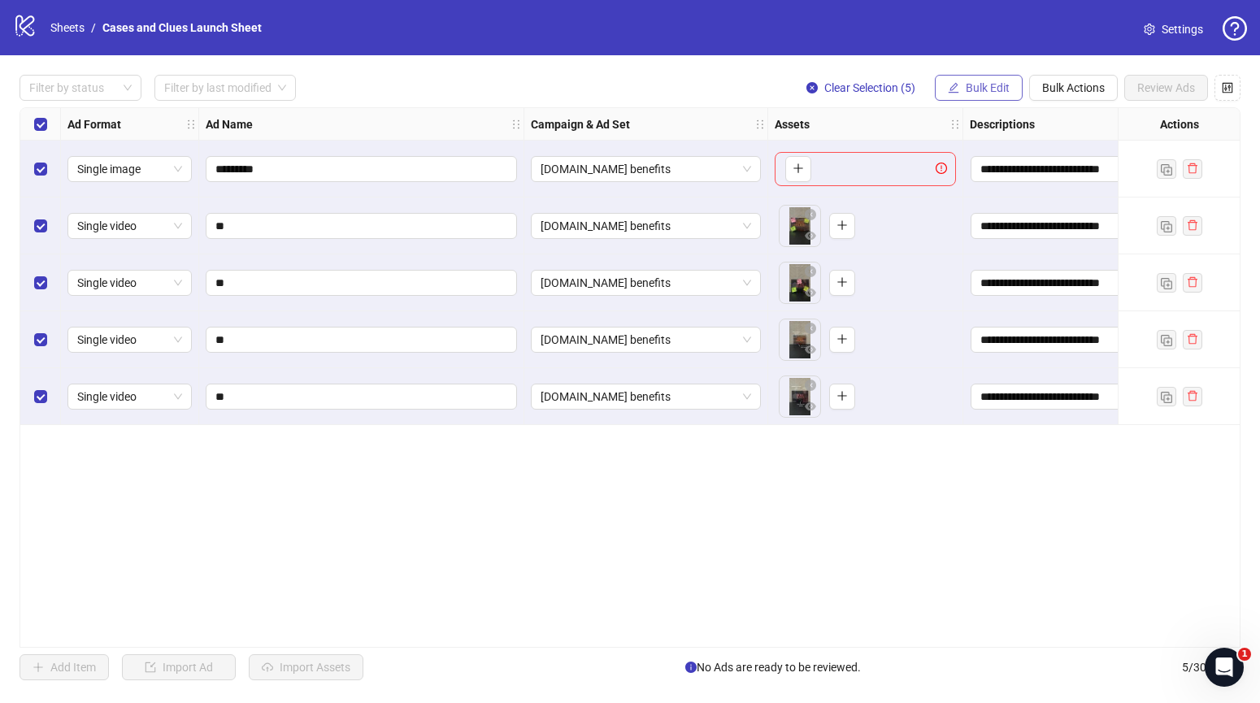
click at [962, 89] on button "Bulk Edit" at bounding box center [979, 88] width 88 height 26
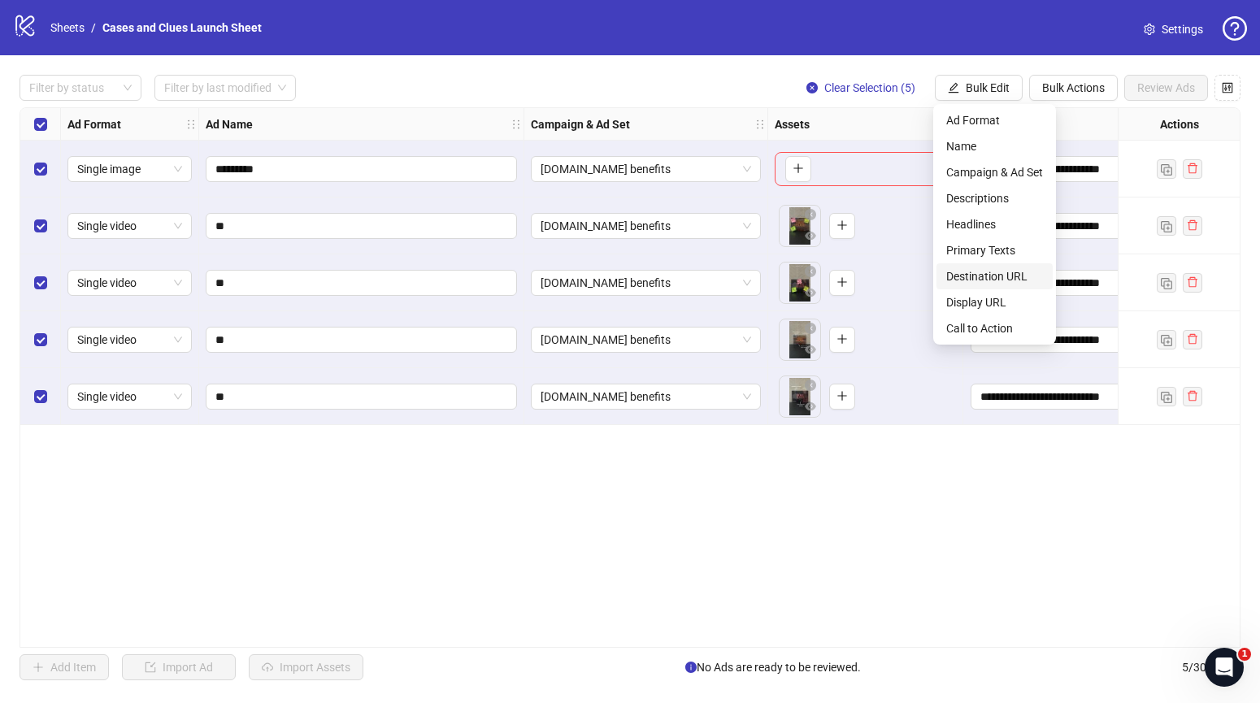
click at [980, 268] on span "Destination URL" at bounding box center [995, 277] width 97 height 18
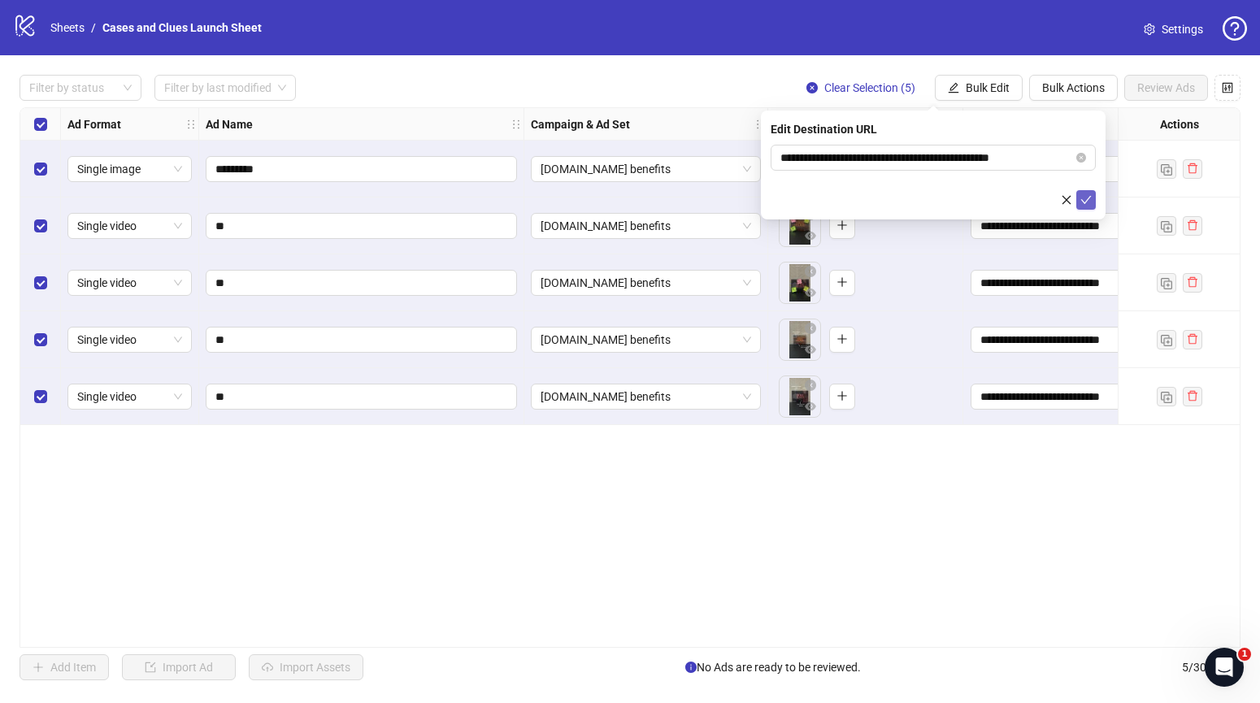
click at [1084, 203] on icon "check" at bounding box center [1086, 199] width 11 height 11
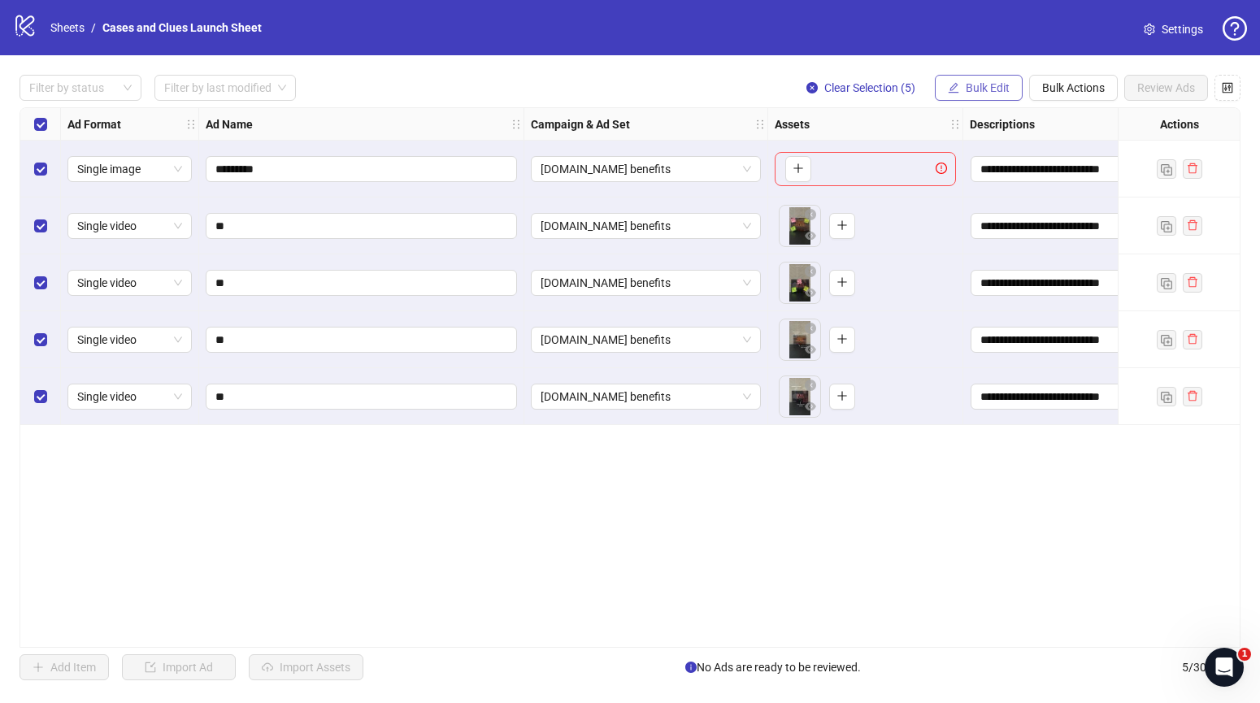
click at [990, 89] on span "Bulk Edit" at bounding box center [988, 87] width 44 height 13
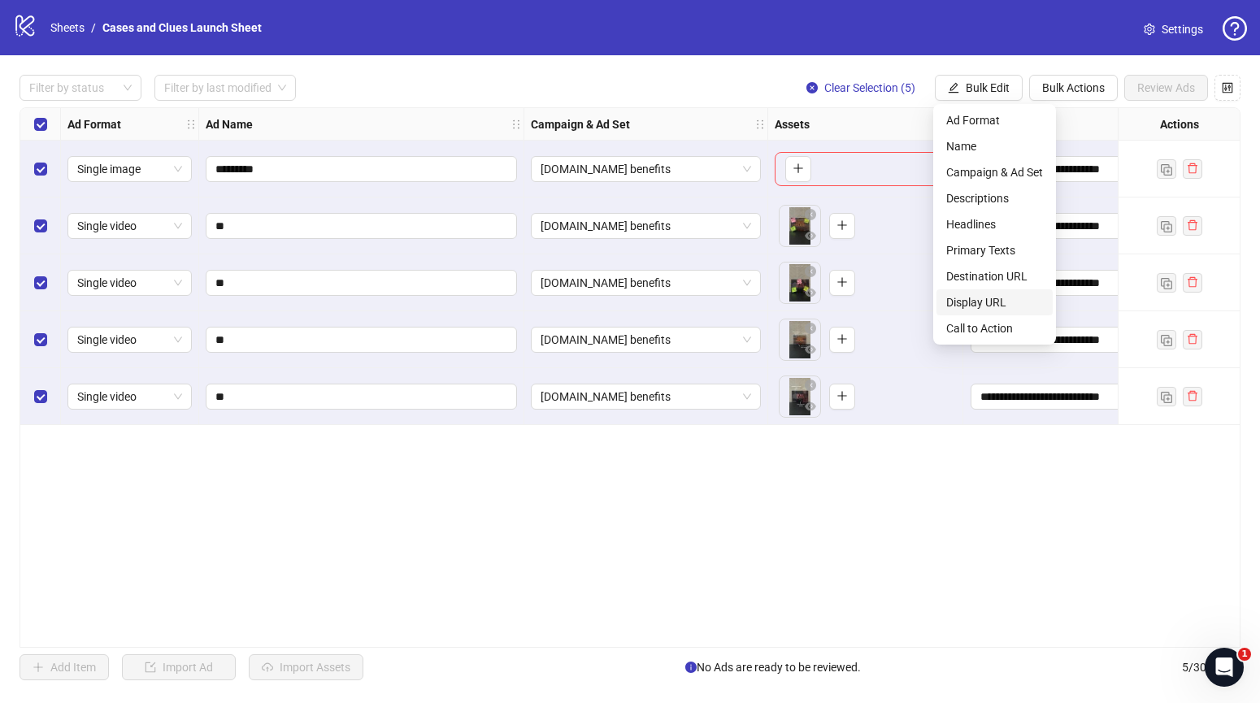
click at [995, 299] on span "Display URL" at bounding box center [995, 303] width 97 height 18
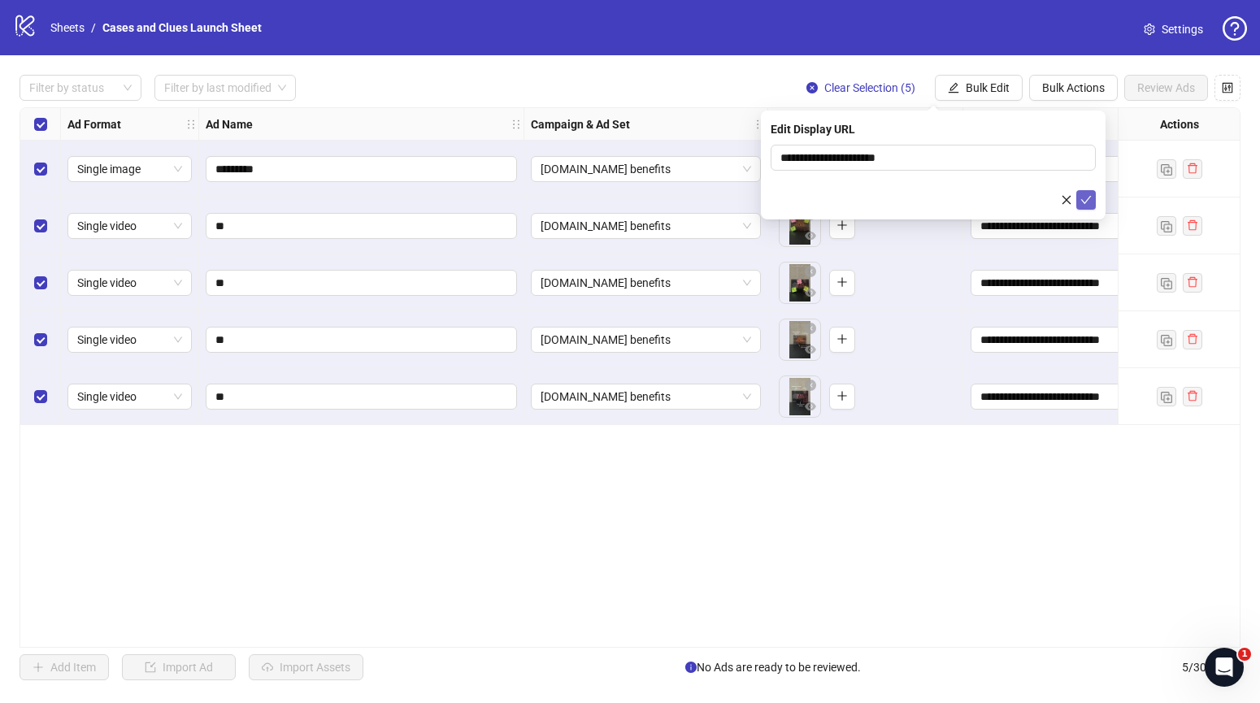
click at [1087, 201] on icon "check" at bounding box center [1087, 200] width 11 height 8
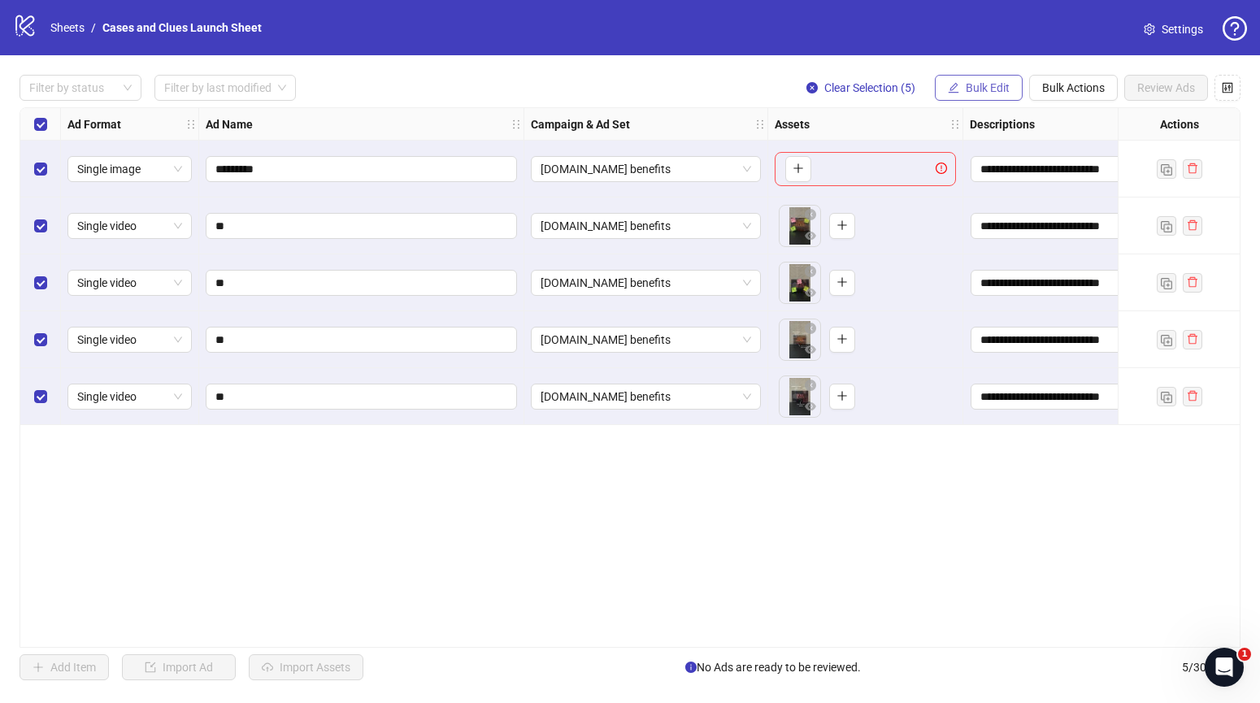
click at [977, 83] on span "Bulk Edit" at bounding box center [988, 87] width 44 height 13
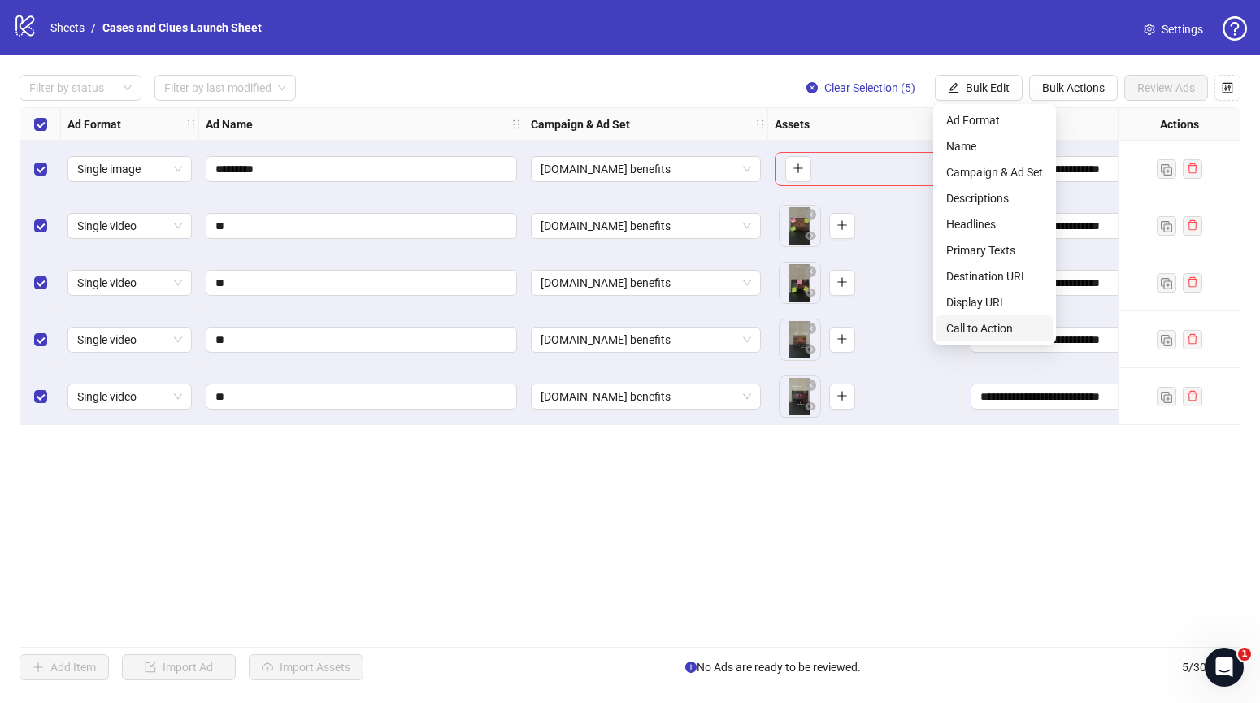
click at [992, 325] on span "Call to Action" at bounding box center [995, 329] width 97 height 18
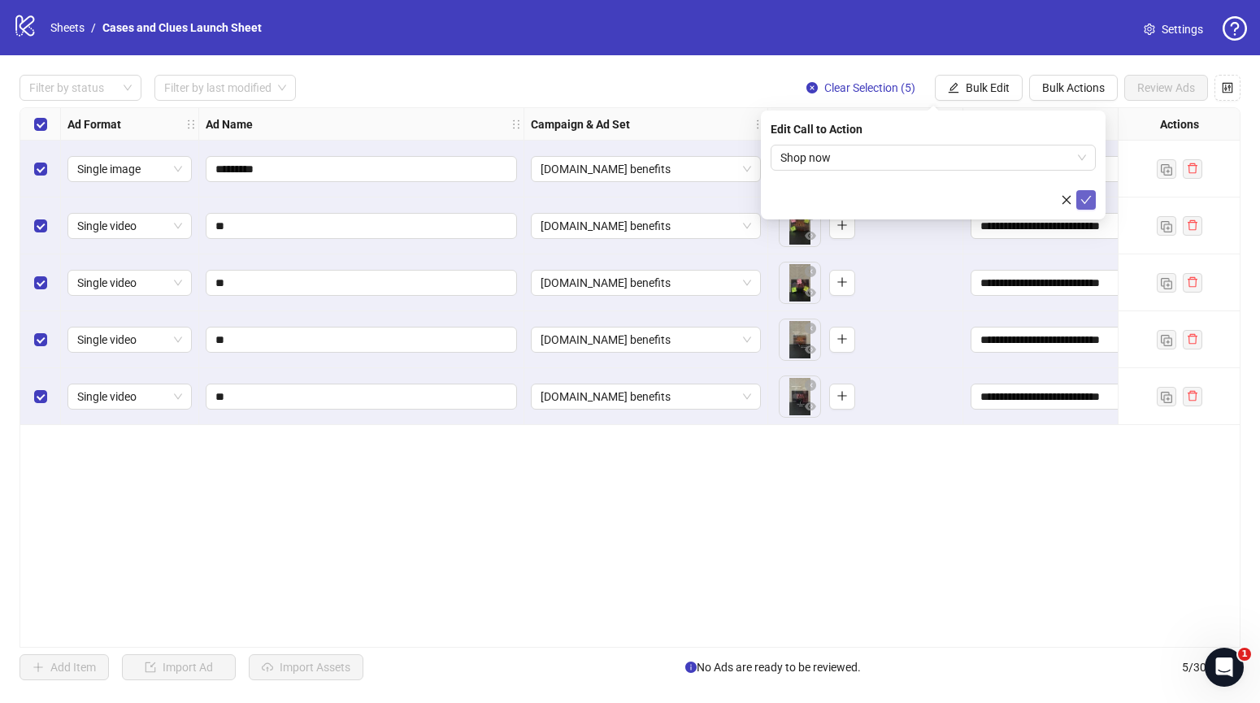
click at [1089, 196] on icon "check" at bounding box center [1086, 199] width 11 height 11
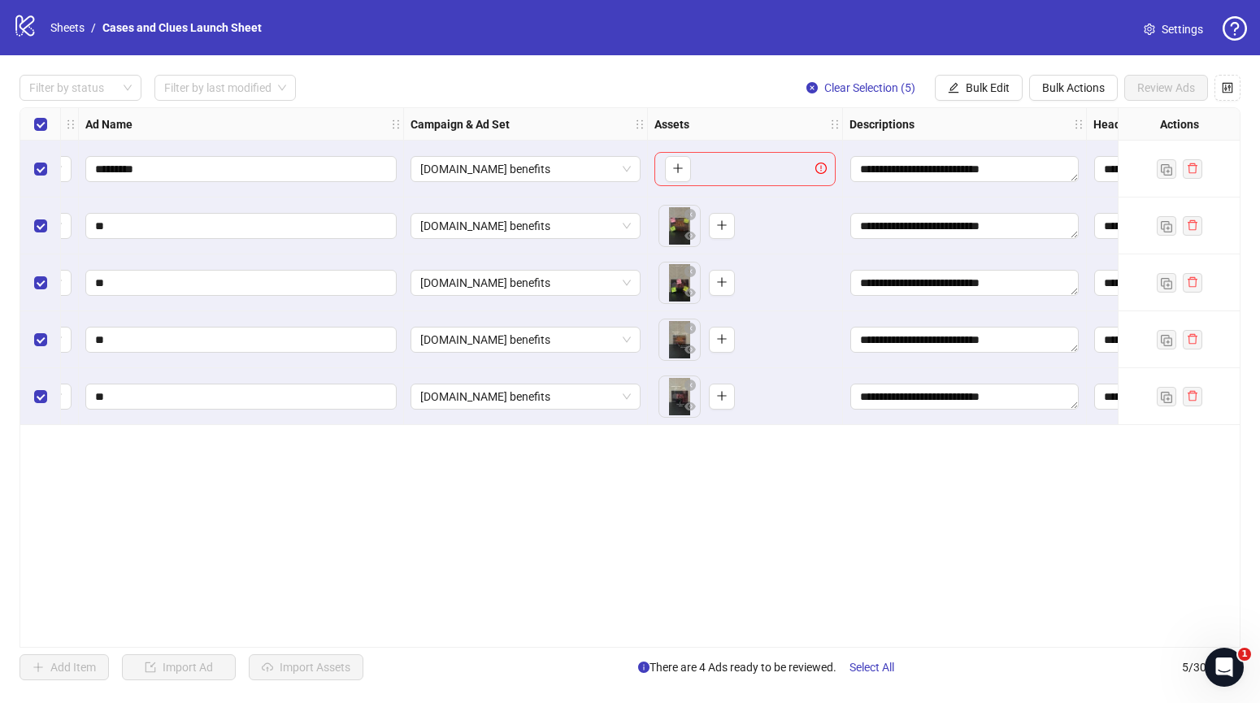
scroll to position [0, 0]
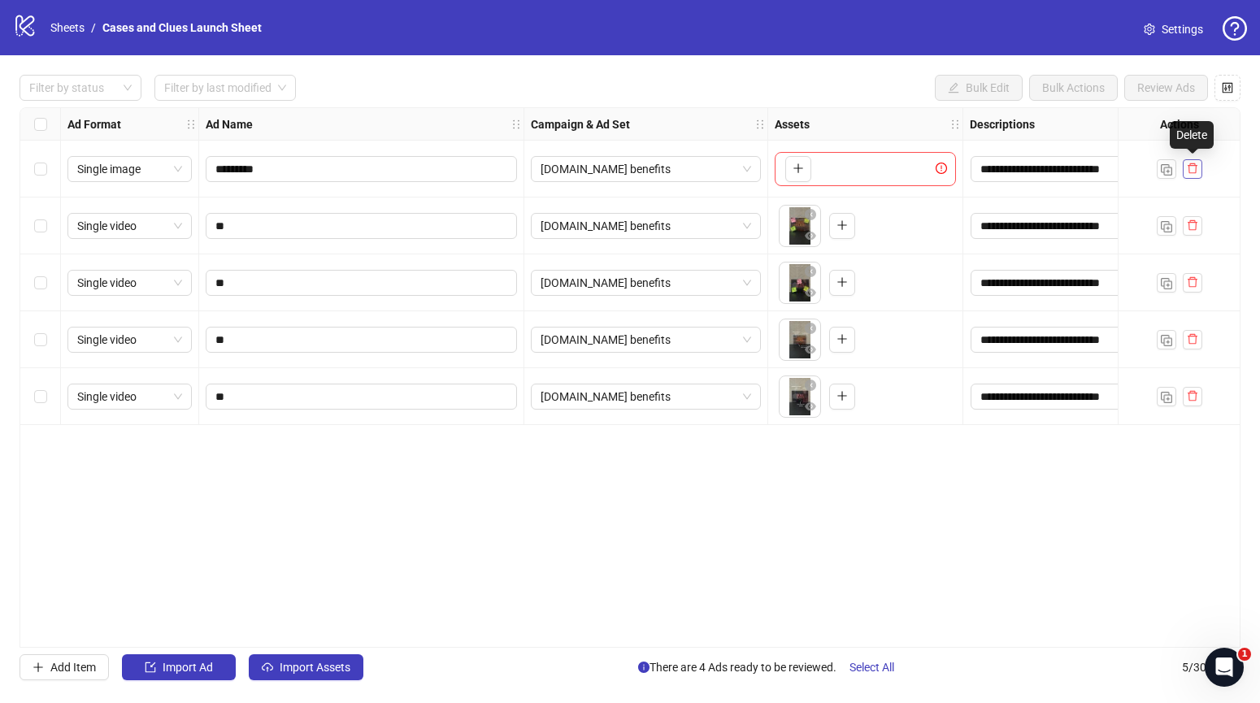
click at [1195, 166] on icon "delete" at bounding box center [1192, 168] width 11 height 11
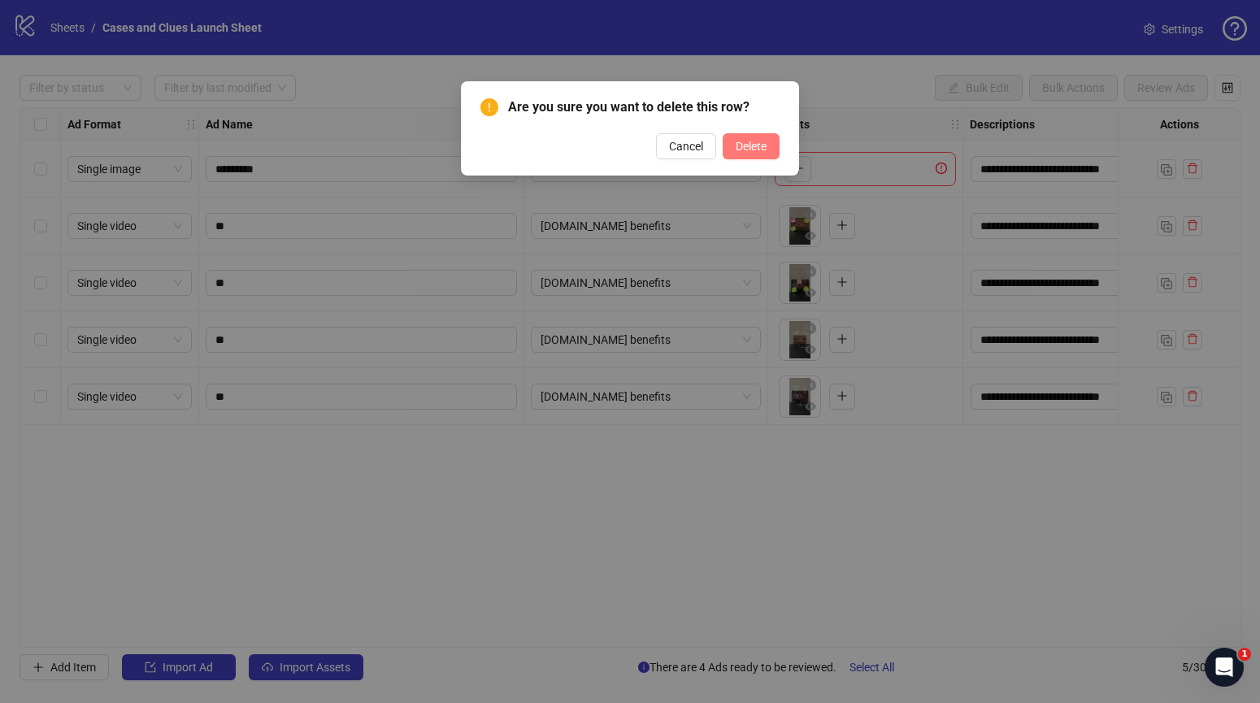
click at [743, 150] on span "Delete" at bounding box center [751, 146] width 31 height 13
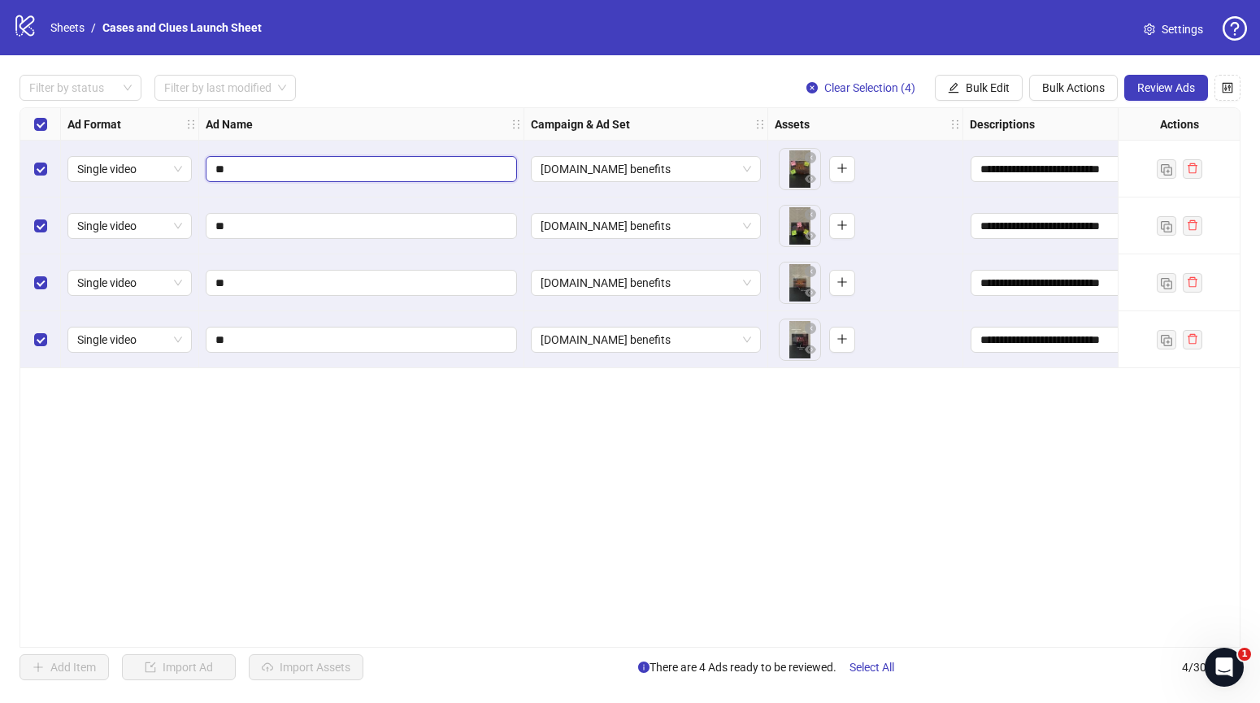
drag, startPoint x: 242, startPoint y: 172, endPoint x: 205, endPoint y: 172, distance: 37.4
click at [206, 172] on span "**" at bounding box center [361, 169] width 311 height 26
type input "**********"
drag, startPoint x: 244, startPoint y: 225, endPoint x: 190, endPoint y: 229, distance: 53.8
click at [190, 108] on div "**********" at bounding box center [1085, 108] width 2131 height 0
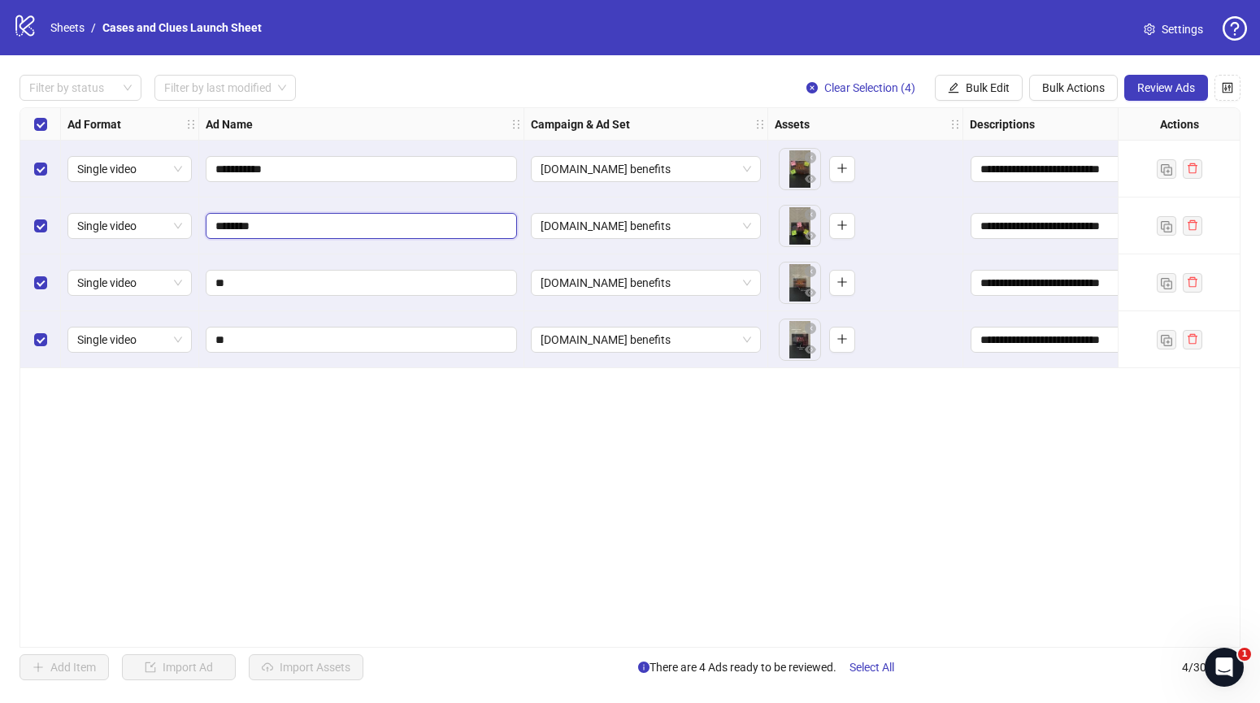
type input "*********"
drag, startPoint x: 251, startPoint y: 281, endPoint x: 202, endPoint y: 289, distance: 50.1
click at [202, 289] on div "**" at bounding box center [361, 283] width 325 height 57
type input "**********"
drag, startPoint x: 248, startPoint y: 333, endPoint x: 195, endPoint y: 337, distance: 53.0
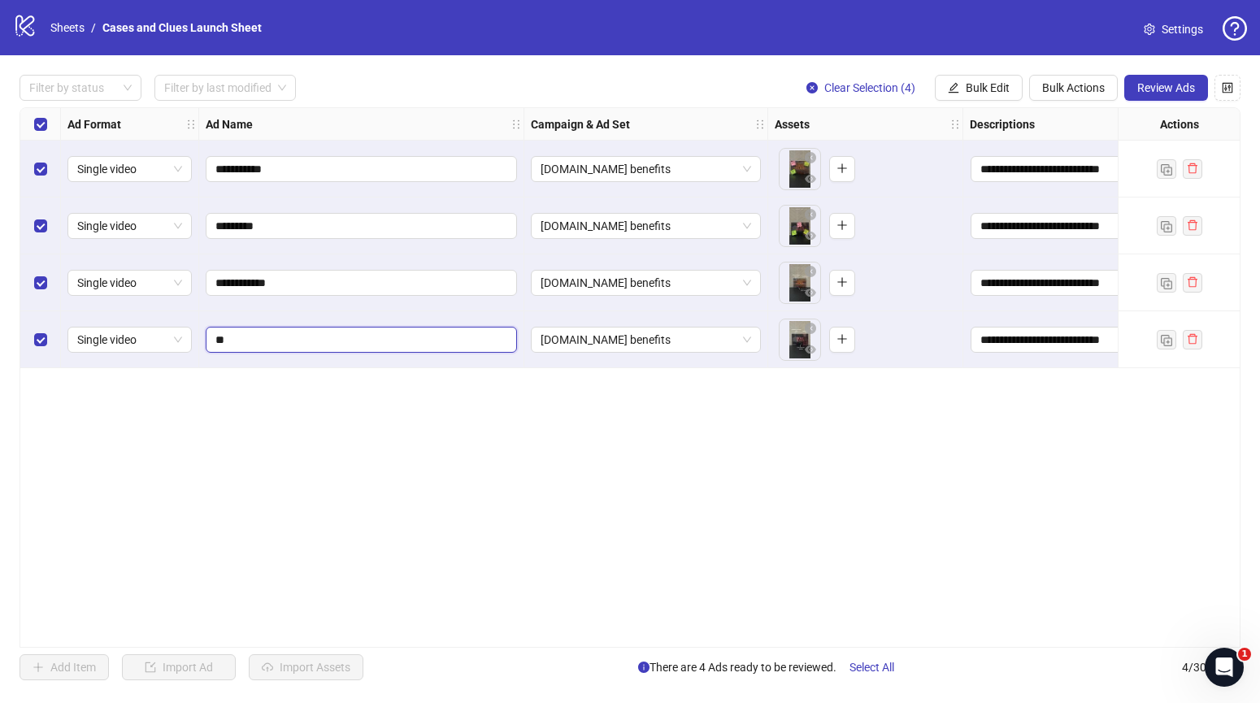
click at [195, 108] on div "**********" at bounding box center [1085, 108] width 2131 height 0
type input "**********"
click at [504, 414] on div "**********" at bounding box center [630, 377] width 1221 height 541
click at [1165, 90] on span "Review Ads" at bounding box center [1167, 87] width 58 height 13
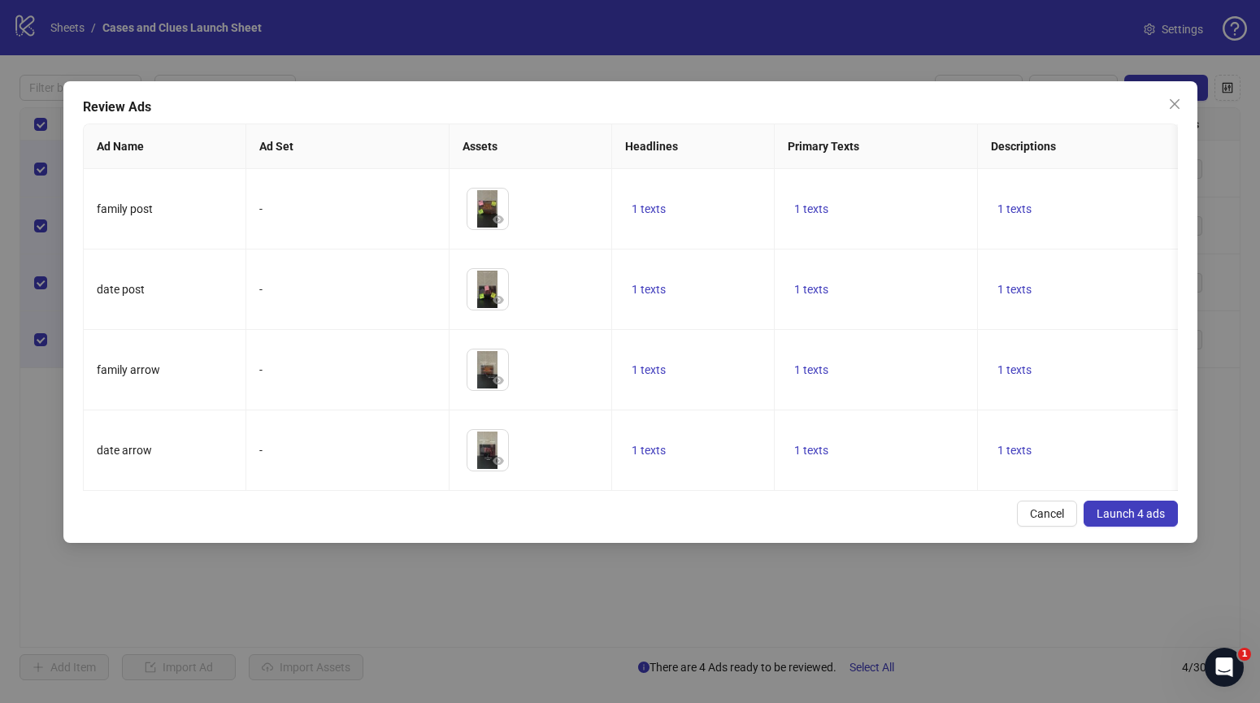
click at [1140, 518] on span "Launch 4 ads" at bounding box center [1131, 513] width 68 height 13
